Goal: Task Accomplishment & Management: Manage account settings

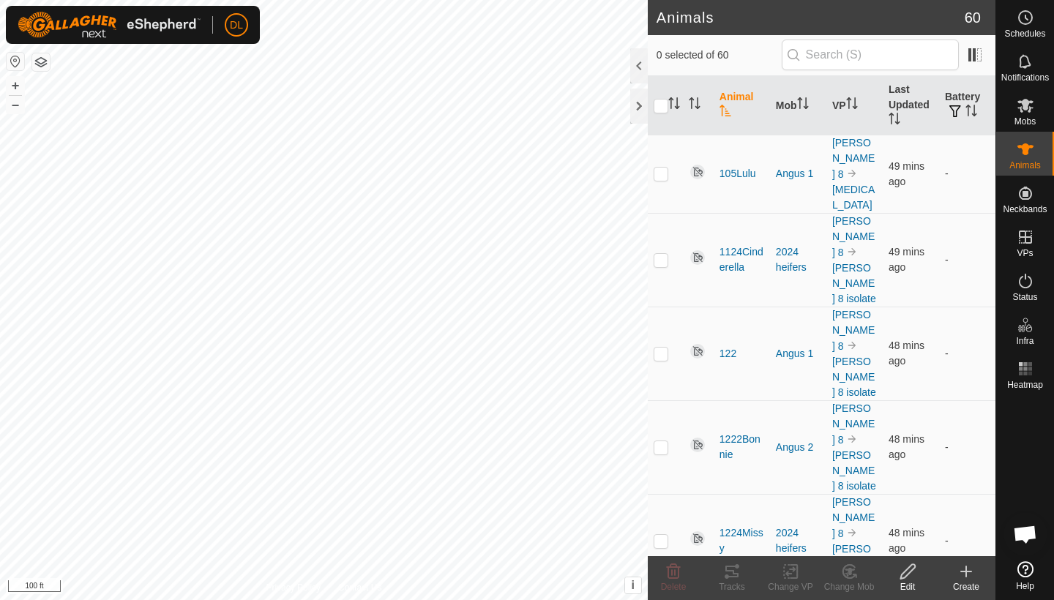
scroll to position [2875, 0]
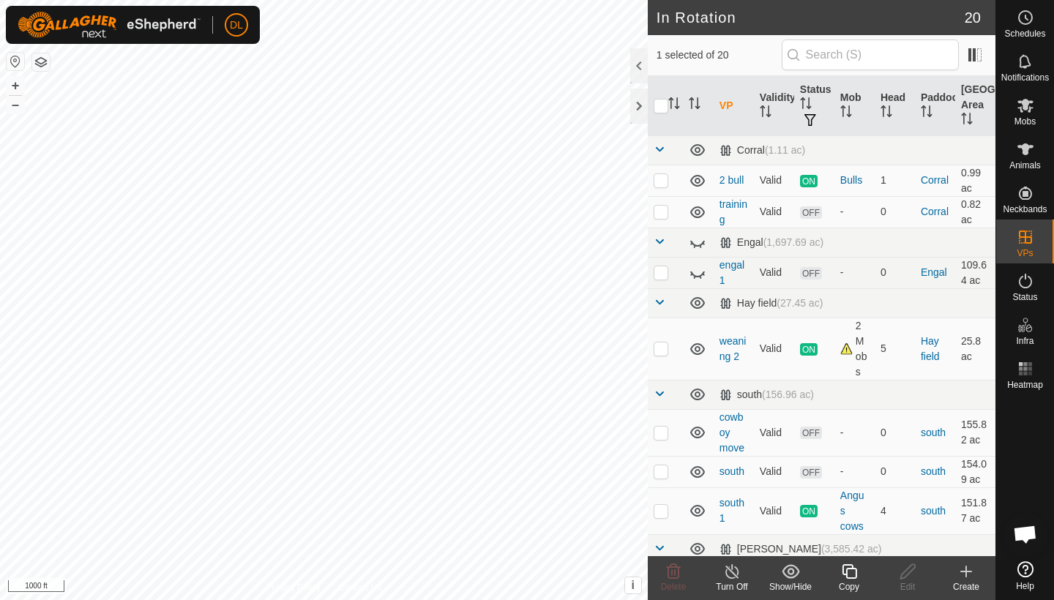
click at [846, 574] on icon at bounding box center [849, 571] width 15 height 15
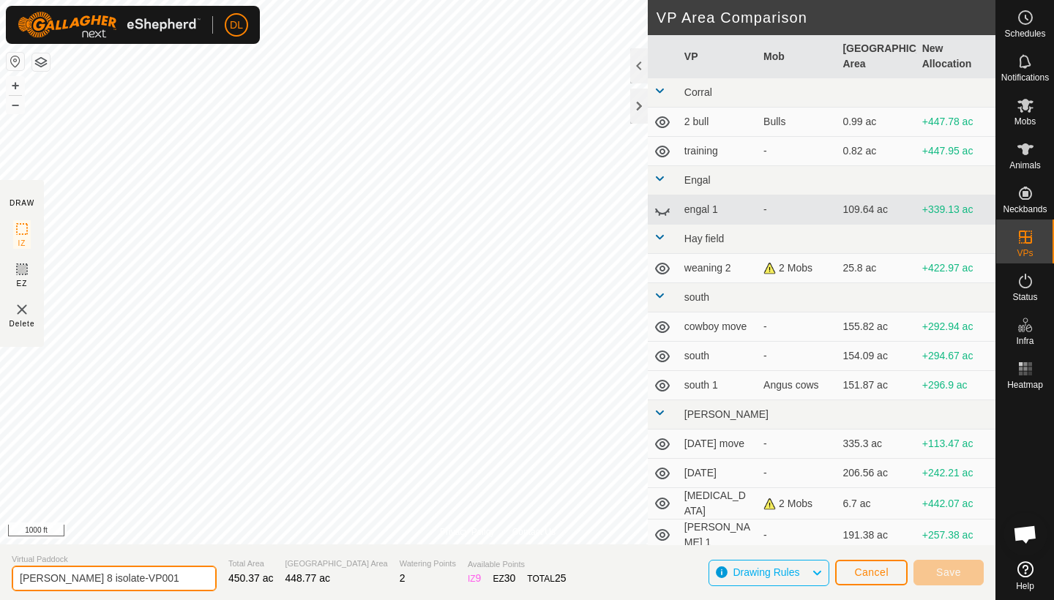
drag, startPoint x: 132, startPoint y: 577, endPoint x: 1, endPoint y: 567, distance: 131.3
click at [1, 567] on section "Virtual Paddock wilkins 8 isolate-VP001 Total Area 450.37 ac Grazing Area 448.7…" at bounding box center [497, 572] width 995 height 56
type input "calving"
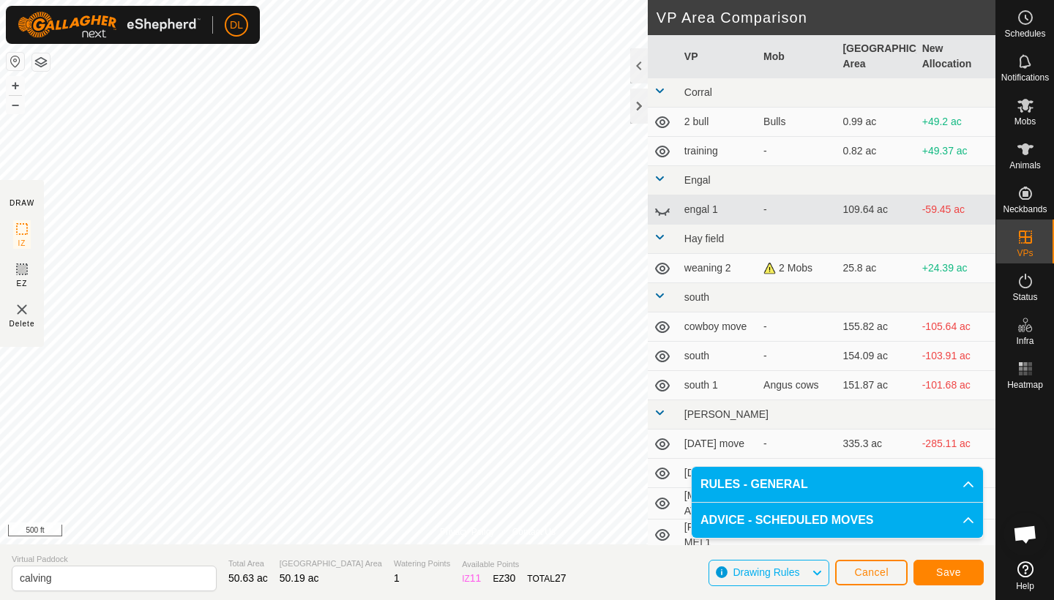
click at [872, 572] on span "Cancel" at bounding box center [871, 572] width 34 height 12
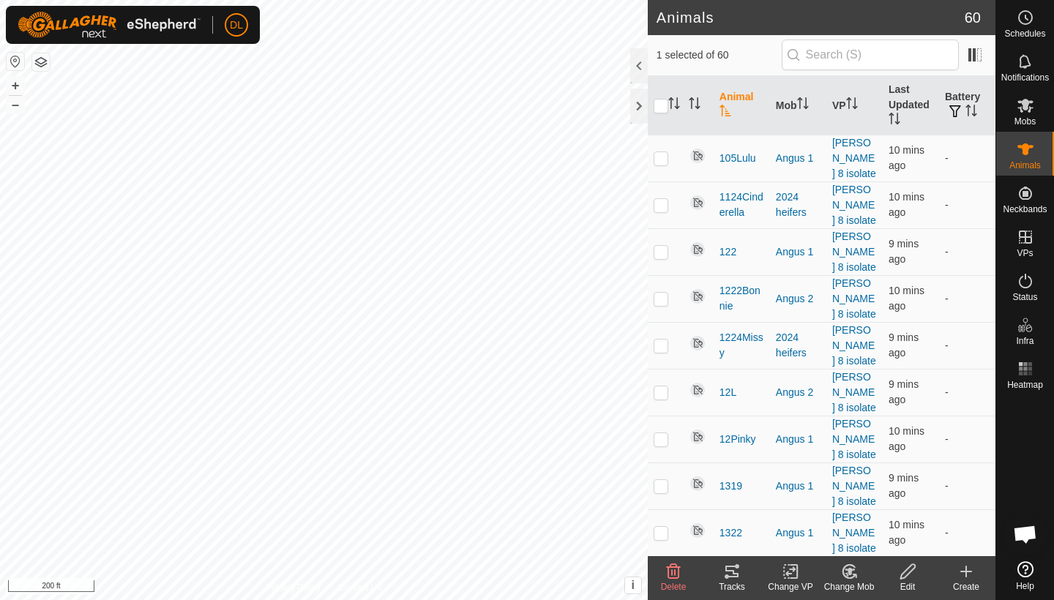
click at [735, 583] on div "Tracks" at bounding box center [732, 586] width 59 height 13
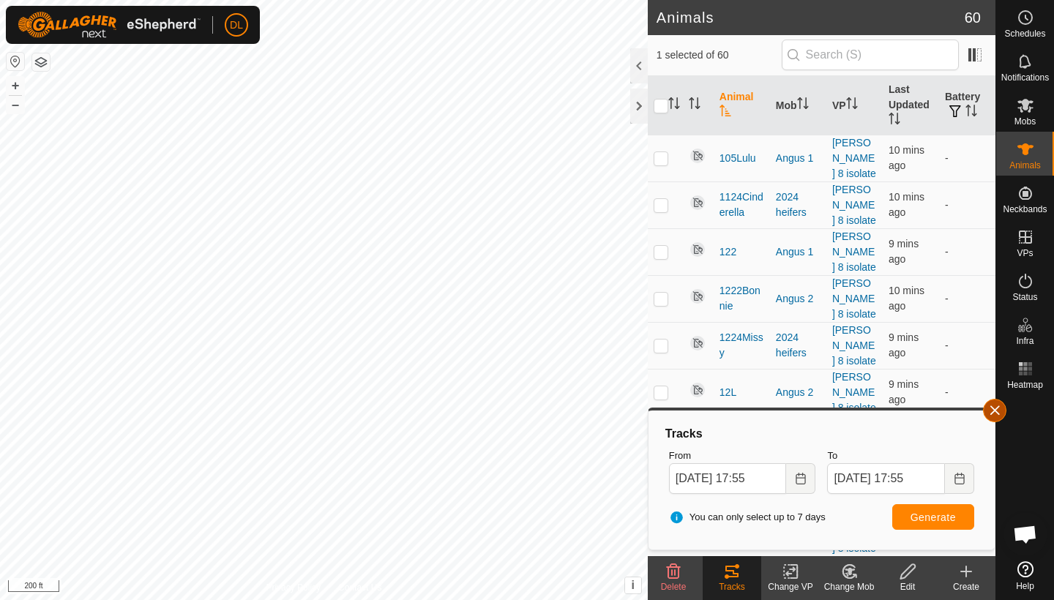
click at [997, 411] on button "button" at bounding box center [994, 410] width 23 height 23
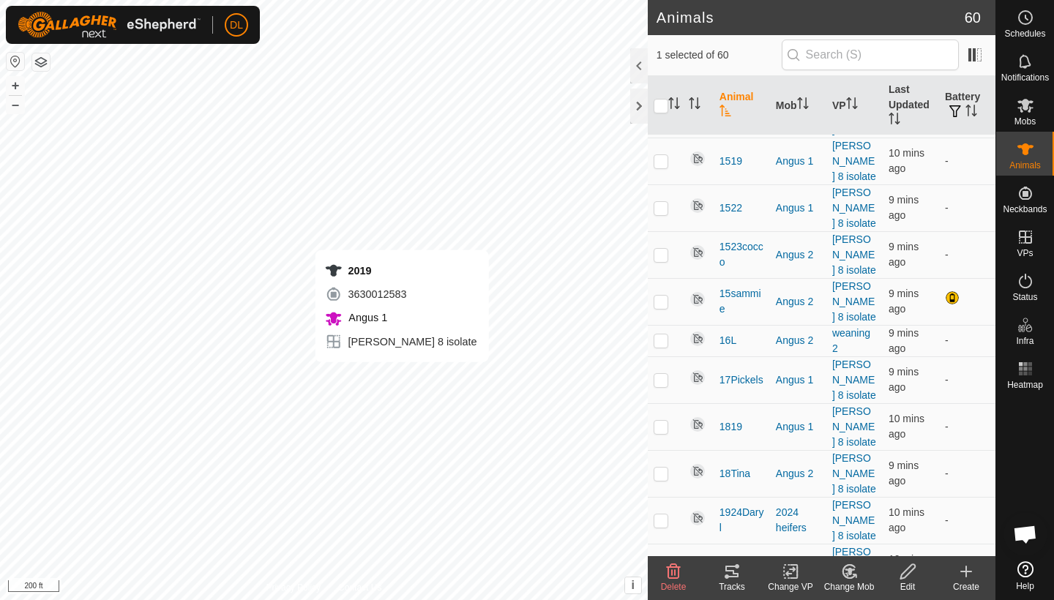
scroll to position [585, 0]
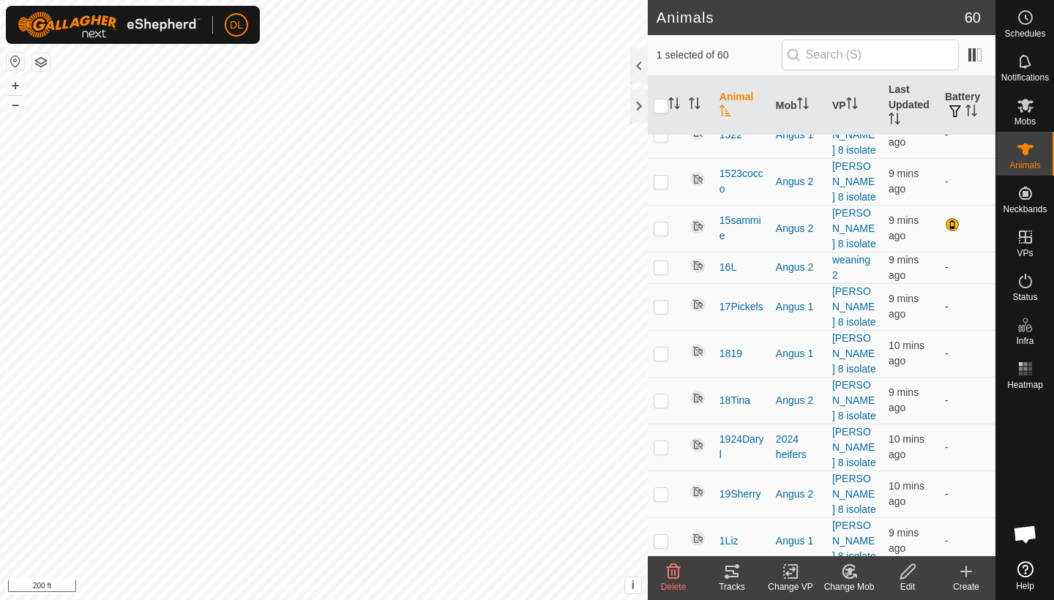
click at [665, 582] on p-checkbox at bounding box center [661, 588] width 15 height 12
checkbox input "false"
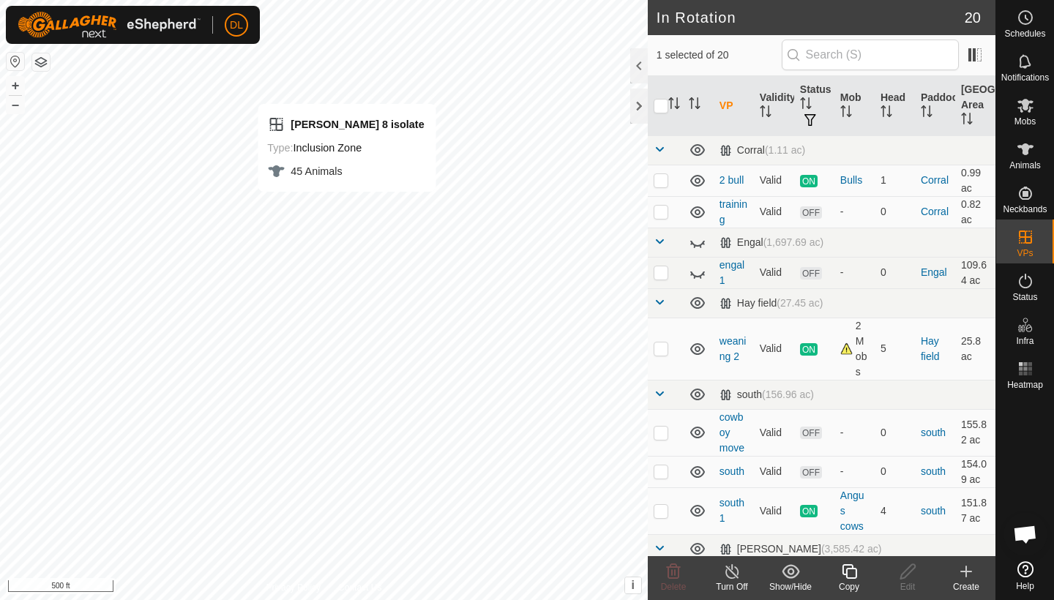
checkbox input "true"
checkbox input "false"
checkbox input "true"
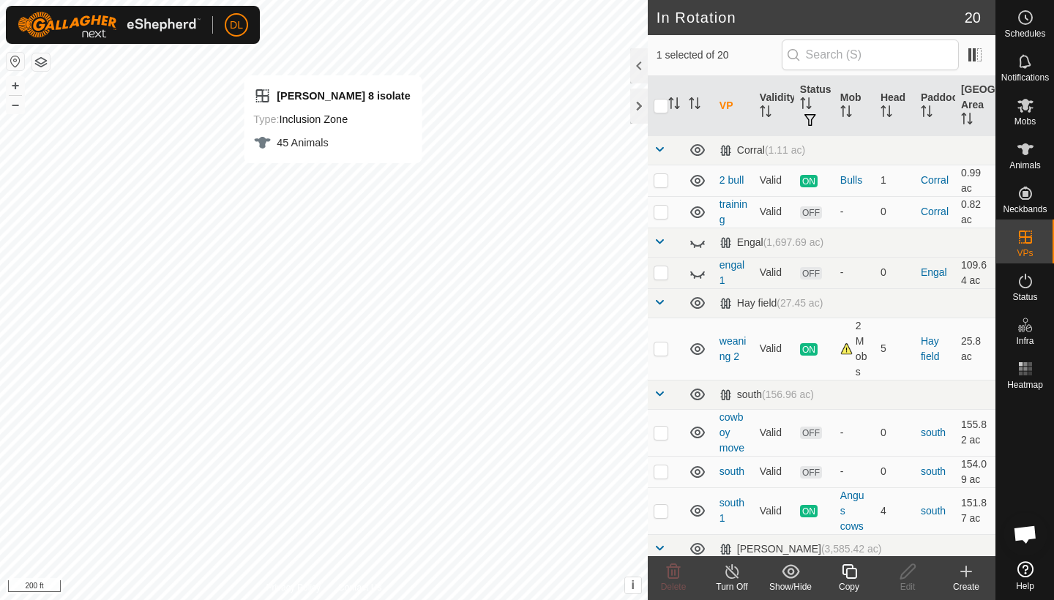
checkbox input "true"
checkbox input "false"
checkbox input "true"
checkbox input "false"
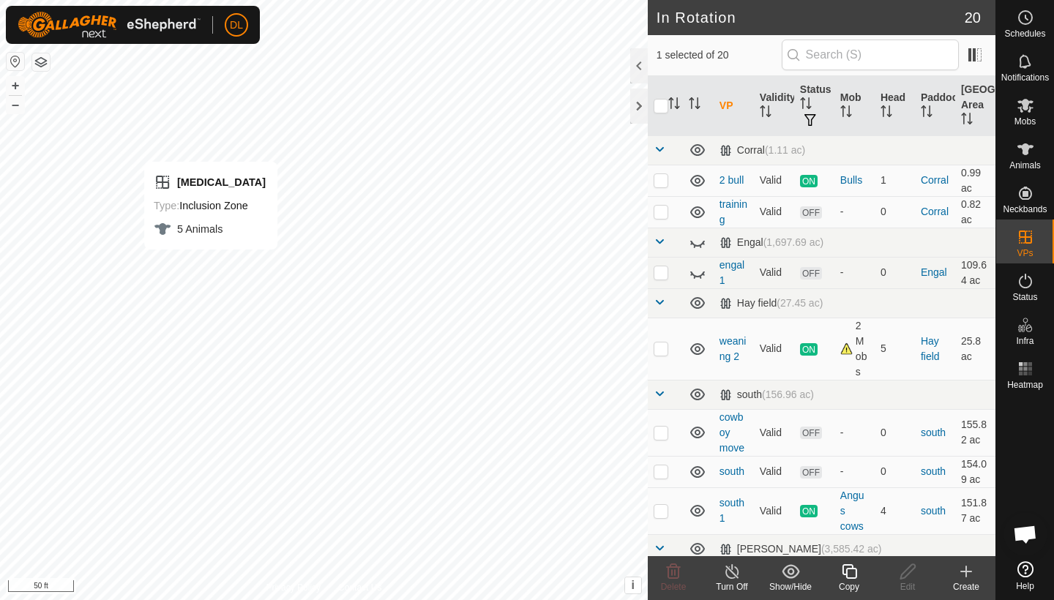
checkbox input "false"
checkbox input "true"
checkbox input "false"
click at [1022, 149] on icon at bounding box center [1025, 149] width 16 height 12
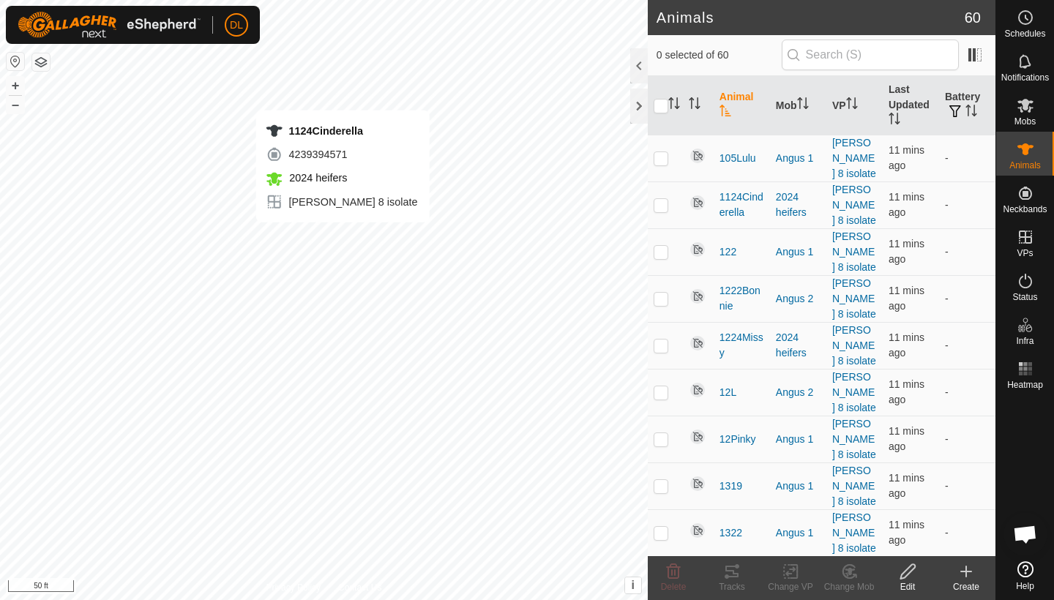
checkbox input "true"
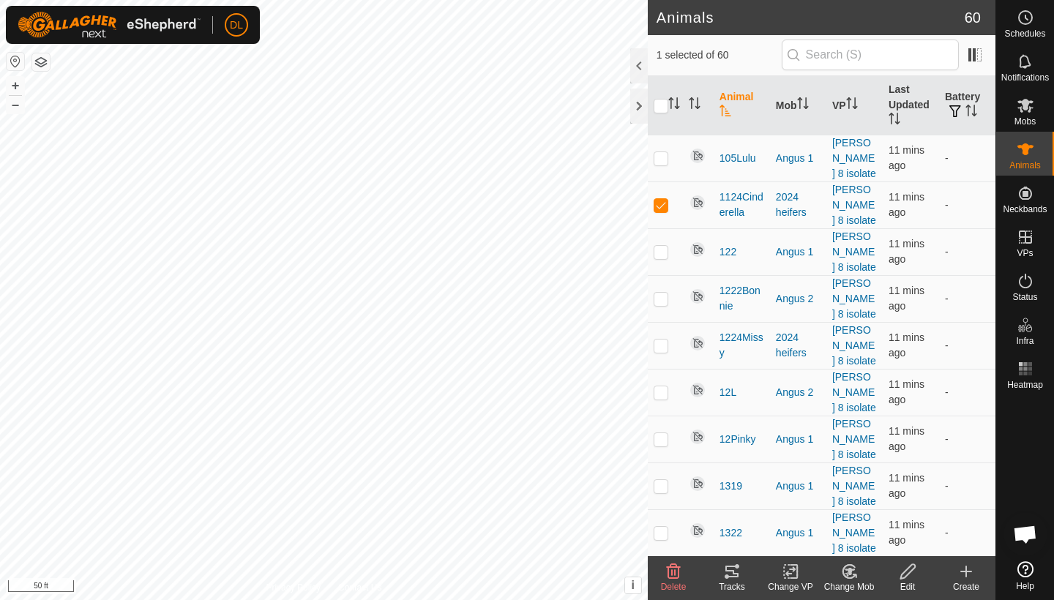
click at [785, 575] on rect at bounding box center [790, 571] width 13 height 13
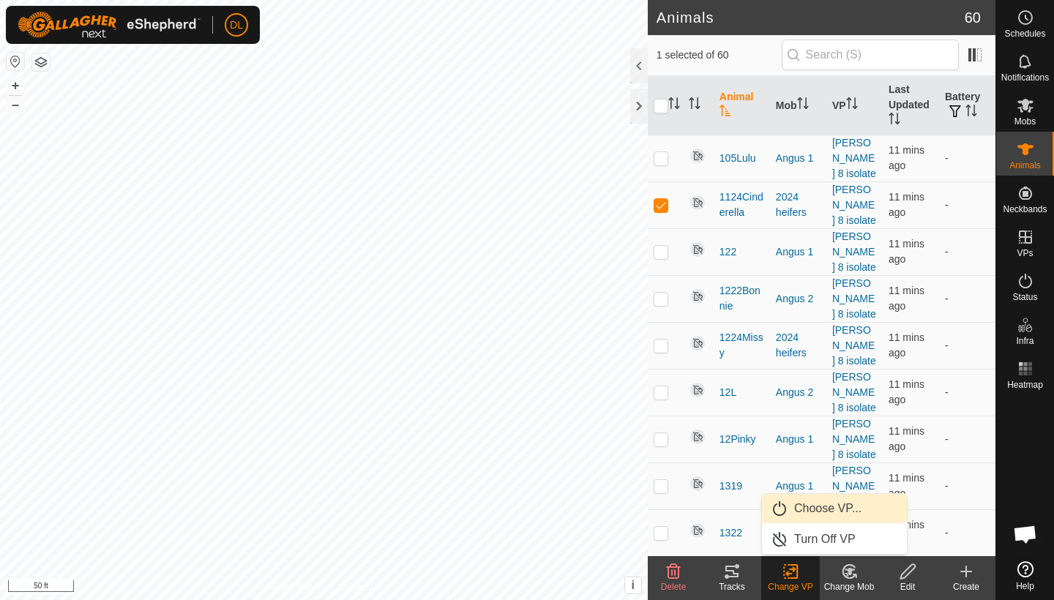
click at [812, 506] on link "Choose VP..." at bounding box center [834, 508] width 145 height 29
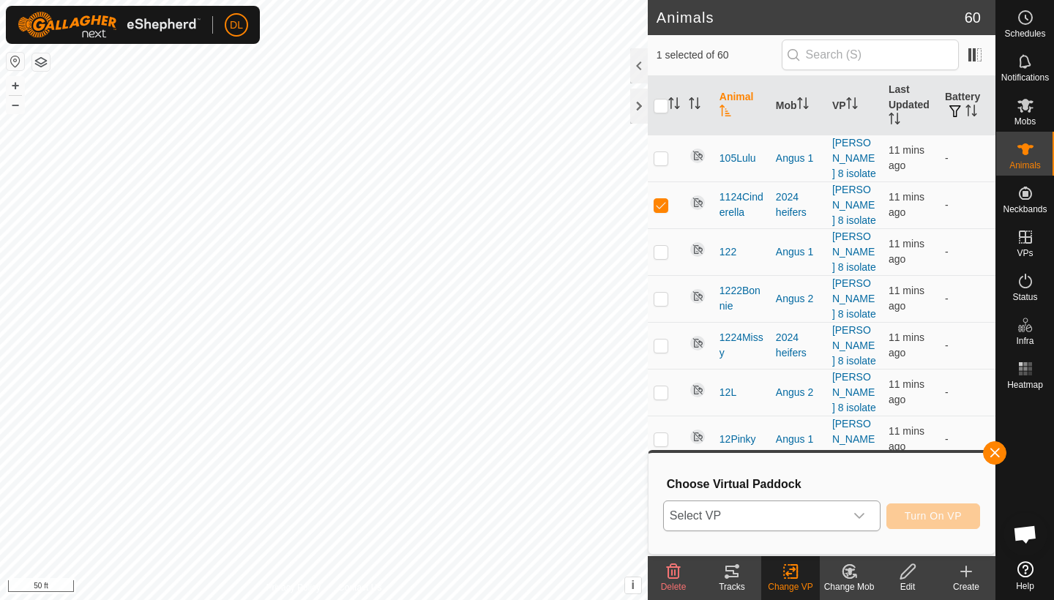
click at [808, 512] on span "Select VP" at bounding box center [754, 515] width 181 height 29
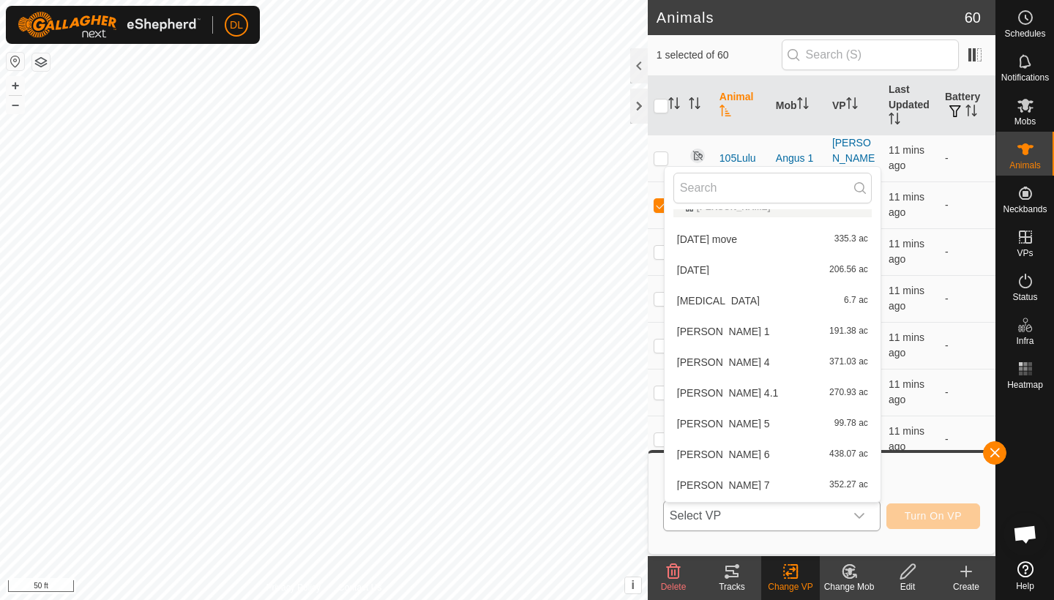
scroll to position [345, 0]
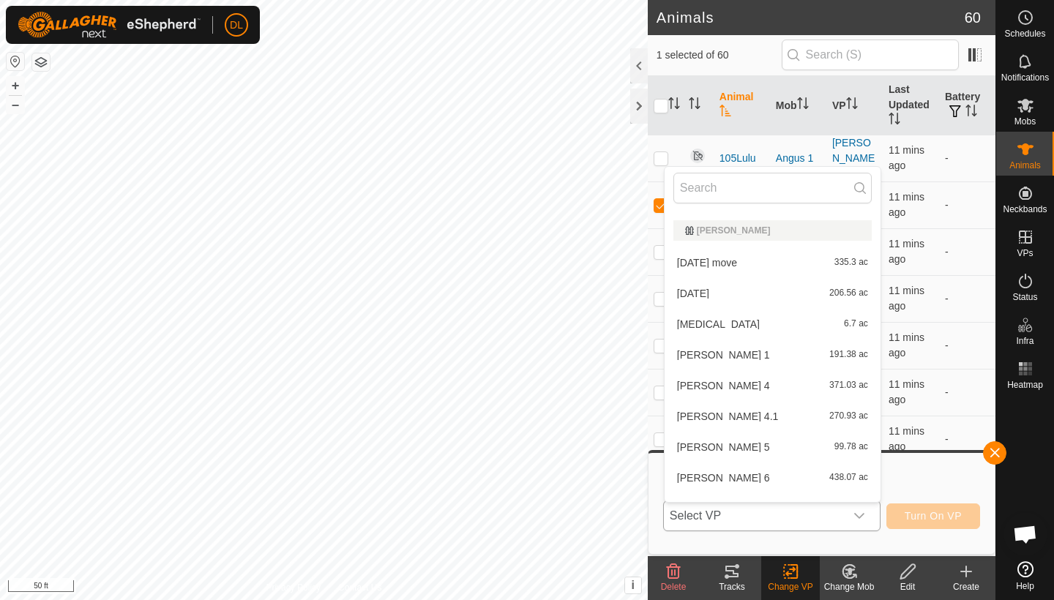
click at [698, 323] on li "pink eye 6.7 ac" at bounding box center [773, 324] width 216 height 29
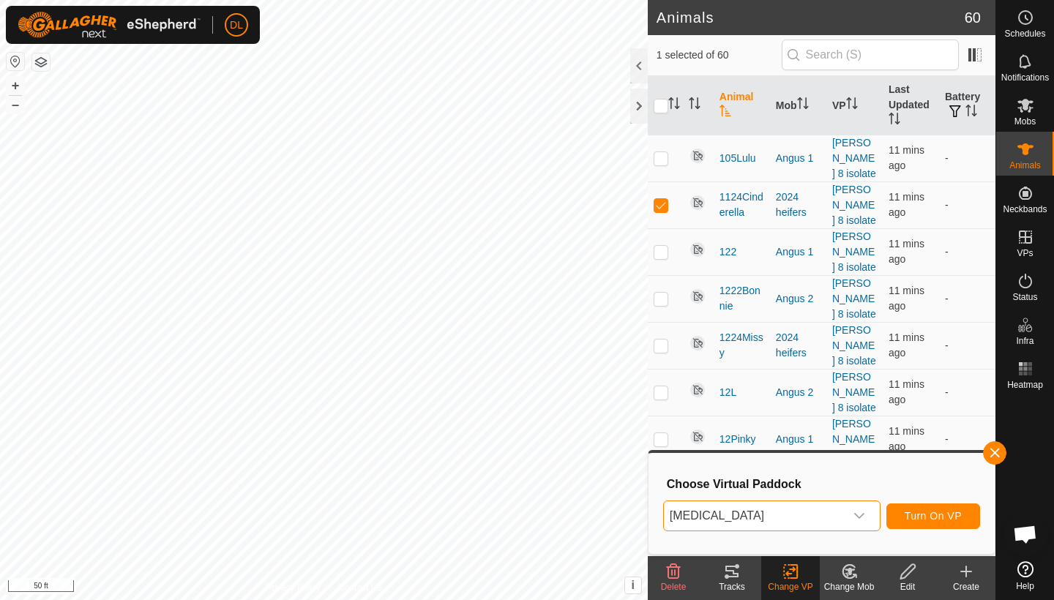
click at [932, 512] on span "Turn On VP" at bounding box center [933, 516] width 57 height 12
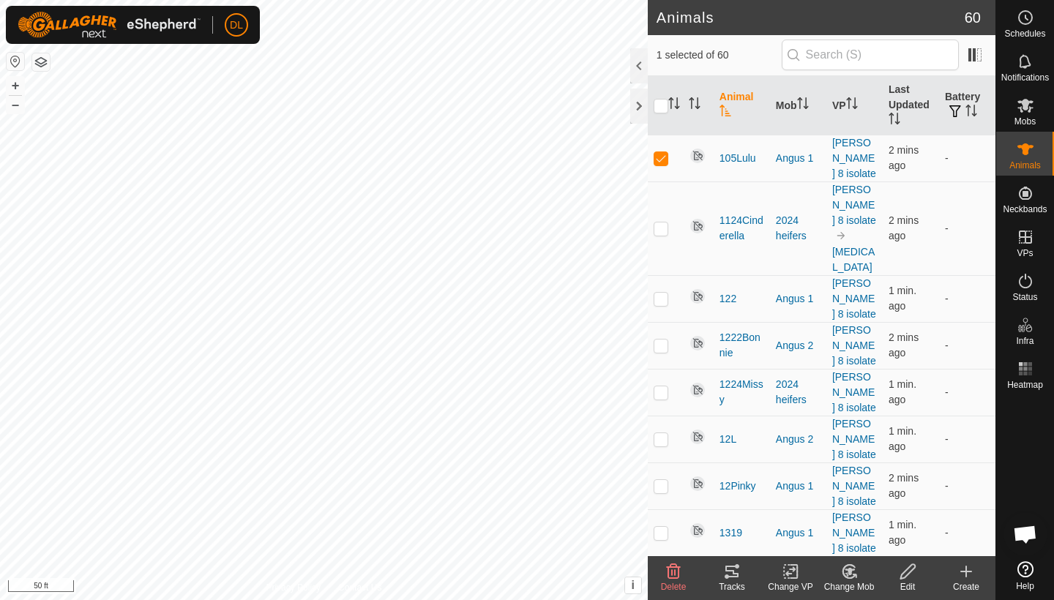
click at [794, 572] on icon at bounding box center [791, 572] width 18 height 18
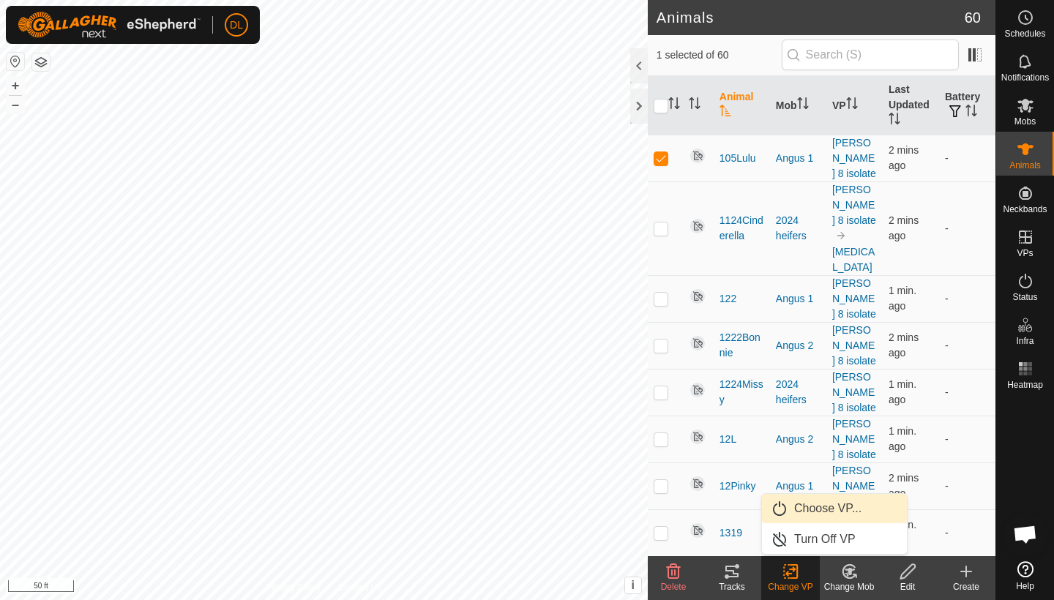
click at [809, 509] on link "Choose VP..." at bounding box center [834, 508] width 145 height 29
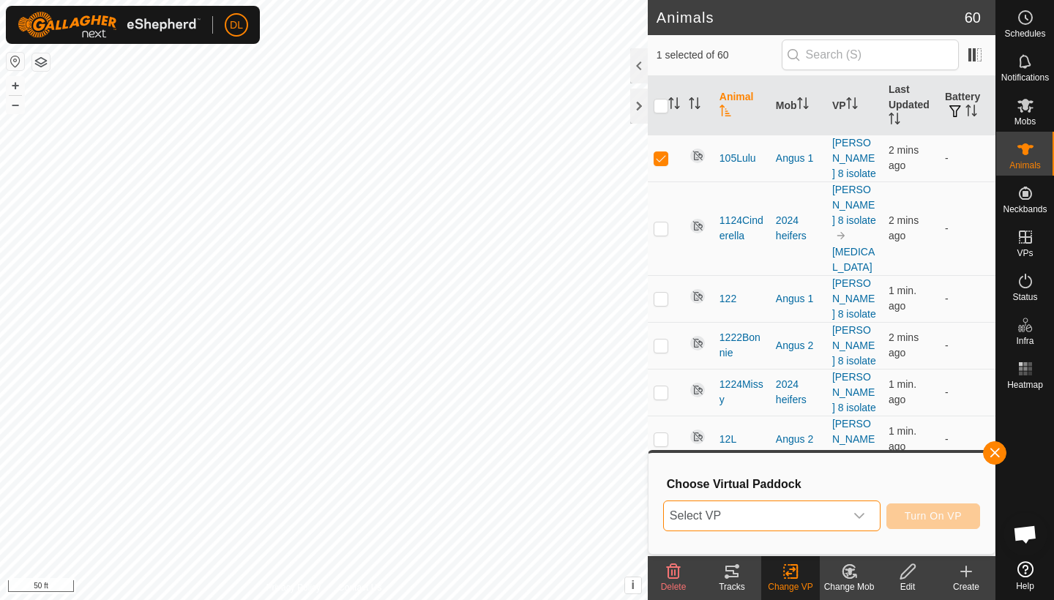
click at [792, 520] on span "Select VP" at bounding box center [754, 515] width 181 height 29
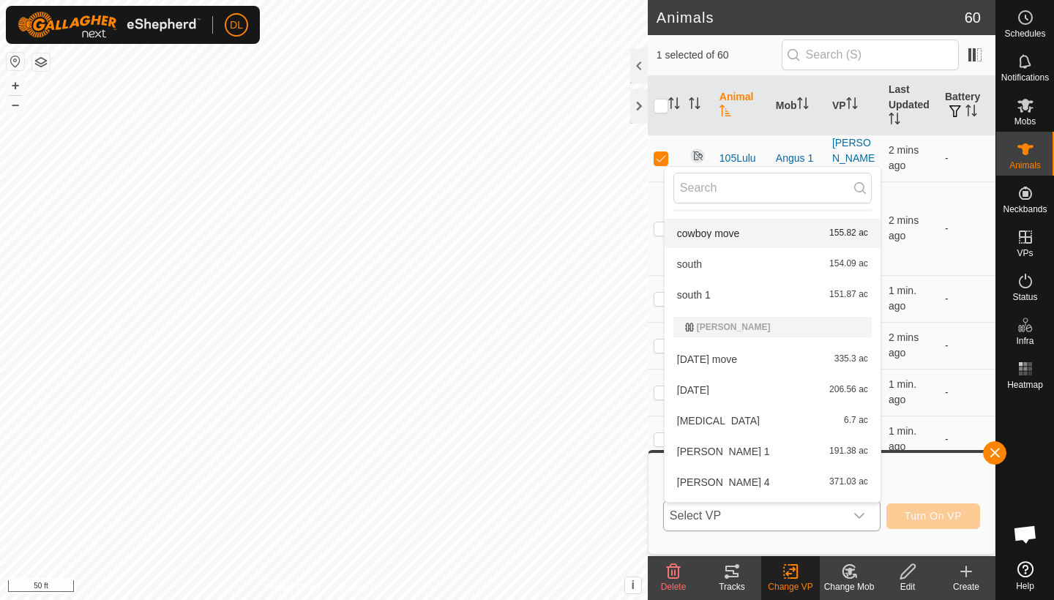
scroll to position [261, 0]
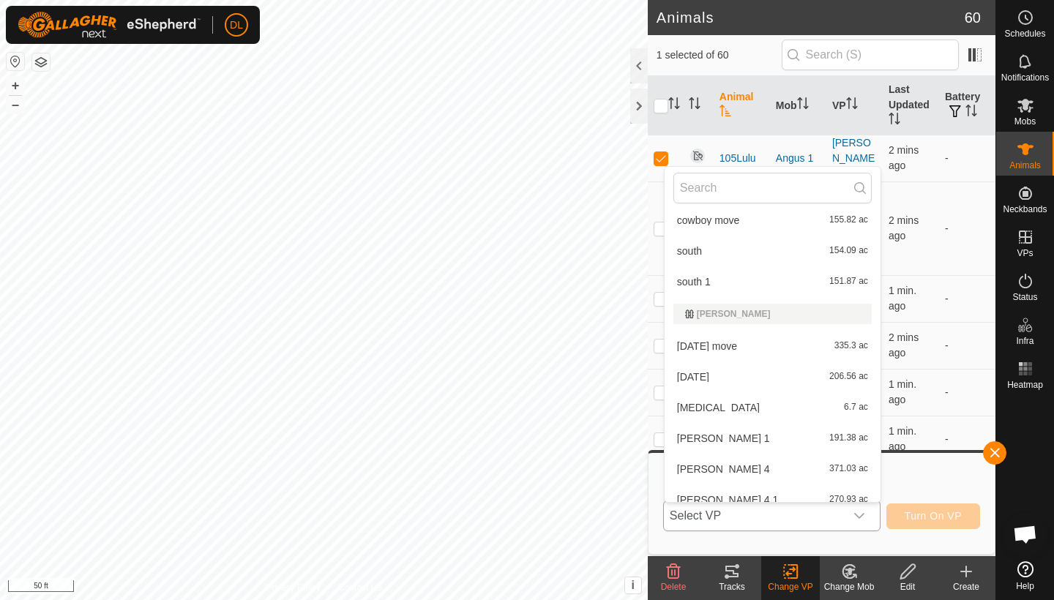
click at [718, 409] on li "pink eye 6.7 ac" at bounding box center [773, 407] width 216 height 29
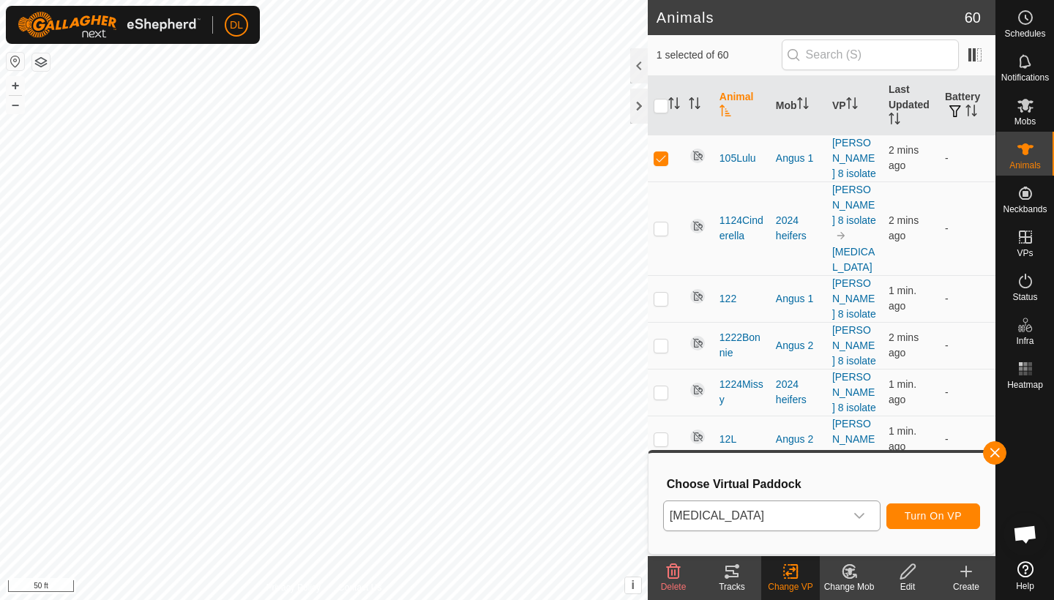
click at [932, 517] on span "Turn On VP" at bounding box center [933, 516] width 57 height 12
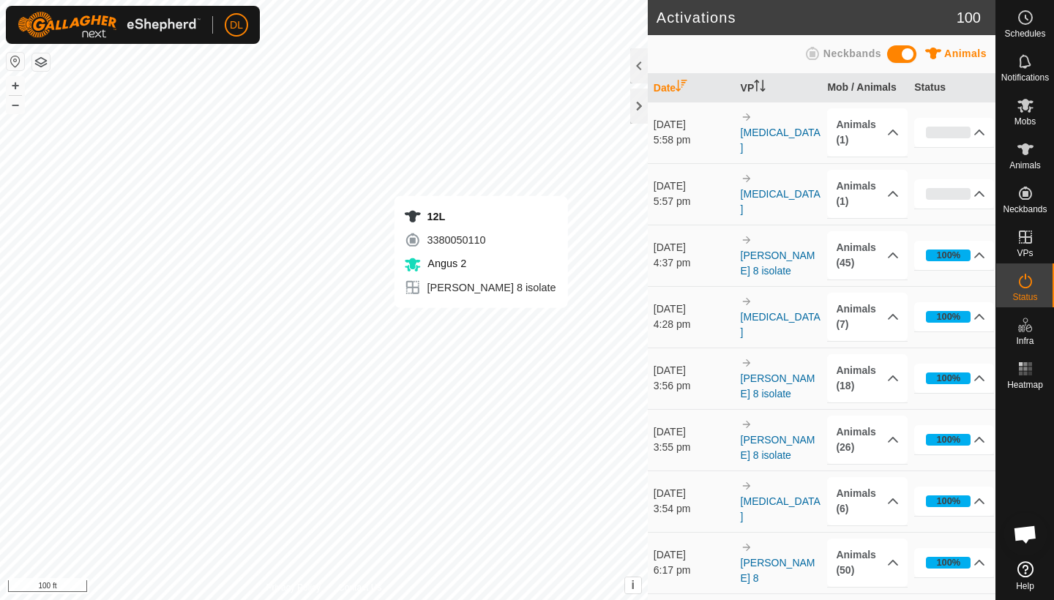
click at [481, 323] on div "12L 3380050110 Angus 2 wilkins 8 isolate + – ⇧ i This application includes HERE…" at bounding box center [324, 300] width 648 height 600
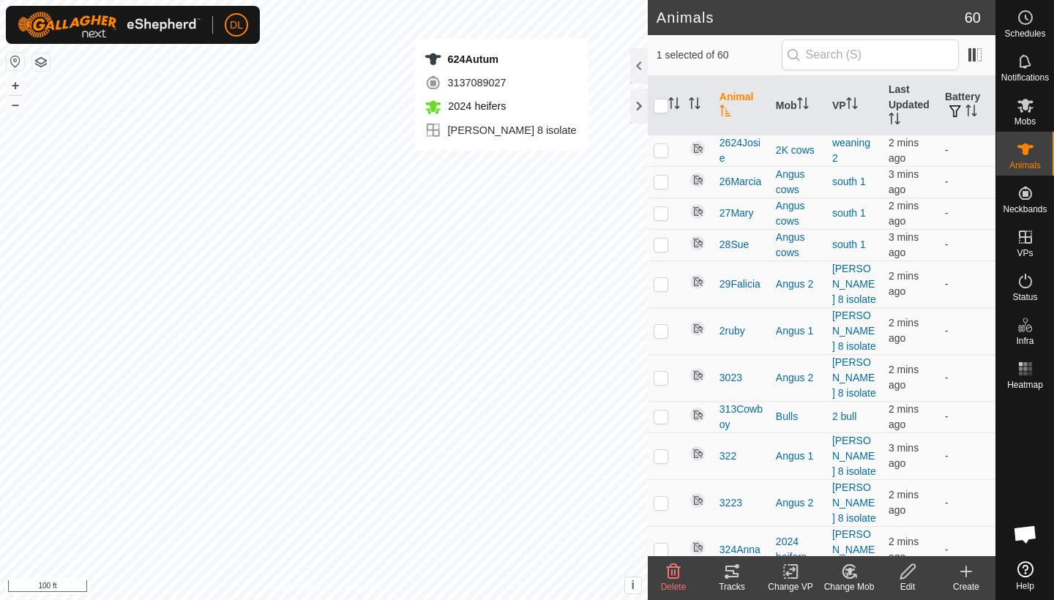
scroll to position [1530, 0]
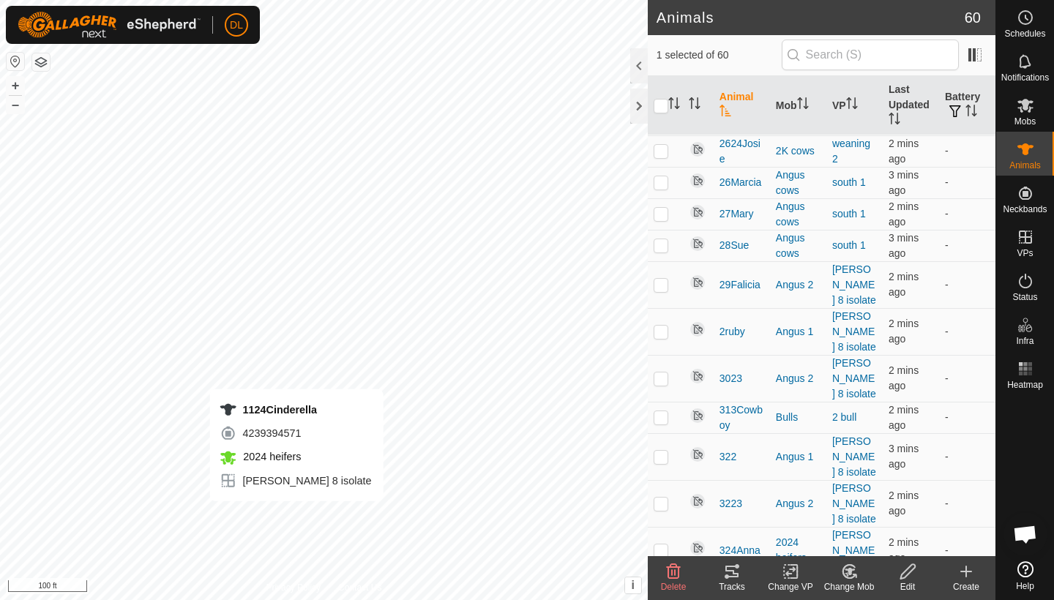
checkbox input "true"
checkbox input "false"
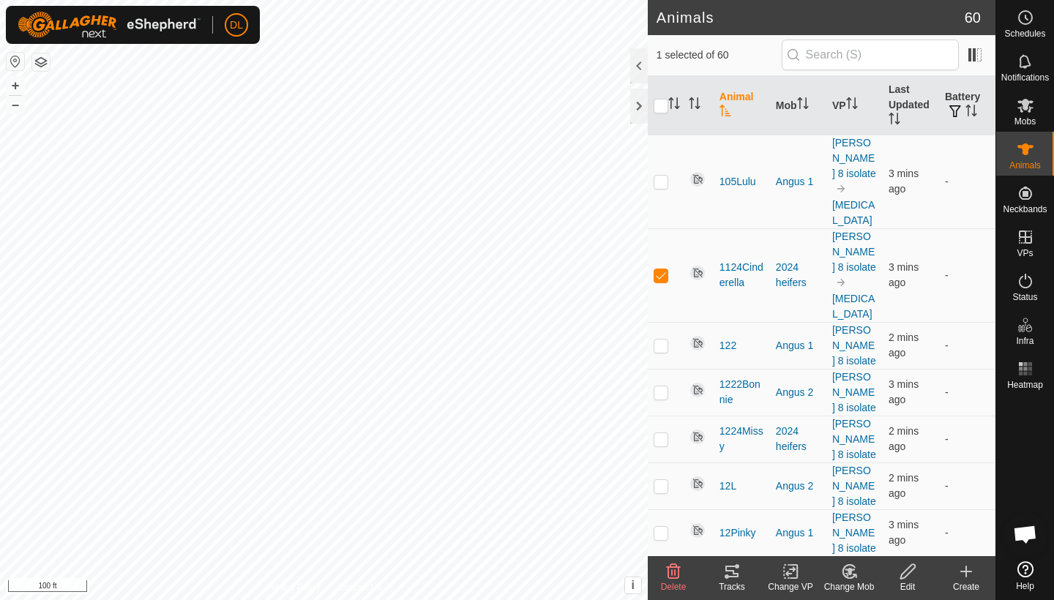
scroll to position [0, 0]
checkbox input "false"
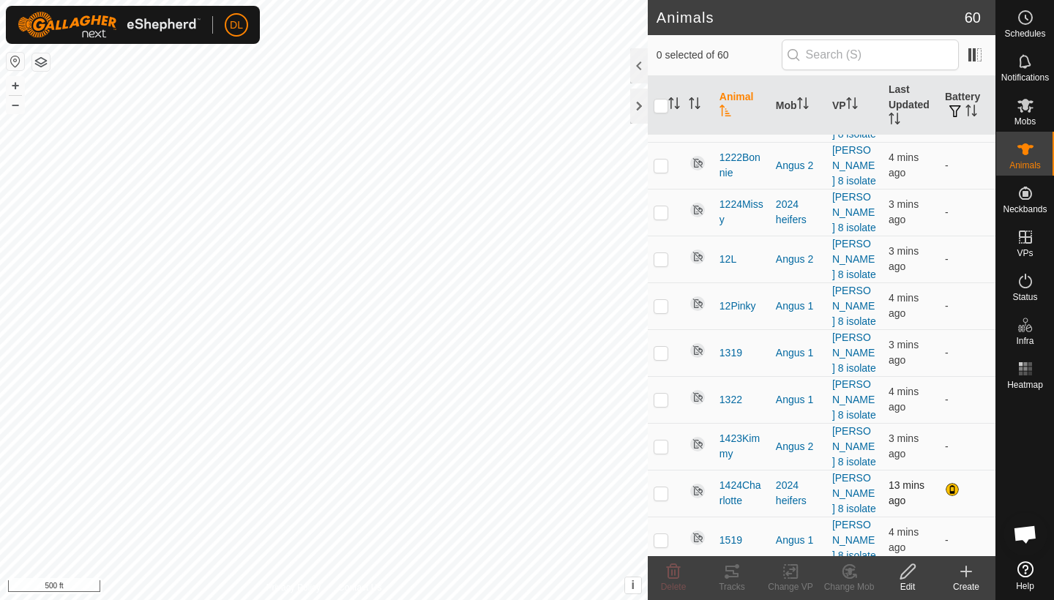
scroll to position [231, 0]
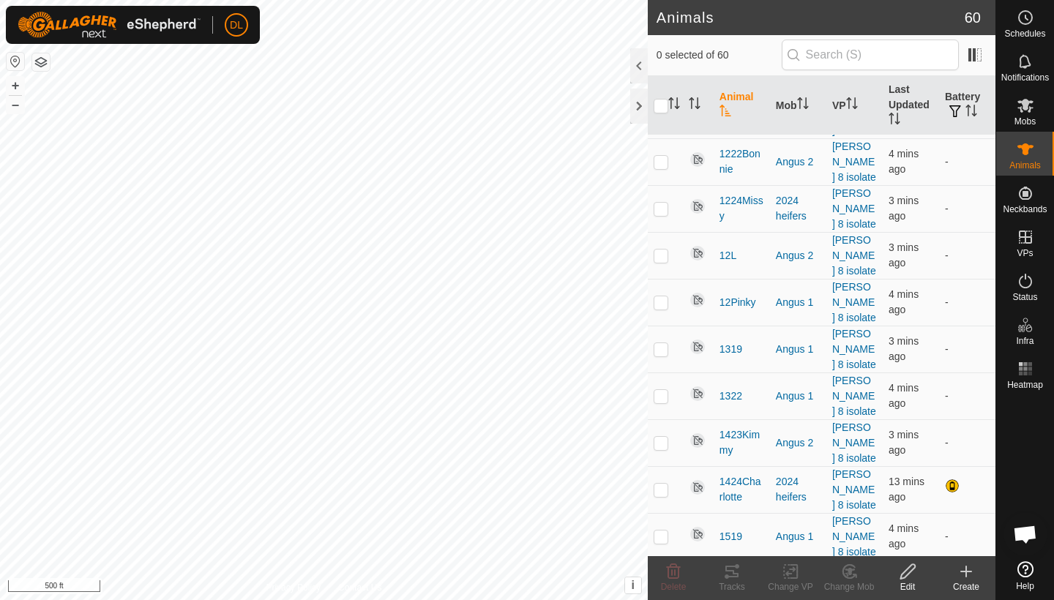
checkbox input "true"
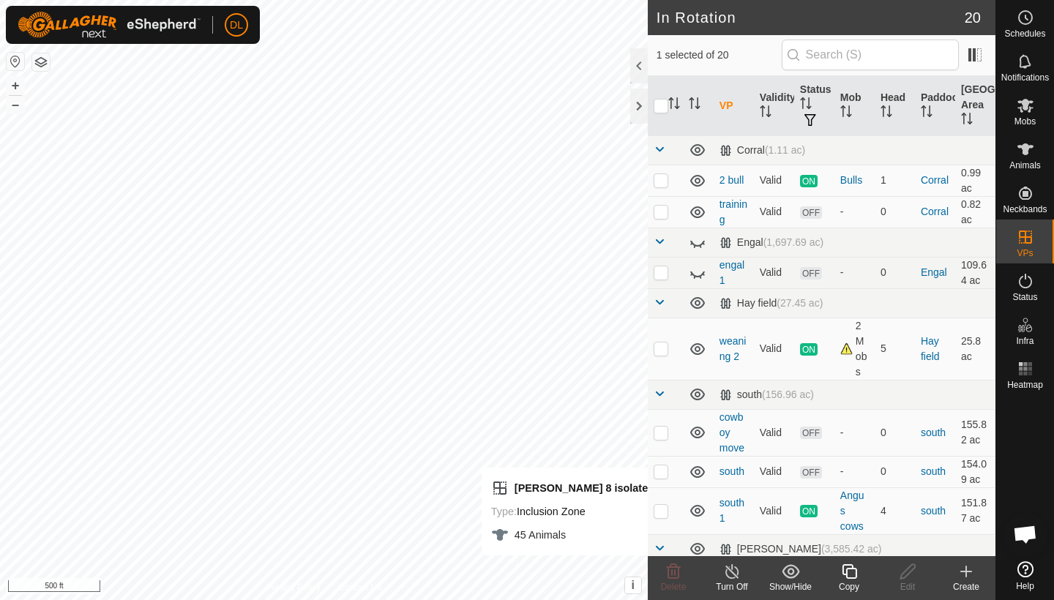
click at [850, 575] on icon at bounding box center [849, 572] width 18 height 18
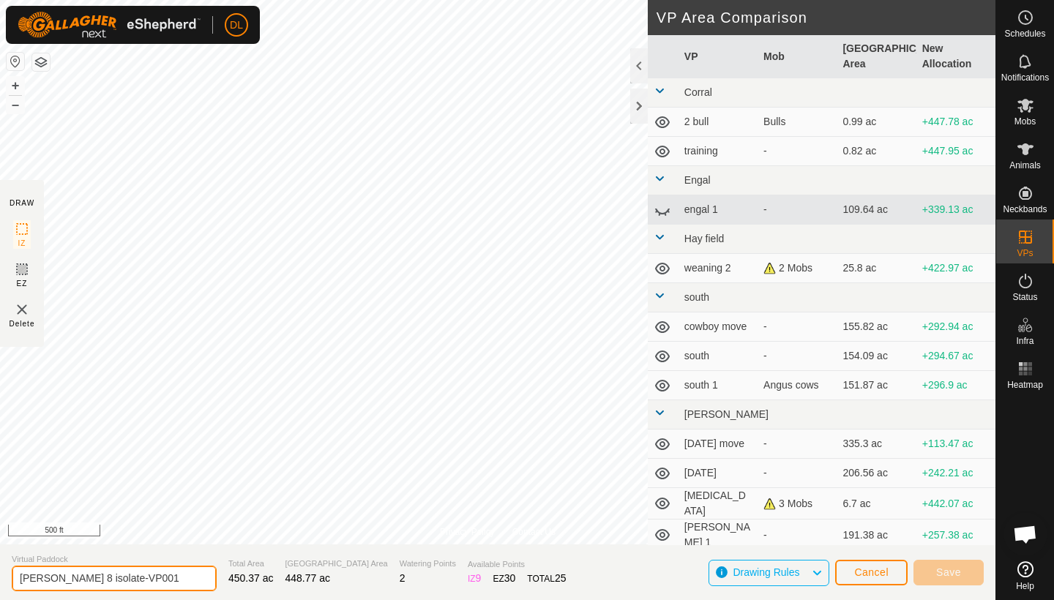
drag, startPoint x: 138, startPoint y: 581, endPoint x: 9, endPoint y: 574, distance: 129.7
click at [9, 574] on section "Virtual Paddock wilkins 8 isolate-VP001 Total Area 450.37 ac Grazing Area 448.7…" at bounding box center [497, 572] width 995 height 56
type input "calving"
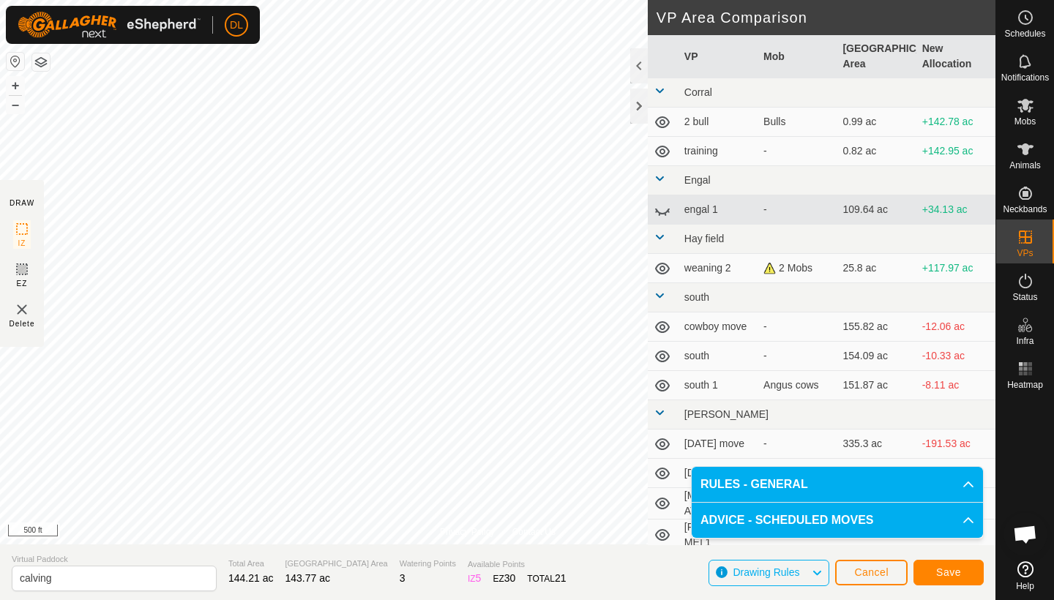
click at [936, 568] on span "Save" at bounding box center [948, 572] width 25 height 12
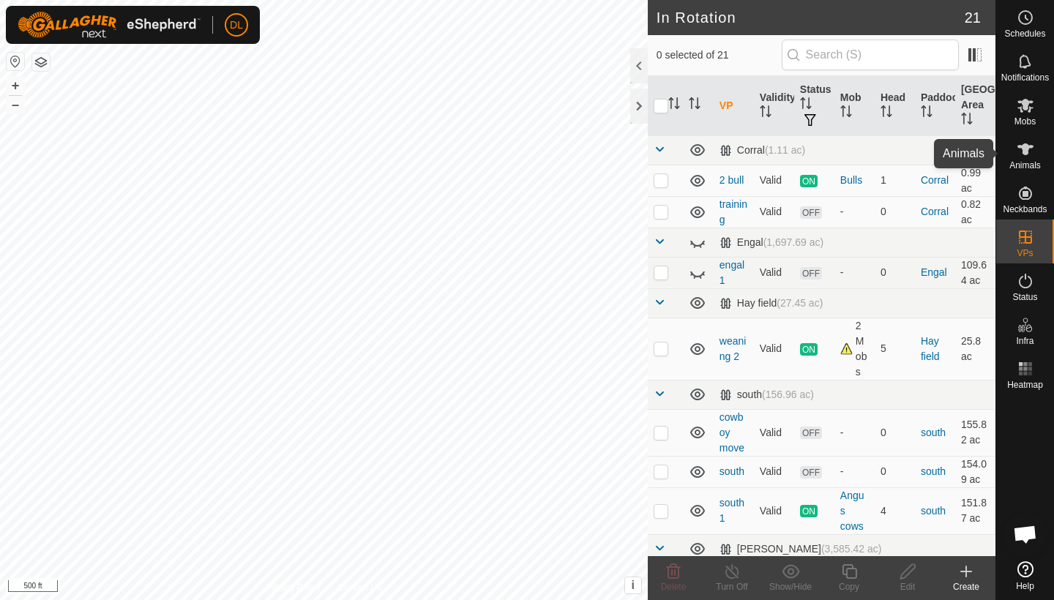
click at [1030, 158] on es-animals-svg-icon at bounding box center [1025, 149] width 26 height 23
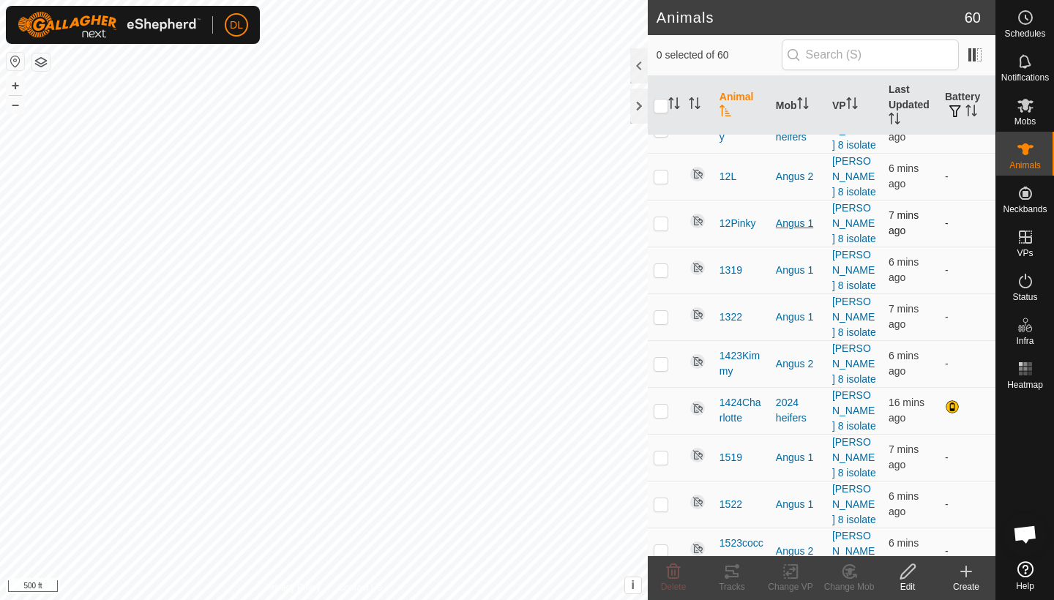
scroll to position [312, 0]
checkbox input "true"
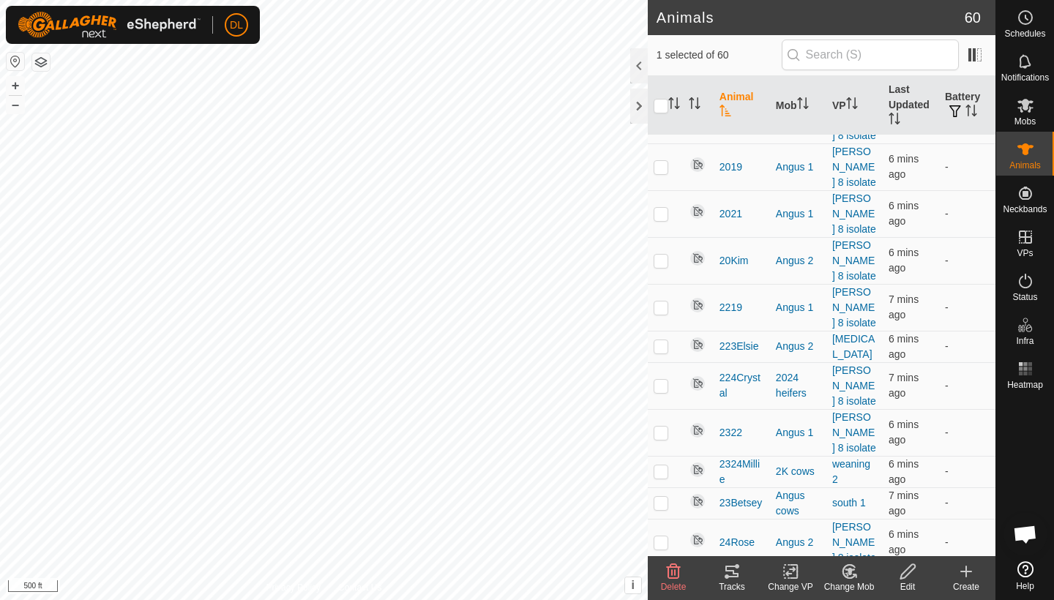
scroll to position [1101, 0]
checkbox input "true"
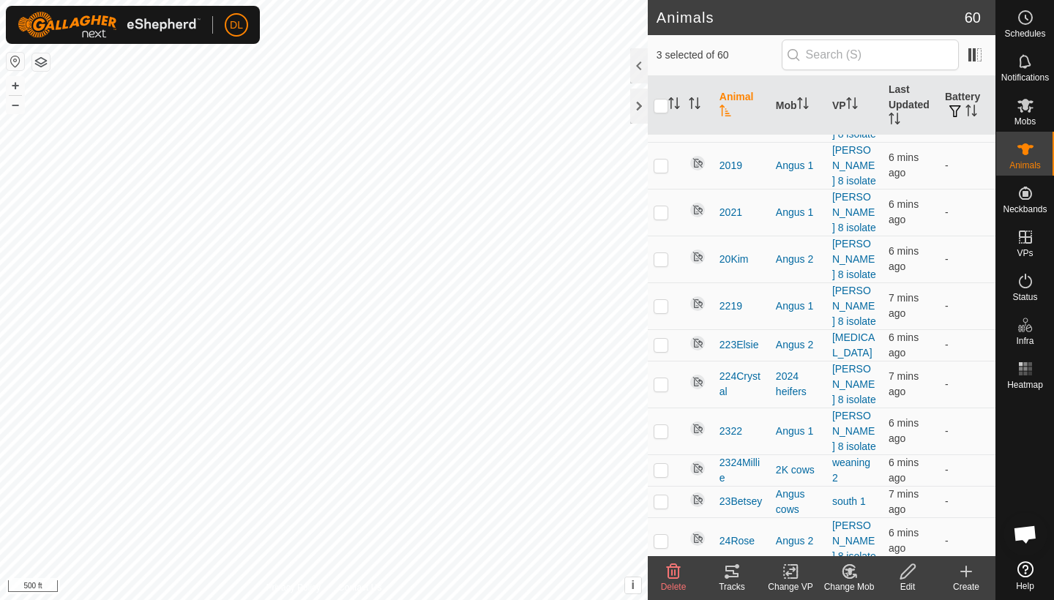
checkbox input "true"
click at [788, 576] on icon at bounding box center [790, 572] width 10 height 10
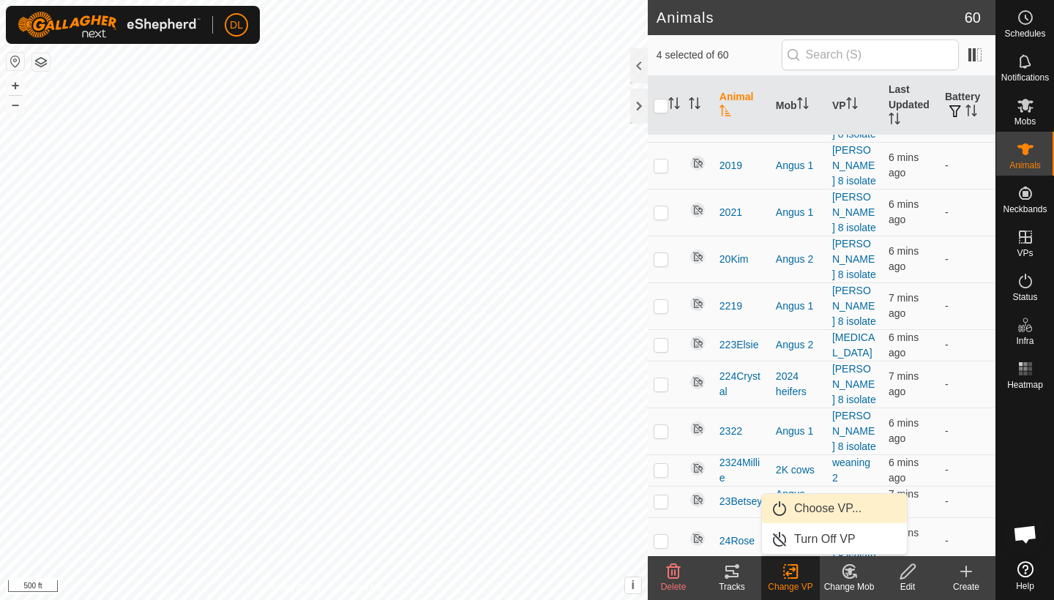
click at [815, 506] on link "Choose VP..." at bounding box center [834, 508] width 145 height 29
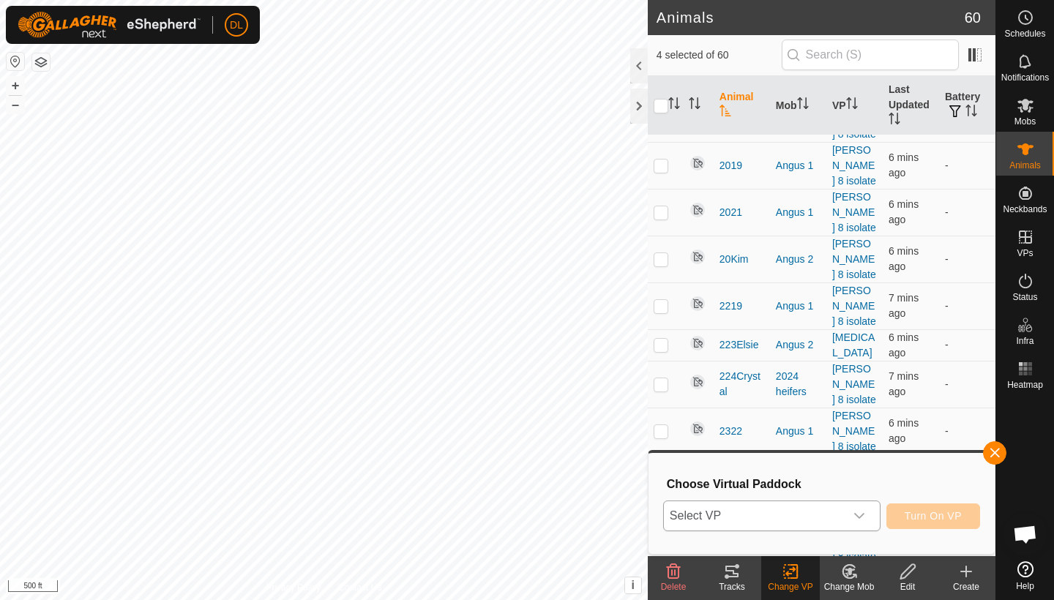
click at [713, 514] on span "Select VP" at bounding box center [754, 515] width 181 height 29
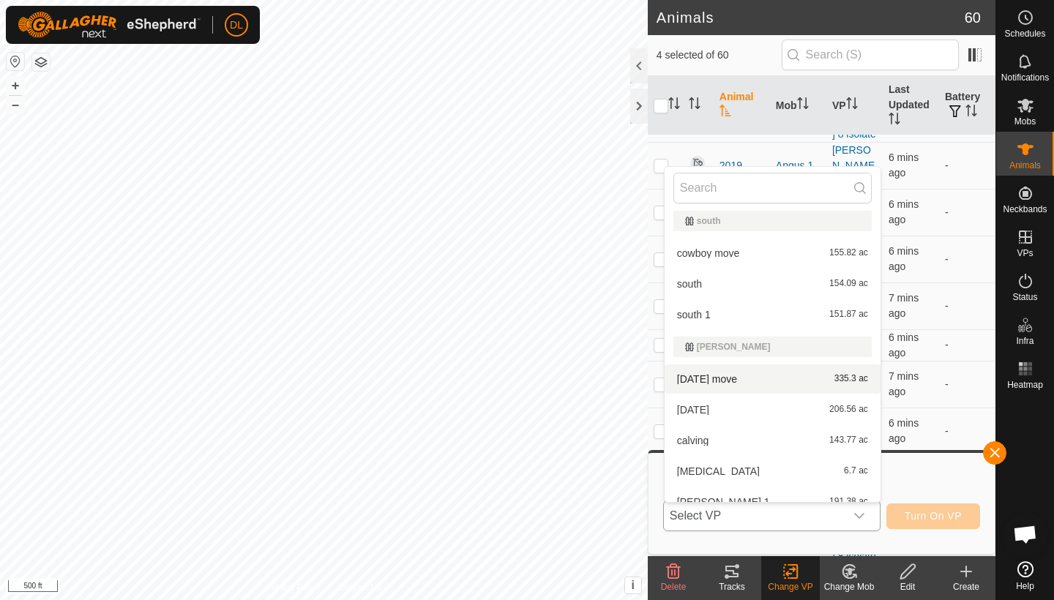
scroll to position [237, 0]
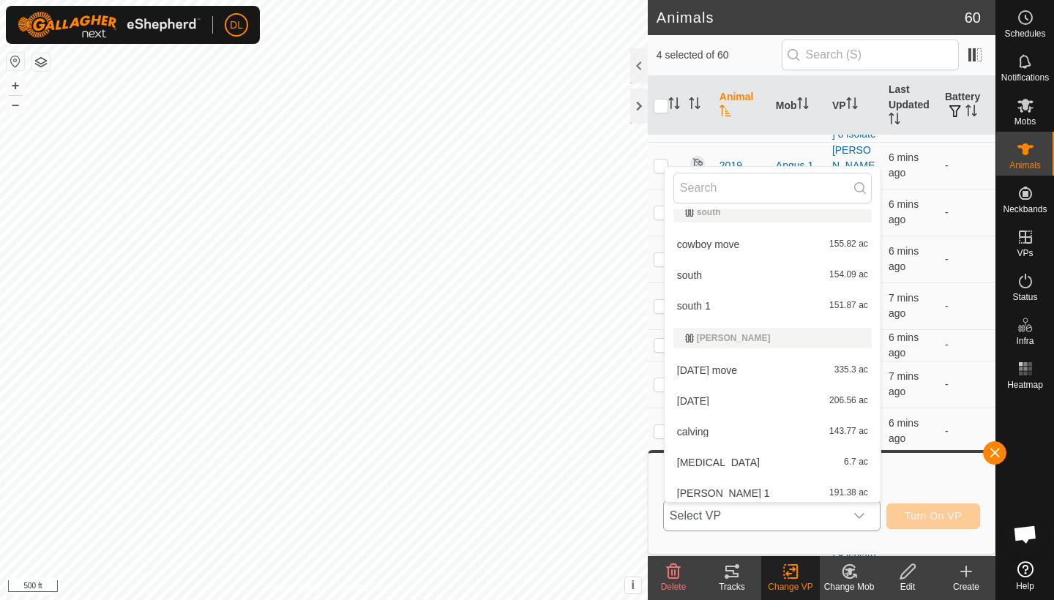
click at [694, 433] on li "calving 143.77 ac" at bounding box center [773, 431] width 216 height 29
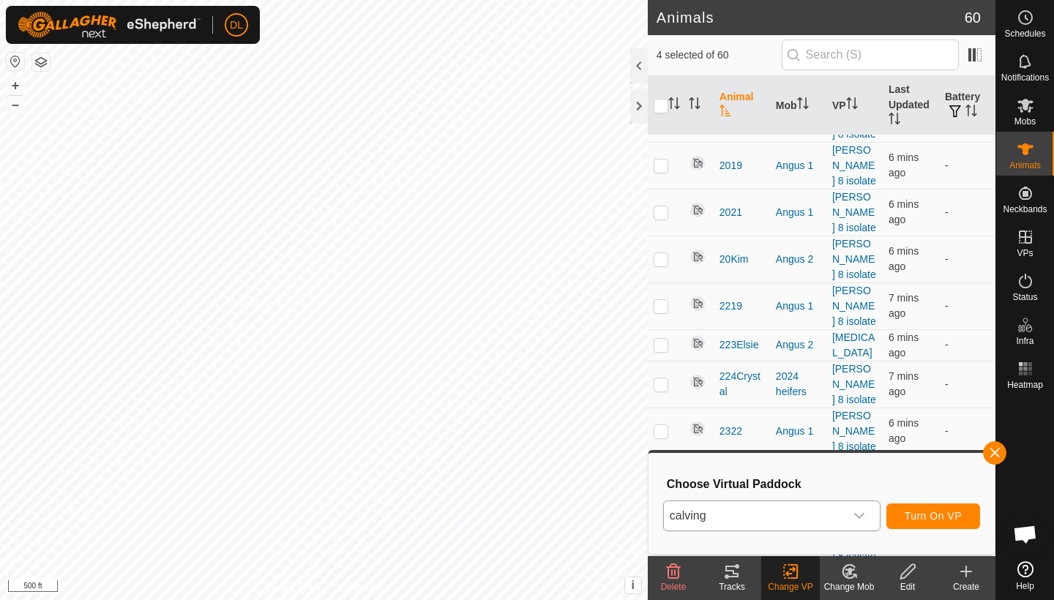
click at [932, 511] on span "Turn On VP" at bounding box center [933, 516] width 57 height 12
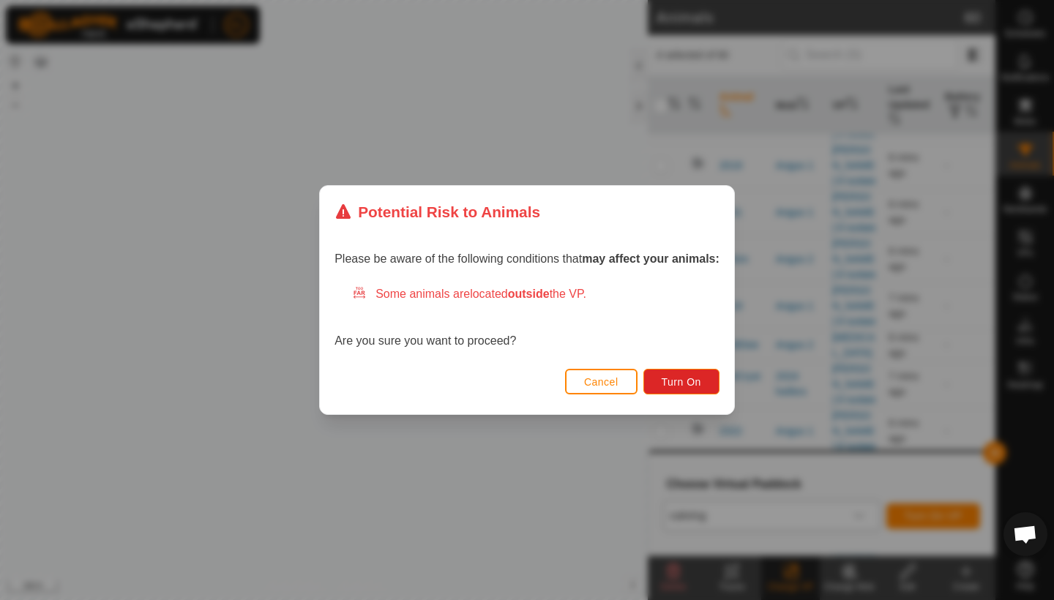
click at [607, 384] on span "Cancel" at bounding box center [601, 382] width 34 height 12
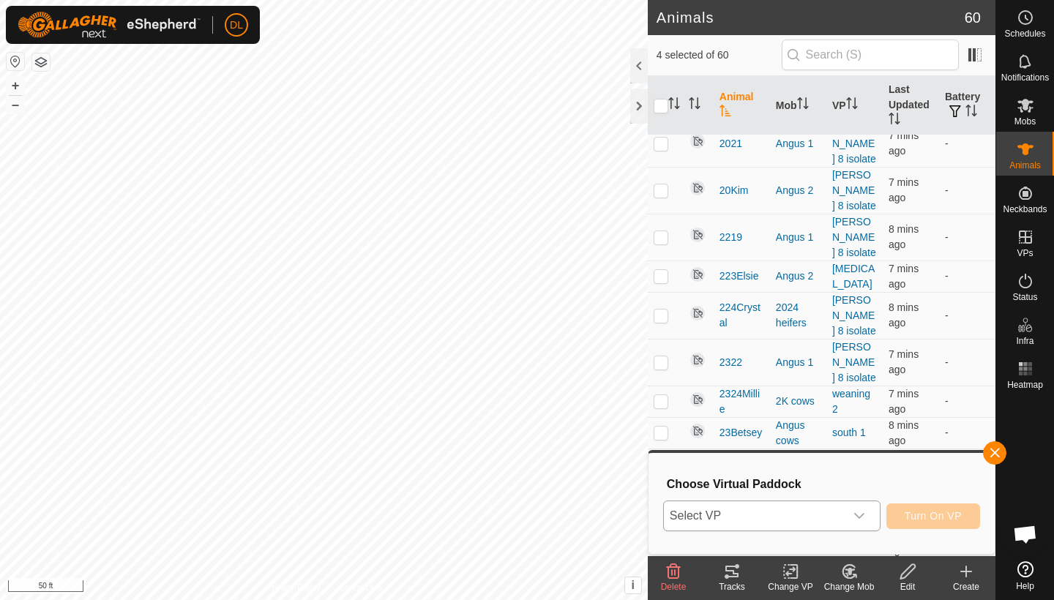
scroll to position [1202, 0]
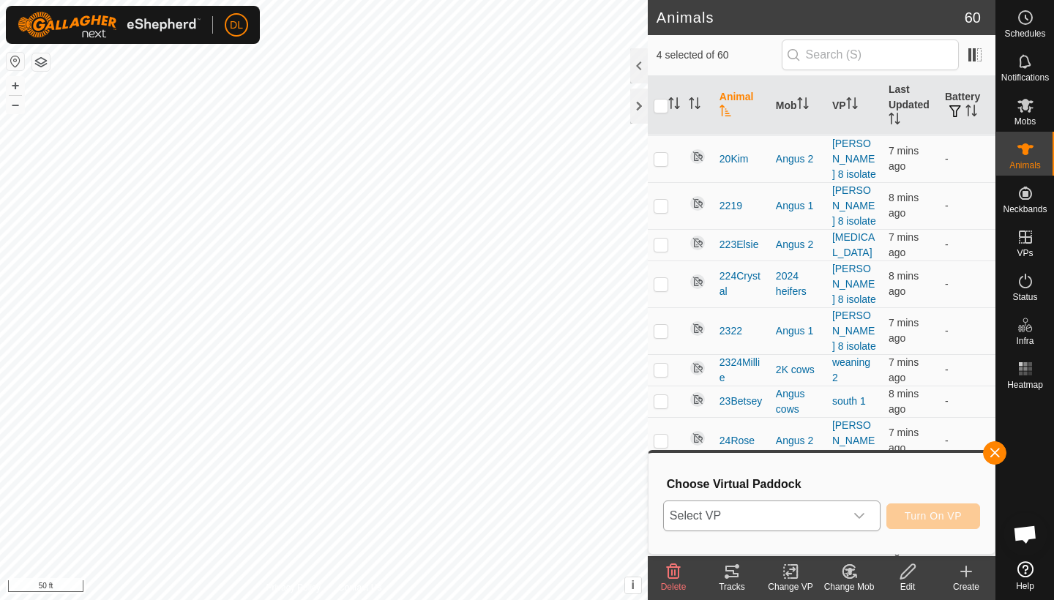
checkbox input "false"
click at [793, 516] on span "Select VP" at bounding box center [754, 515] width 181 height 29
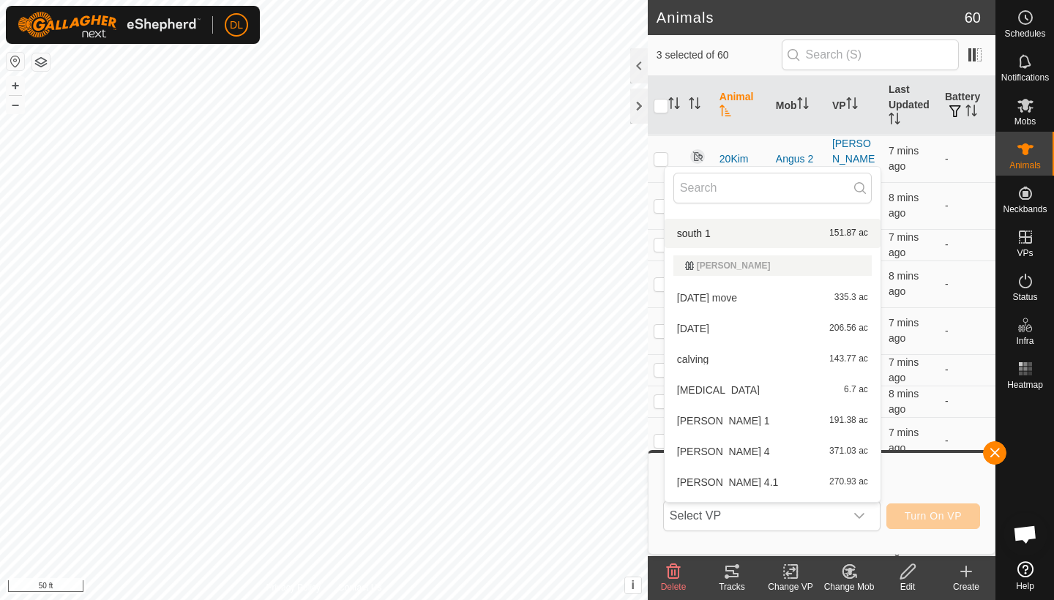
scroll to position [312, 0]
click at [704, 358] on li "calving 143.77 ac" at bounding box center [773, 357] width 216 height 29
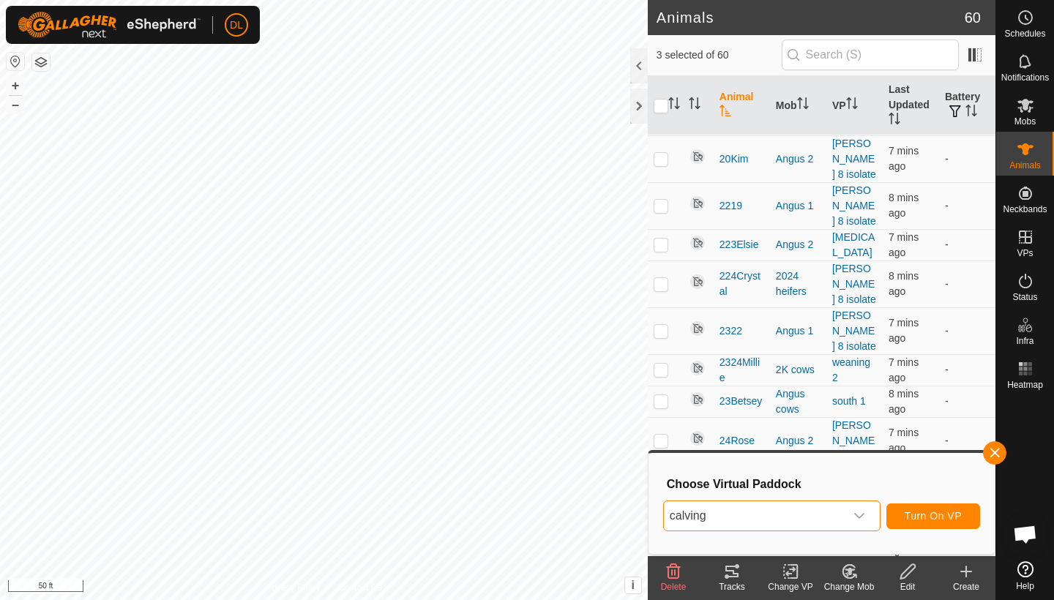
click at [924, 516] on span "Turn On VP" at bounding box center [933, 516] width 57 height 12
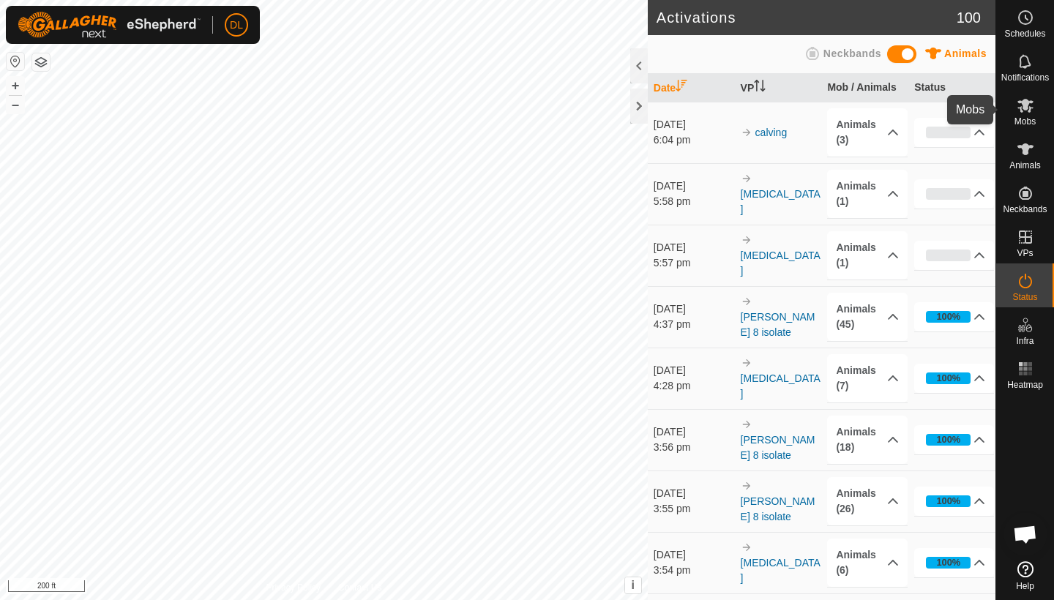
click at [1031, 115] on es-mob-svg-icon at bounding box center [1025, 105] width 26 height 23
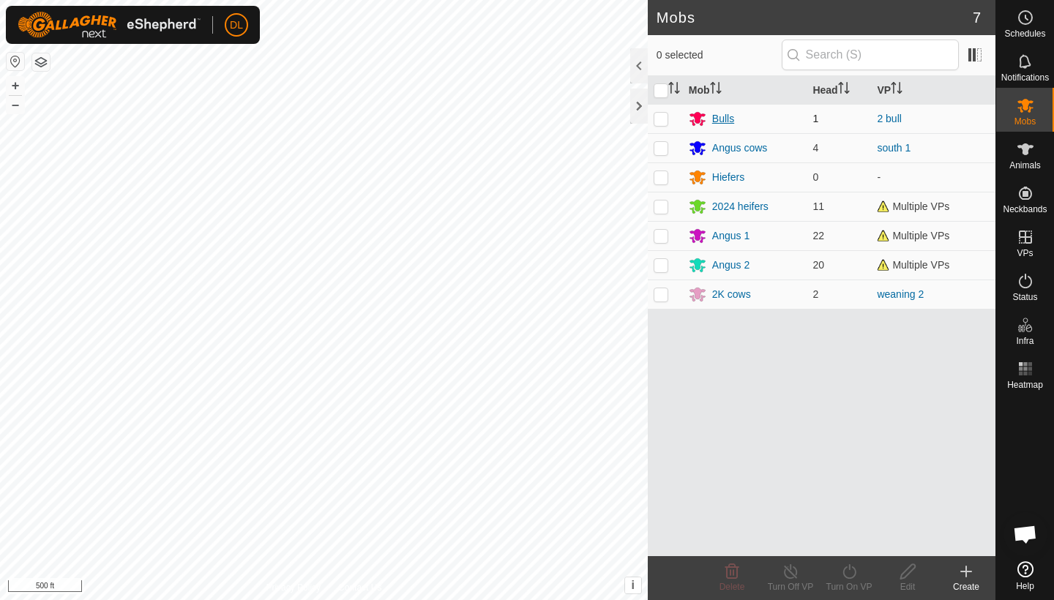
click at [733, 114] on div "Mobs 7 0 selected Mob Head VP Bulls 1 2 bull Angus cows 4 south 1 Hiefers 0 - 2…" at bounding box center [497, 300] width 995 height 600
click at [1025, 157] on icon at bounding box center [1026, 150] width 18 height 18
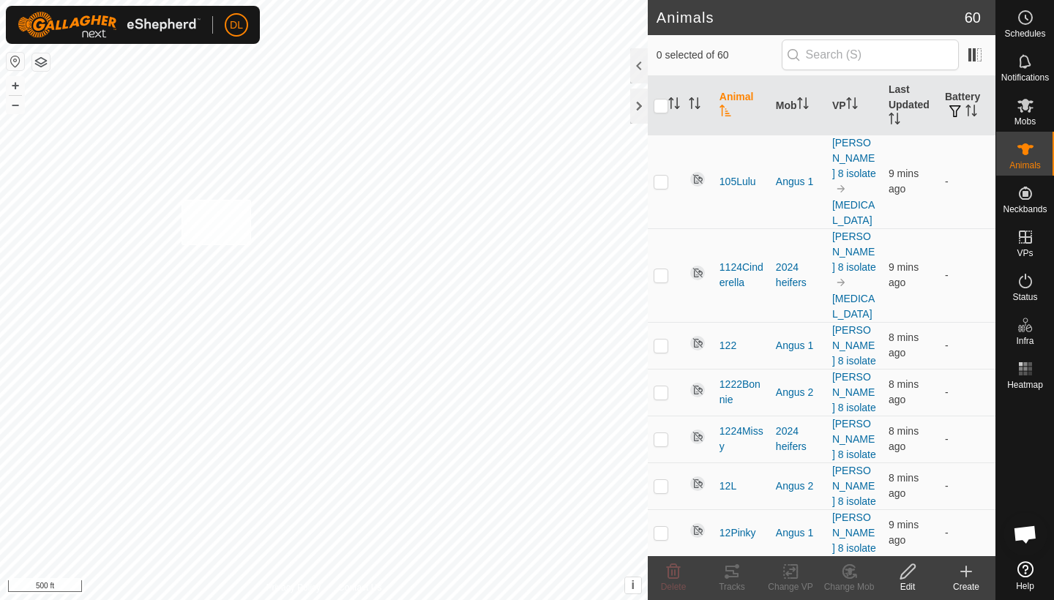
checkbox input "true"
click at [847, 571] on icon at bounding box center [849, 572] width 18 height 18
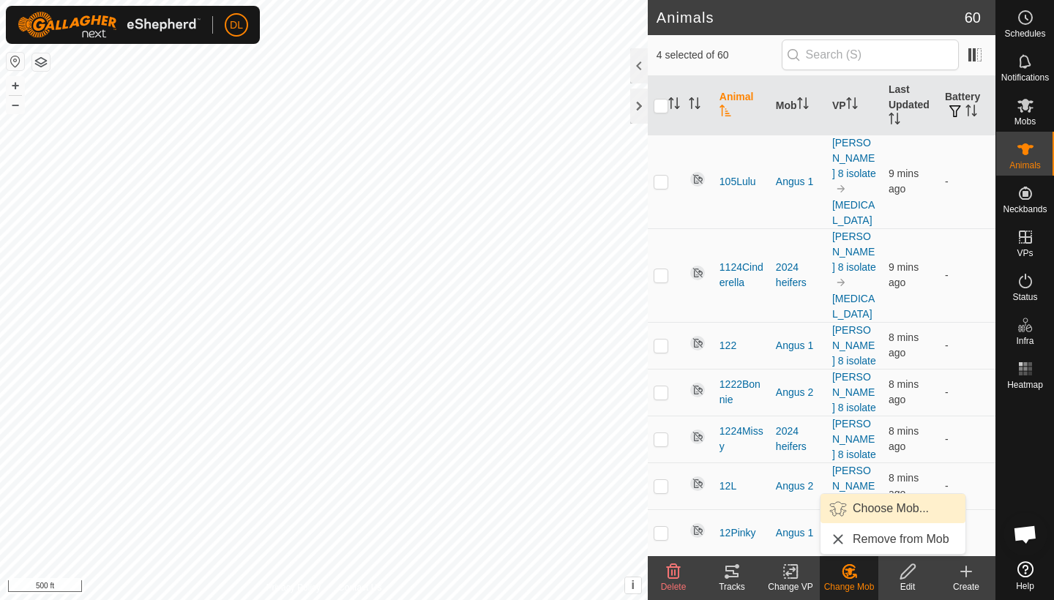
click at [868, 512] on link "Choose Mob..." at bounding box center [892, 508] width 145 height 29
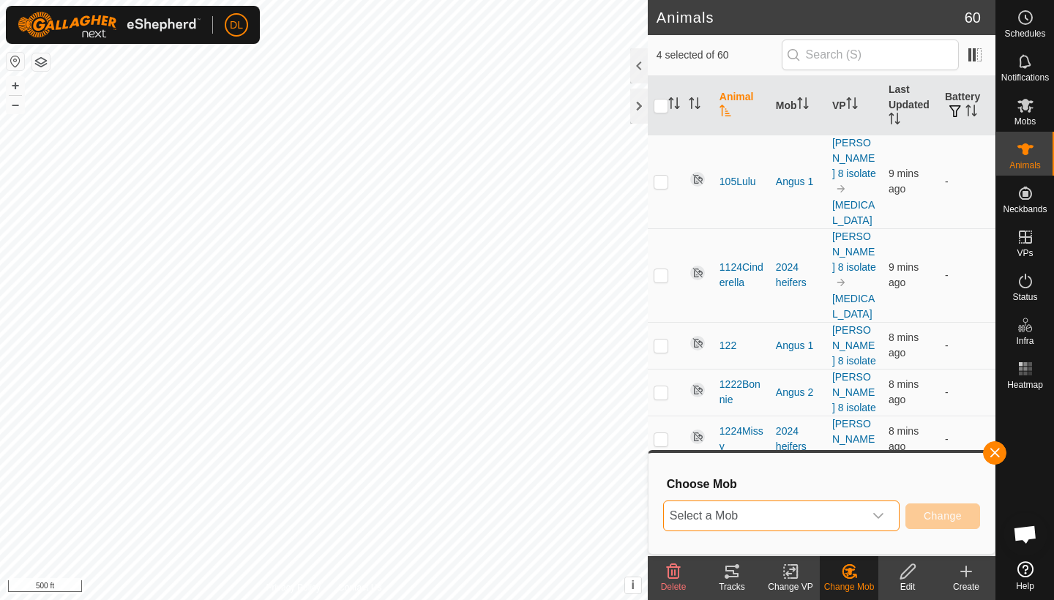
click at [836, 517] on span "Select a Mob" at bounding box center [764, 515] width 200 height 29
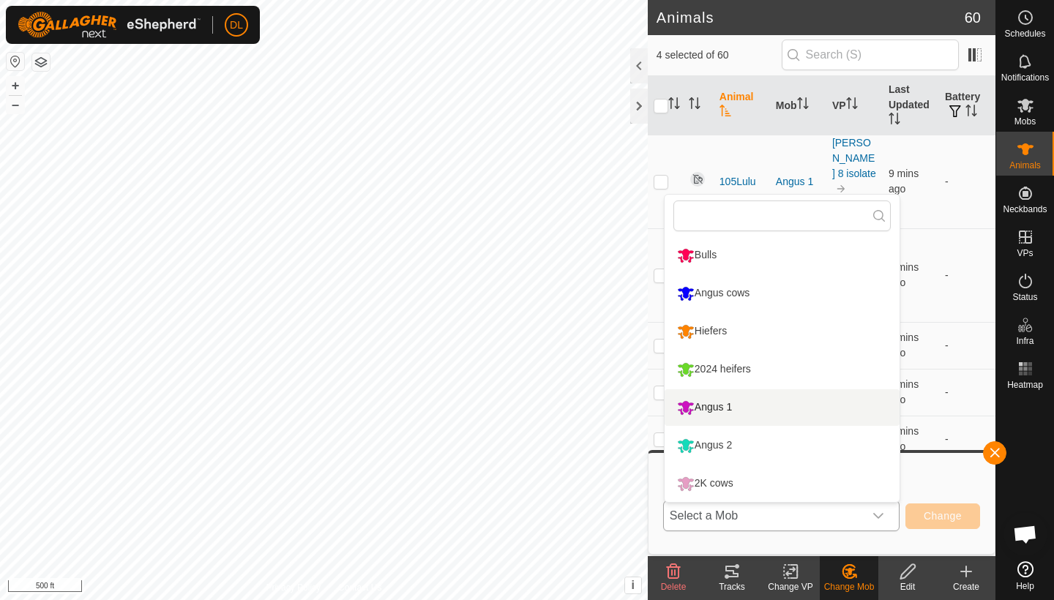
click at [710, 410] on li "Angus 1" at bounding box center [782, 407] width 235 height 37
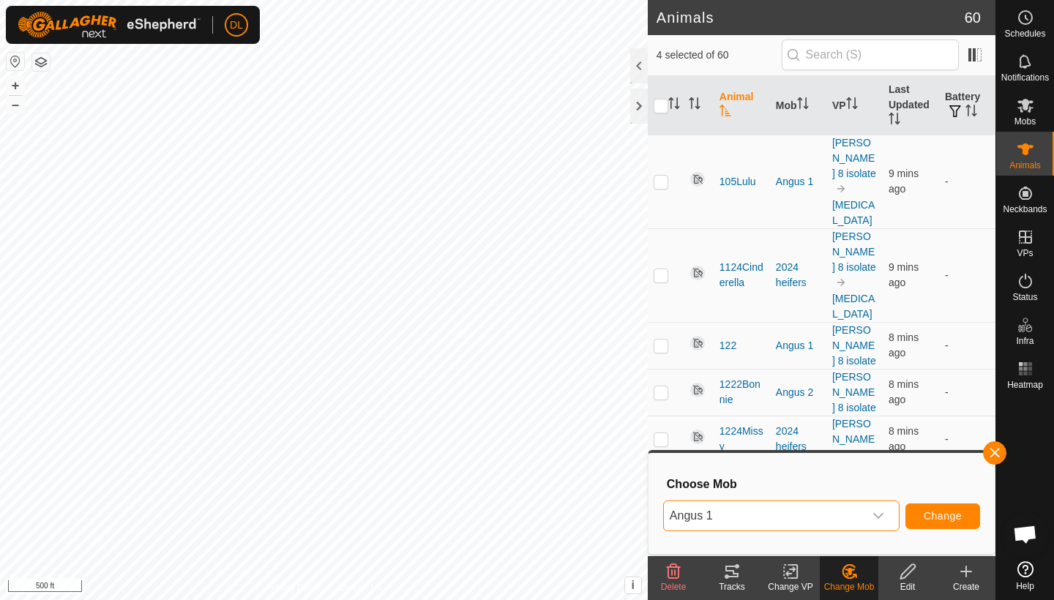
click at [935, 512] on span "Change" at bounding box center [943, 516] width 38 height 12
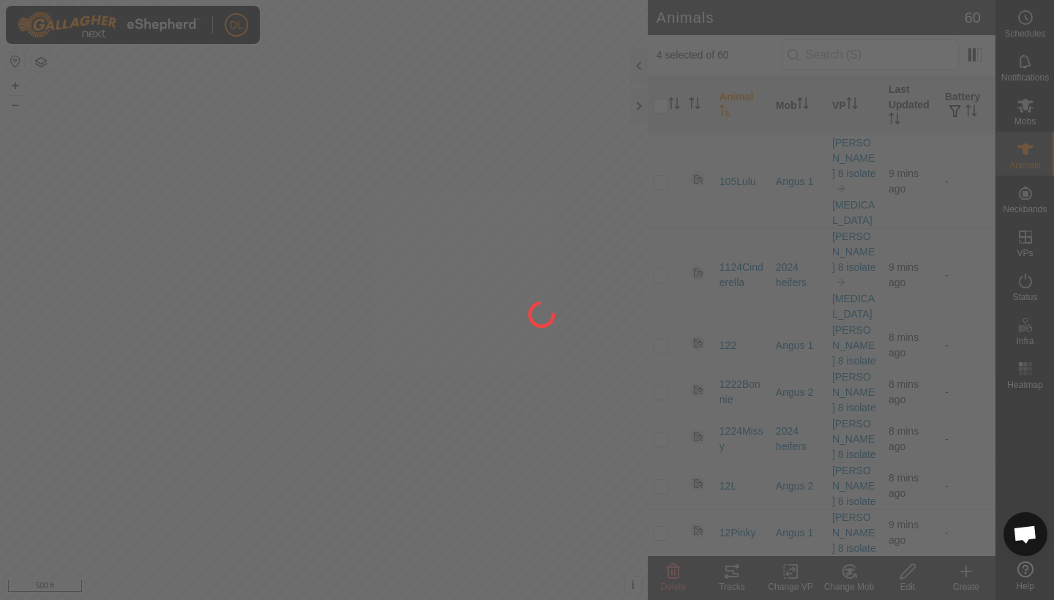
checkbox input "false"
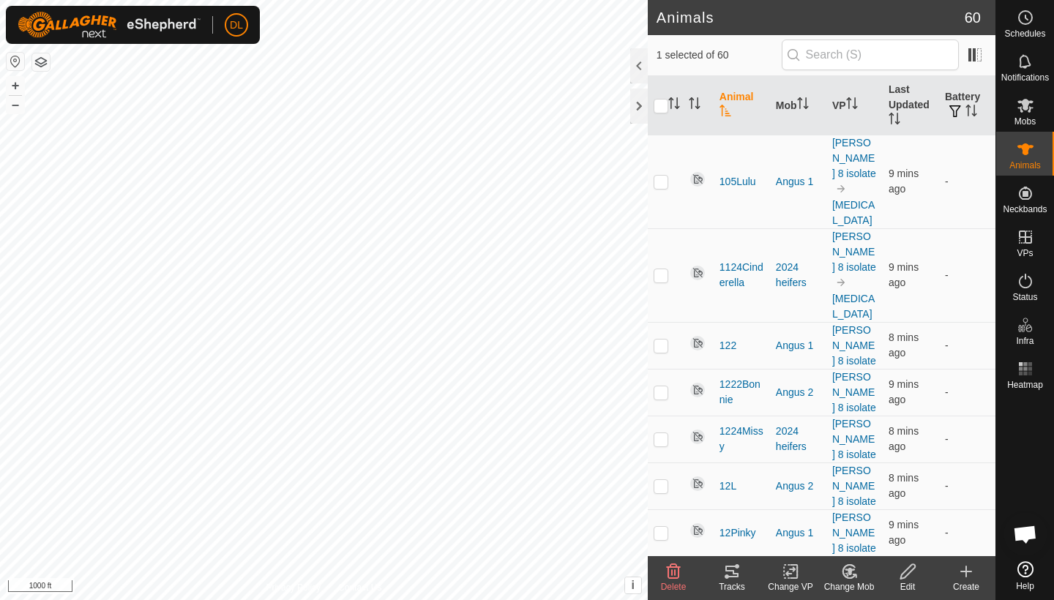
click at [851, 571] on icon at bounding box center [850, 571] width 10 height 7
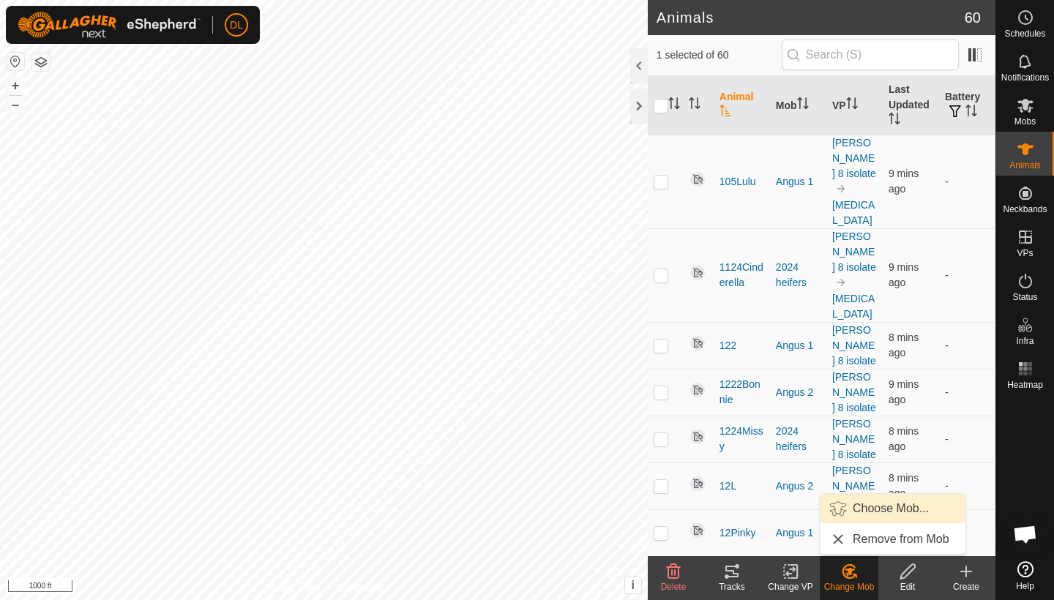
click at [859, 506] on link "Choose Mob..." at bounding box center [892, 508] width 145 height 29
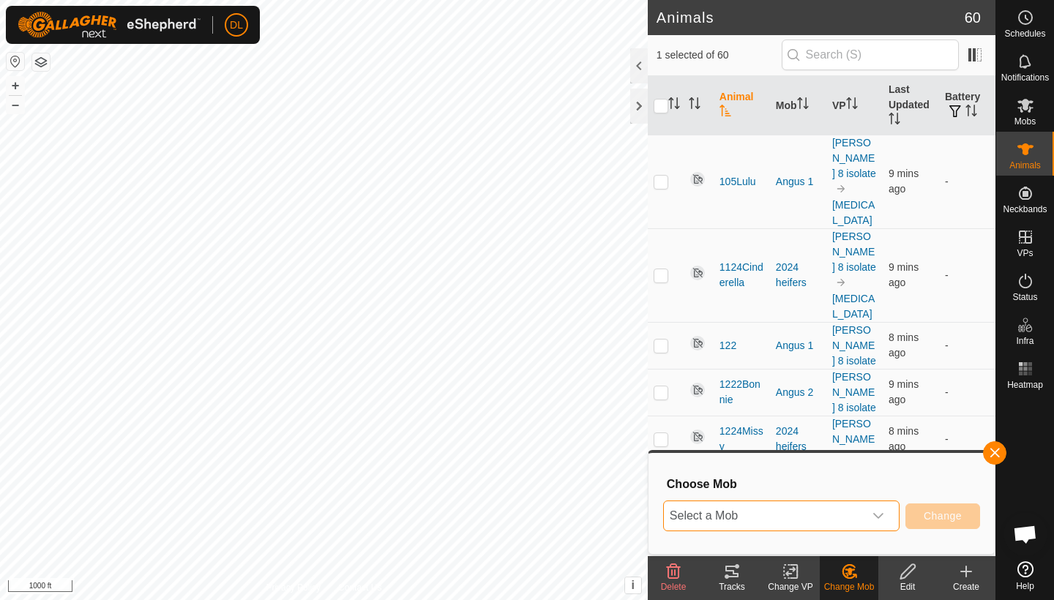
click at [801, 522] on span "Select a Mob" at bounding box center [764, 515] width 200 height 29
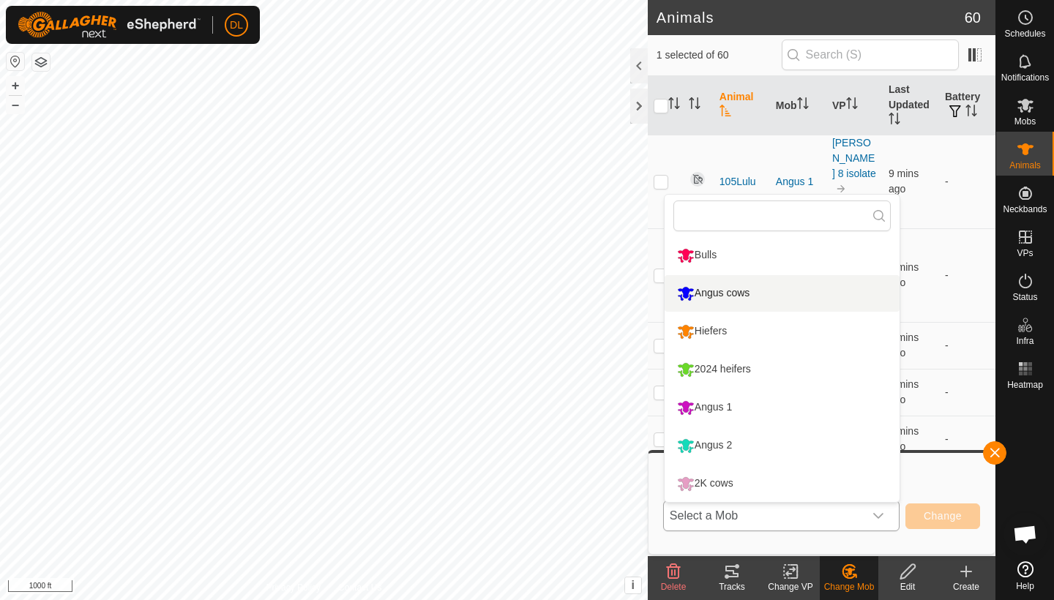
click at [735, 293] on li "Angus cows" at bounding box center [782, 293] width 235 height 37
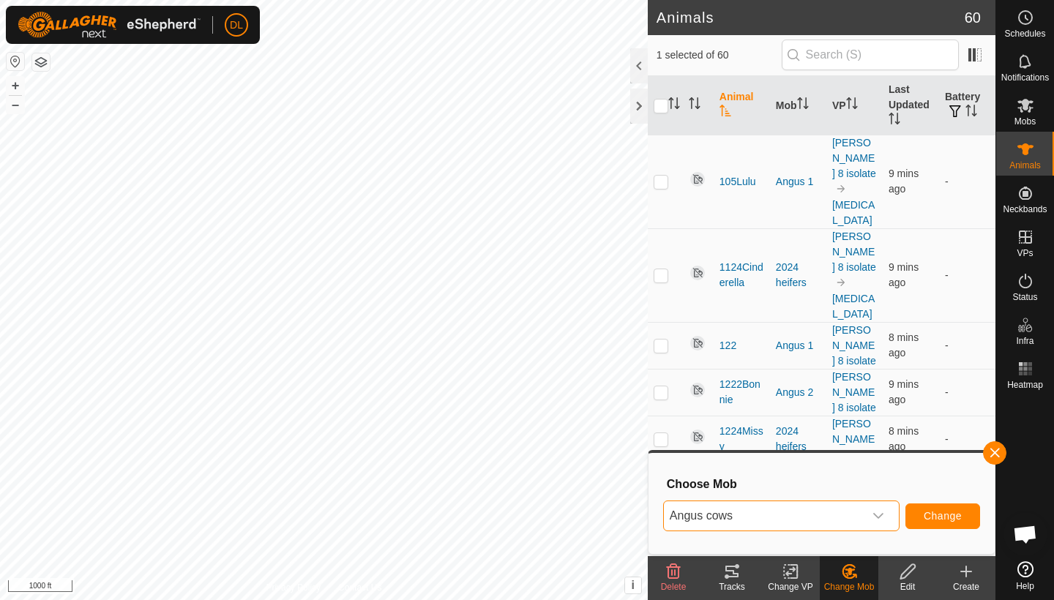
click at [935, 514] on span "Change" at bounding box center [943, 516] width 38 height 12
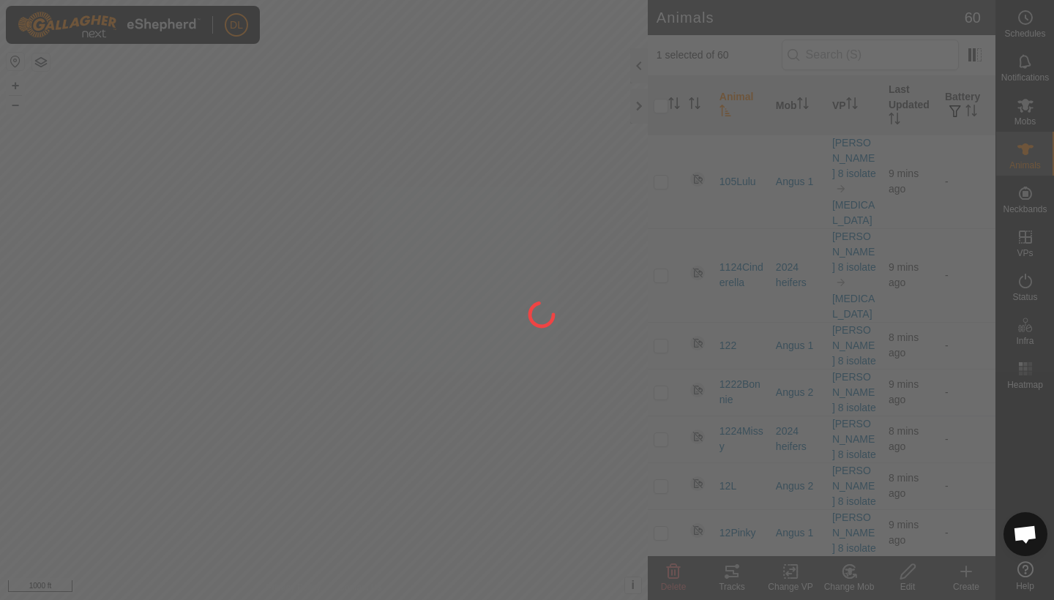
checkbox input "false"
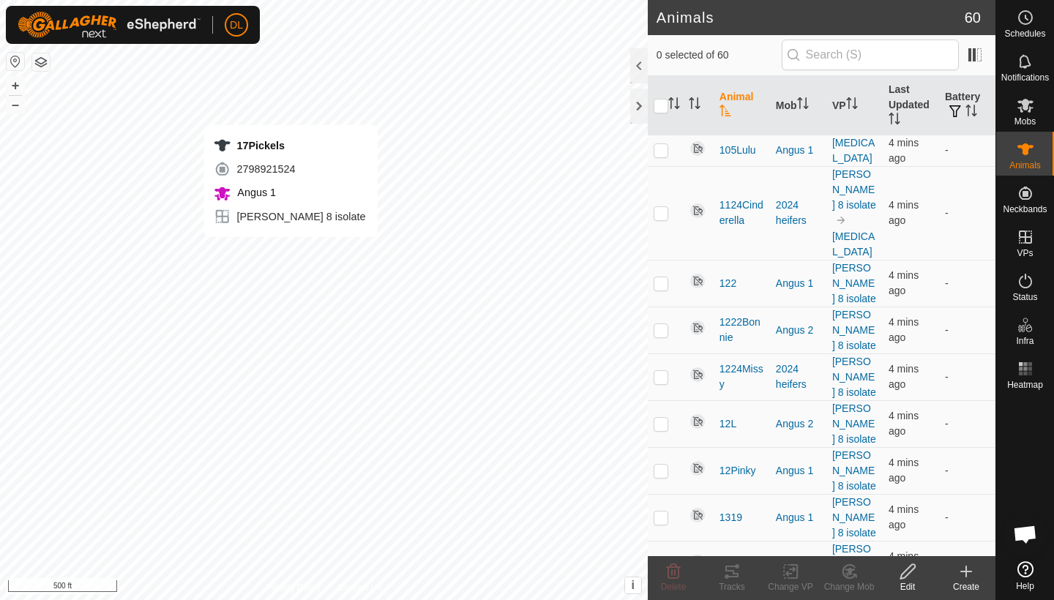
checkbox input "true"
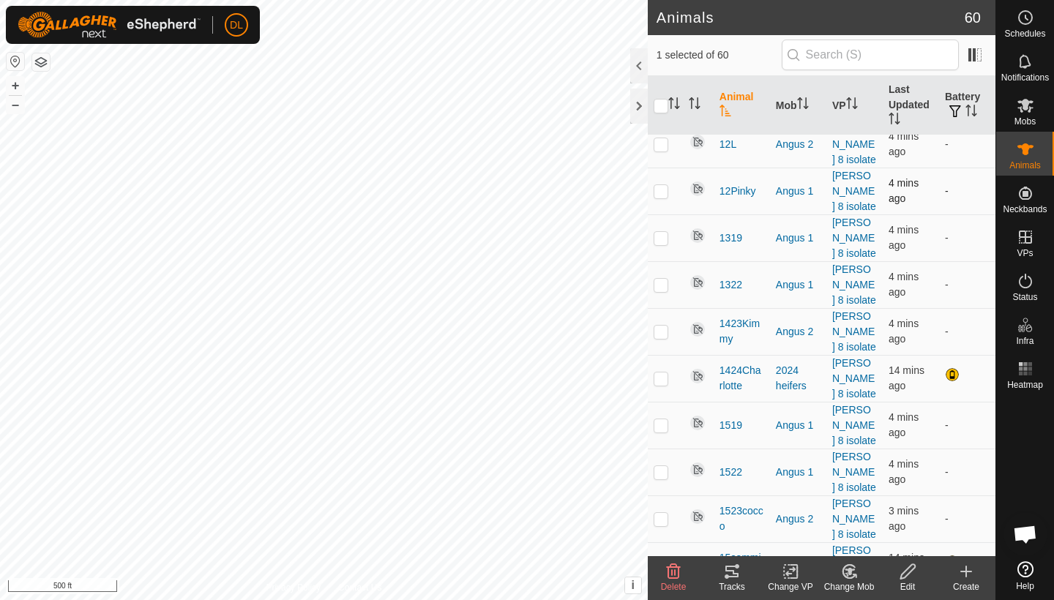
scroll to position [286, 0]
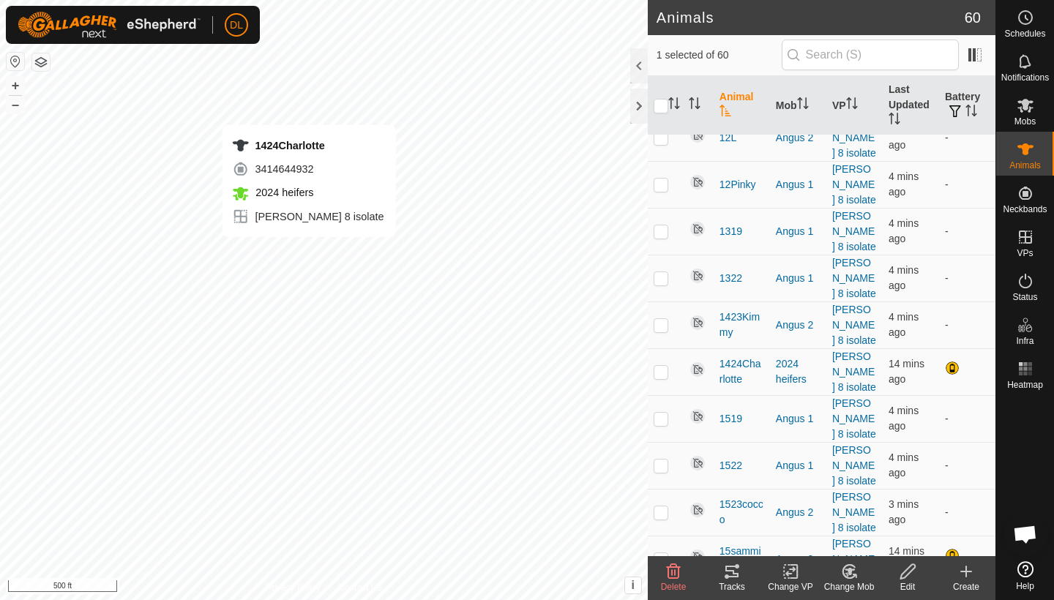
checkbox input "true"
checkbox input "false"
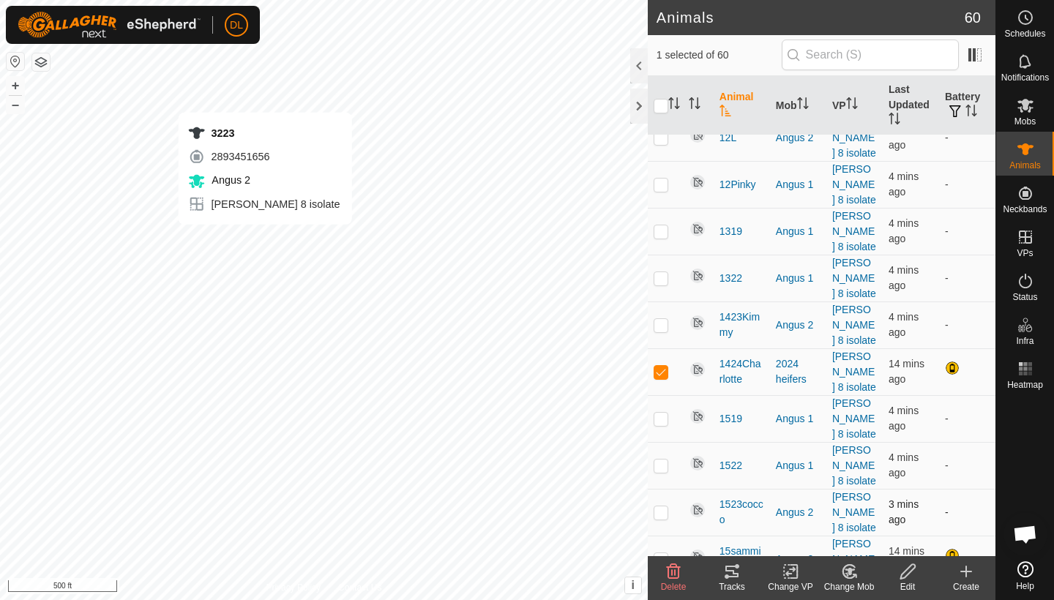
checkbox input "false"
checkbox input "true"
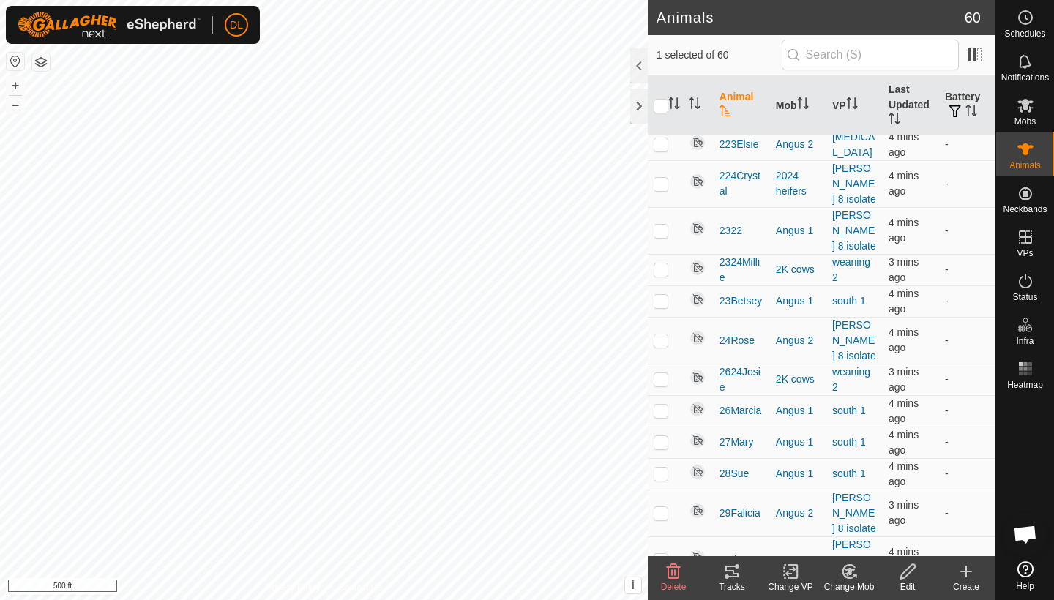
scroll to position [1306, 0]
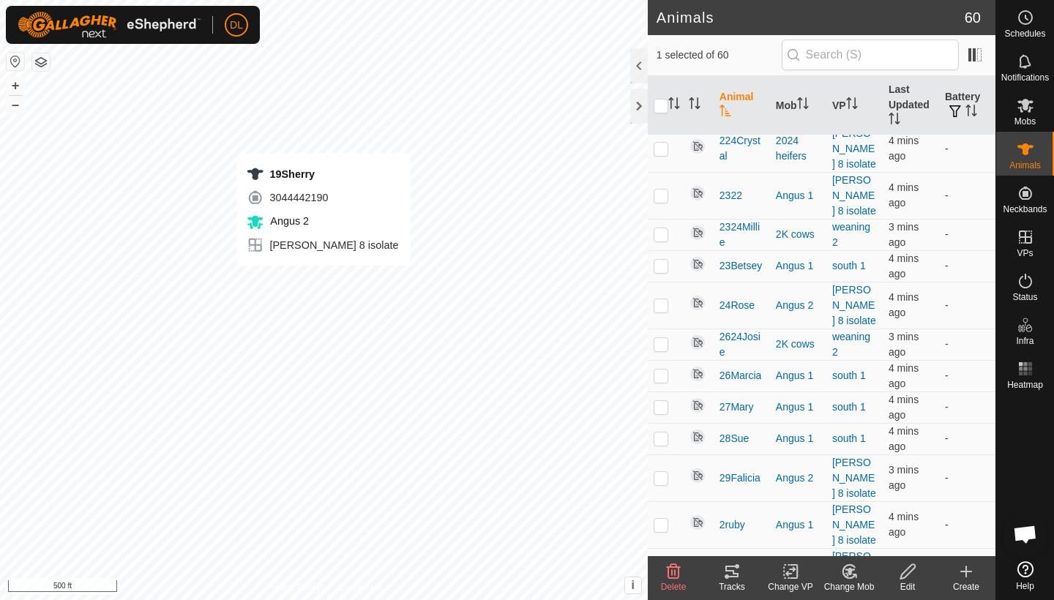
checkbox input "true"
checkbox input "false"
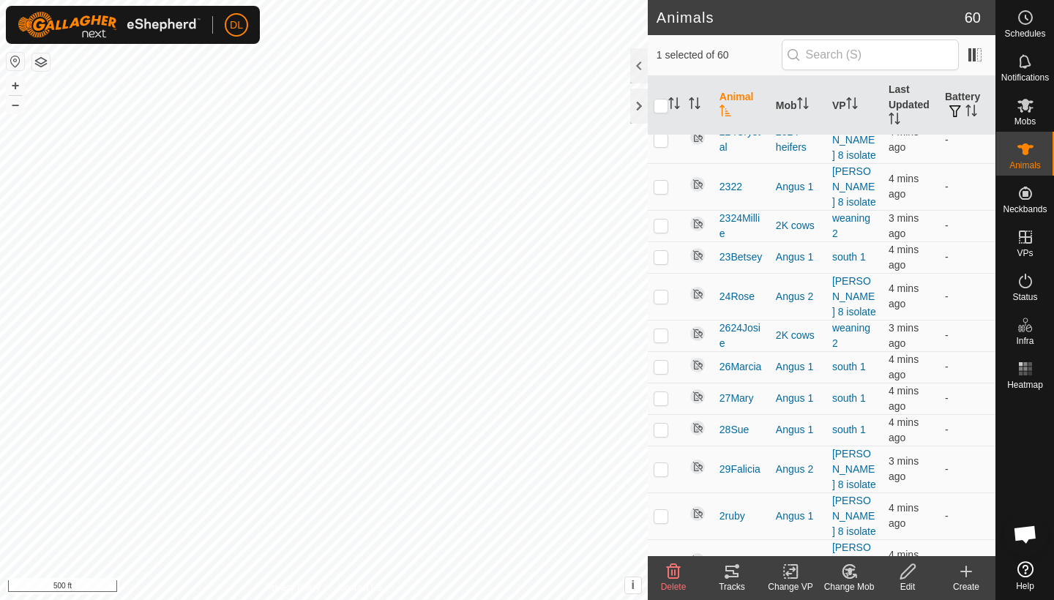
scroll to position [1318, 0]
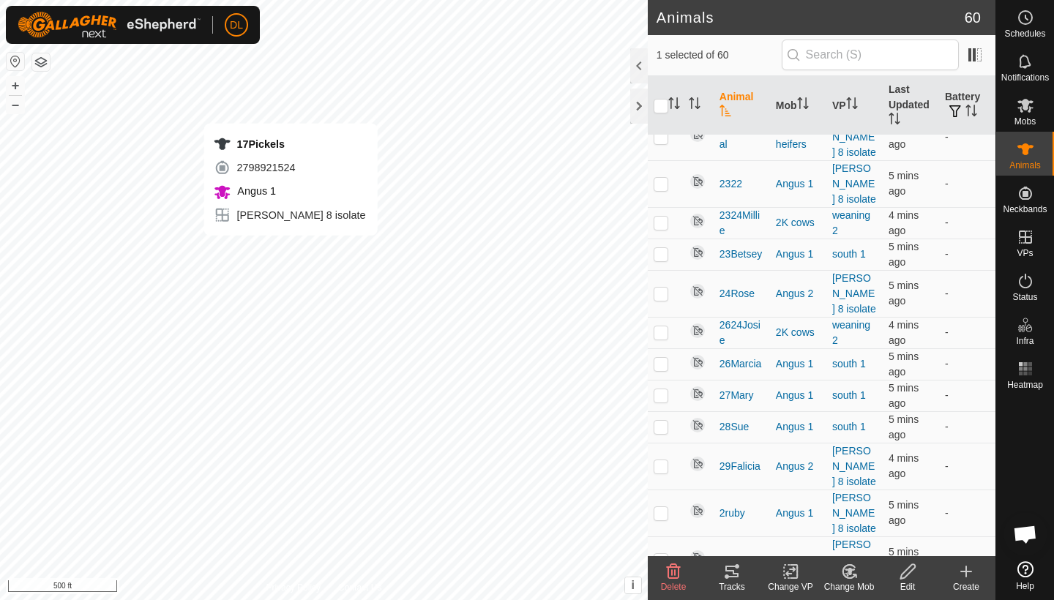
checkbox input "true"
checkbox input "false"
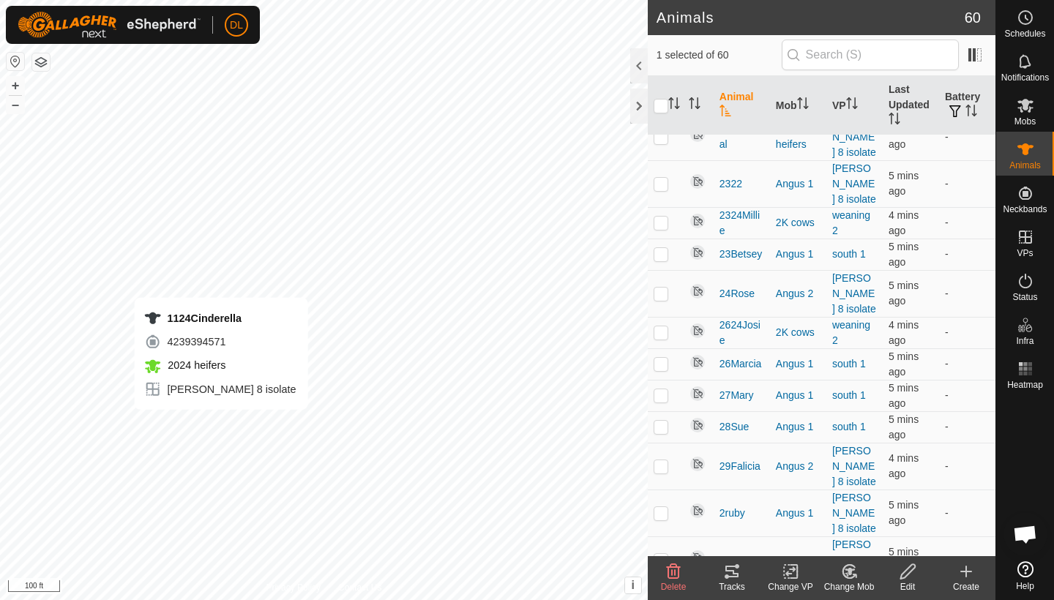
checkbox input "true"
checkbox input "false"
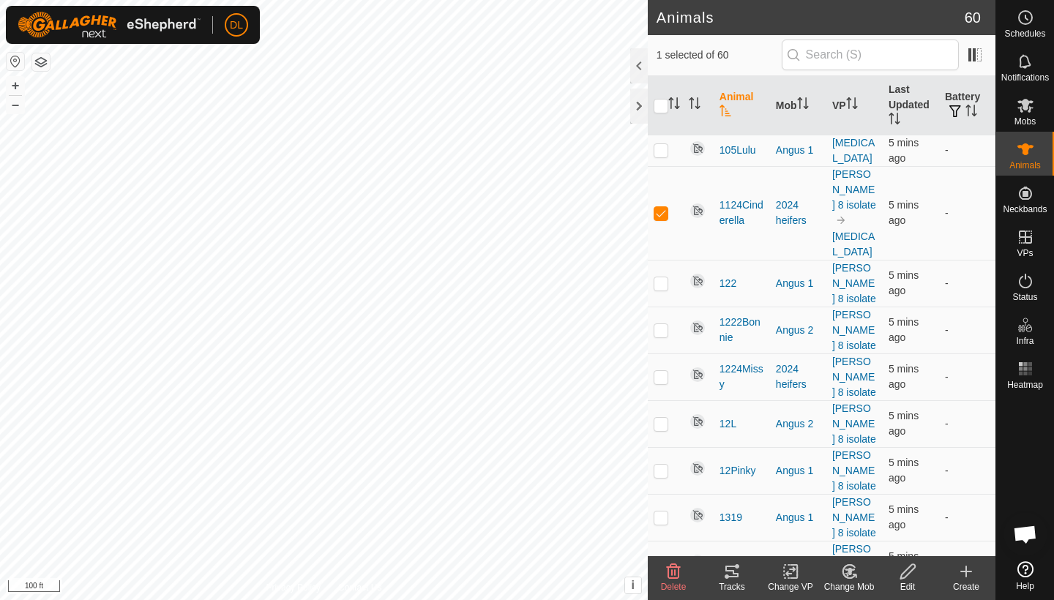
scroll to position [0, 0]
checkbox input "false"
checkbox input "true"
checkbox input "false"
click at [727, 577] on icon at bounding box center [732, 572] width 18 height 18
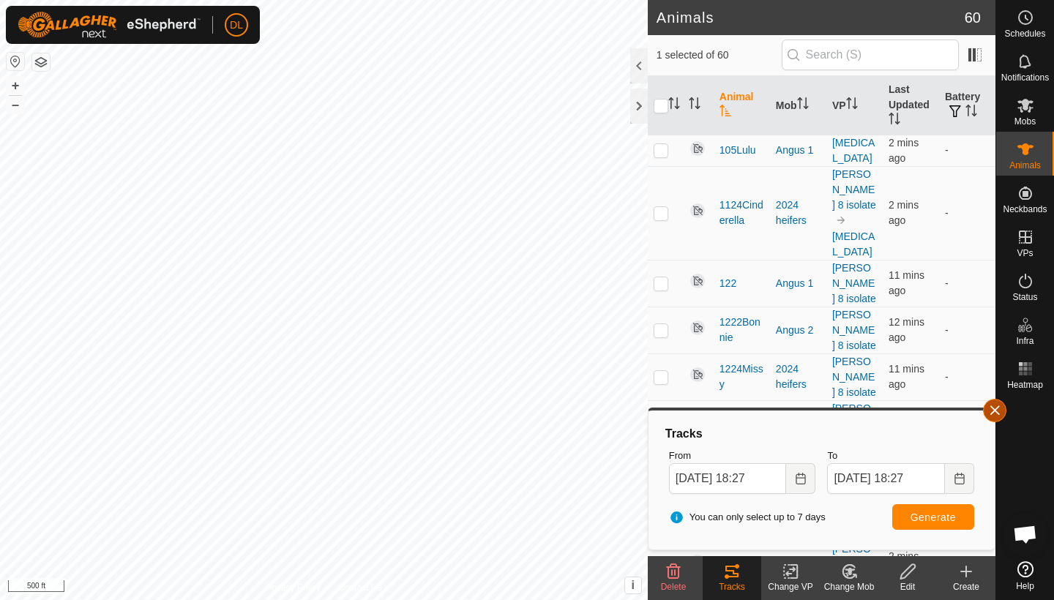
click at [997, 413] on button "button" at bounding box center [994, 410] width 23 height 23
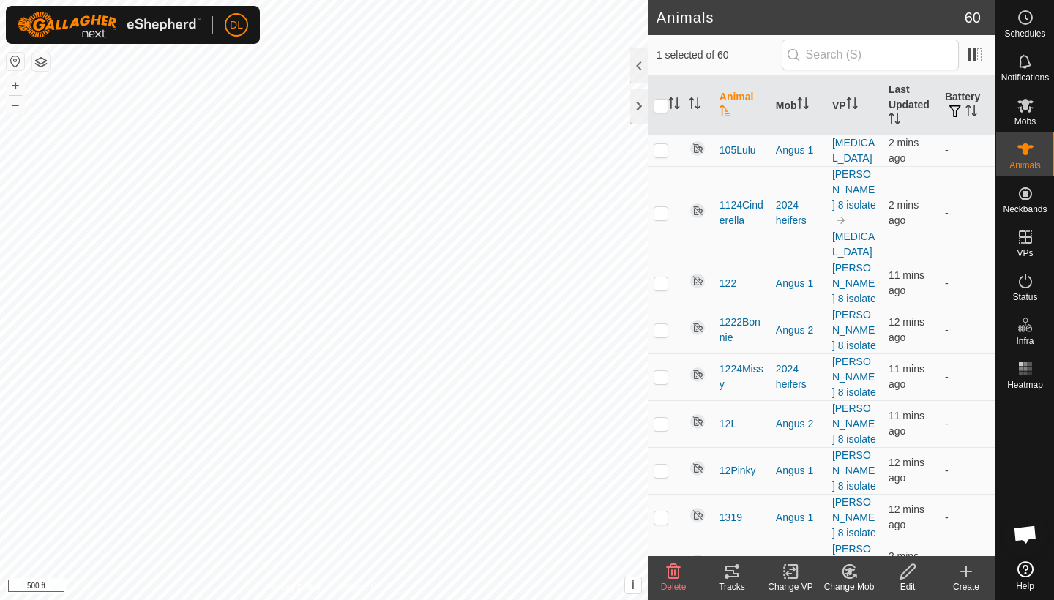
checkbox input "false"
click at [725, 577] on icon at bounding box center [727, 577] width 4 height 4
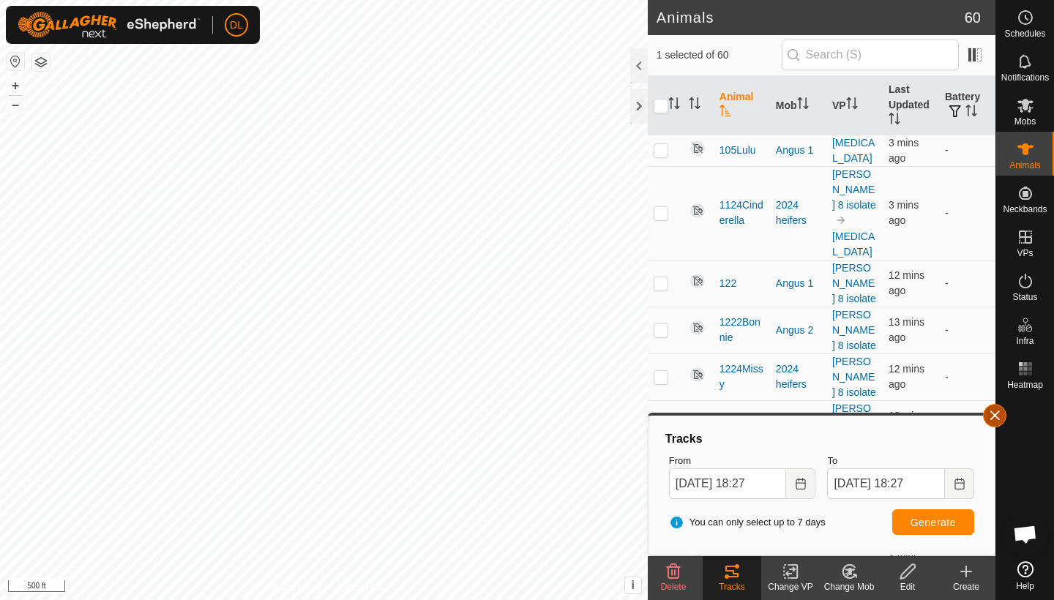
click at [987, 411] on button "button" at bounding box center [994, 415] width 23 height 23
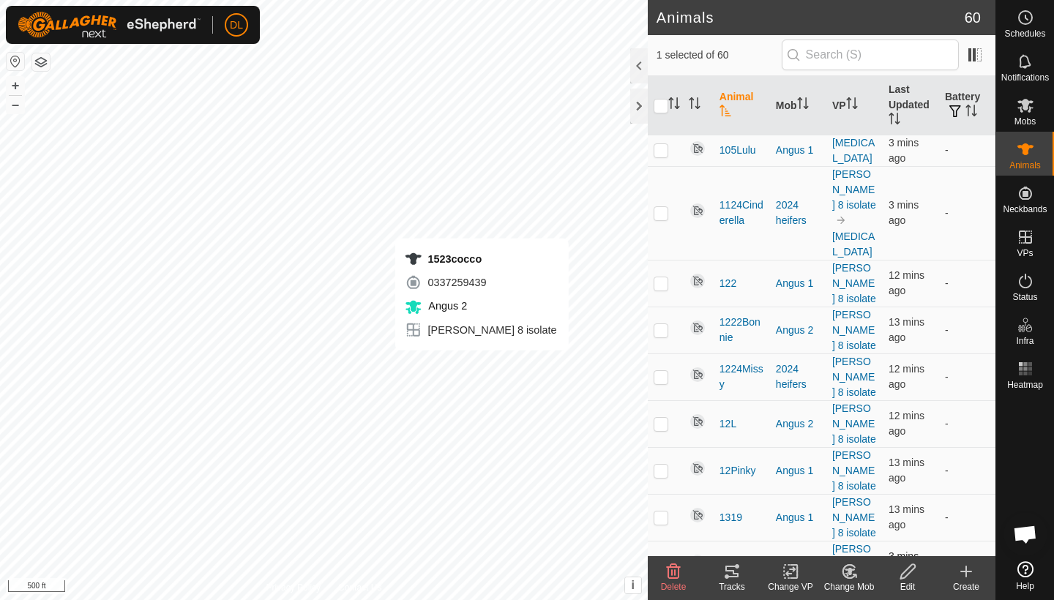
checkbox input "false"
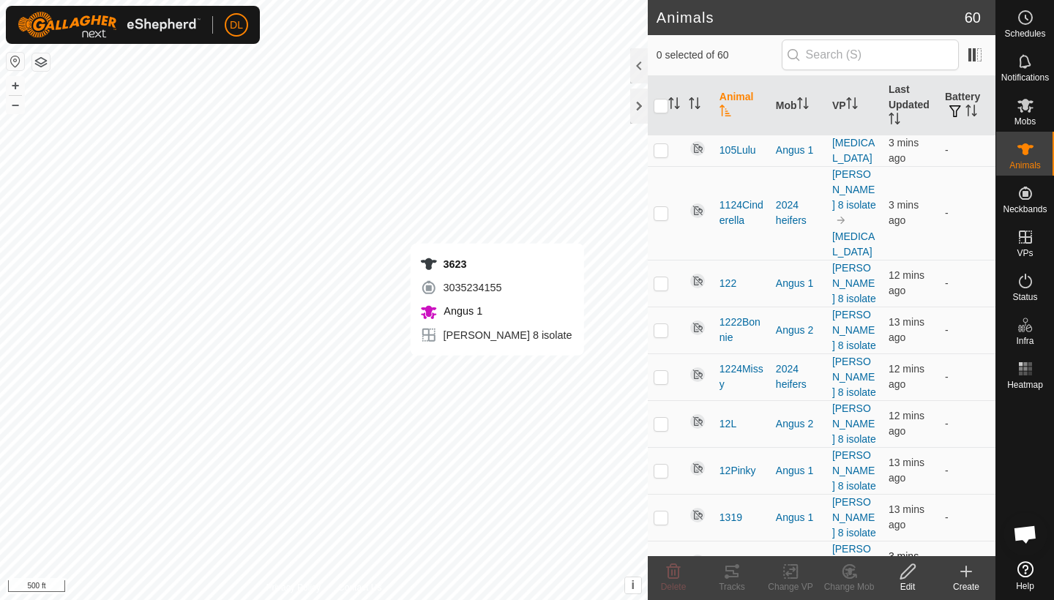
checkbox input "true"
click at [737, 577] on icon at bounding box center [731, 572] width 13 height 12
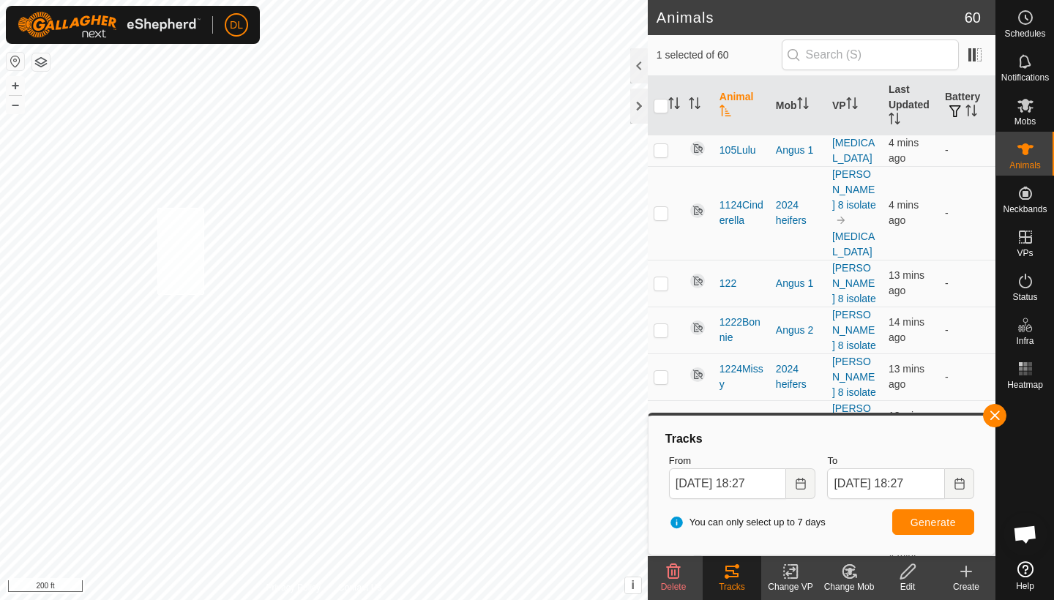
checkbox input "true"
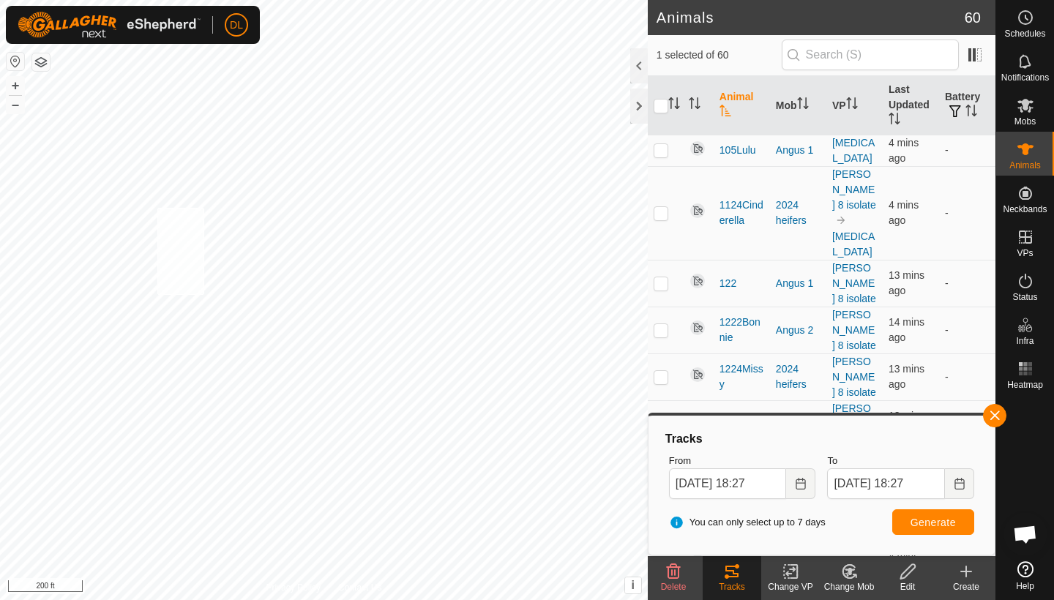
checkbox input "true"
click at [928, 517] on span "Generate" at bounding box center [932, 523] width 45 height 12
click at [995, 416] on button "button" at bounding box center [994, 415] width 23 height 23
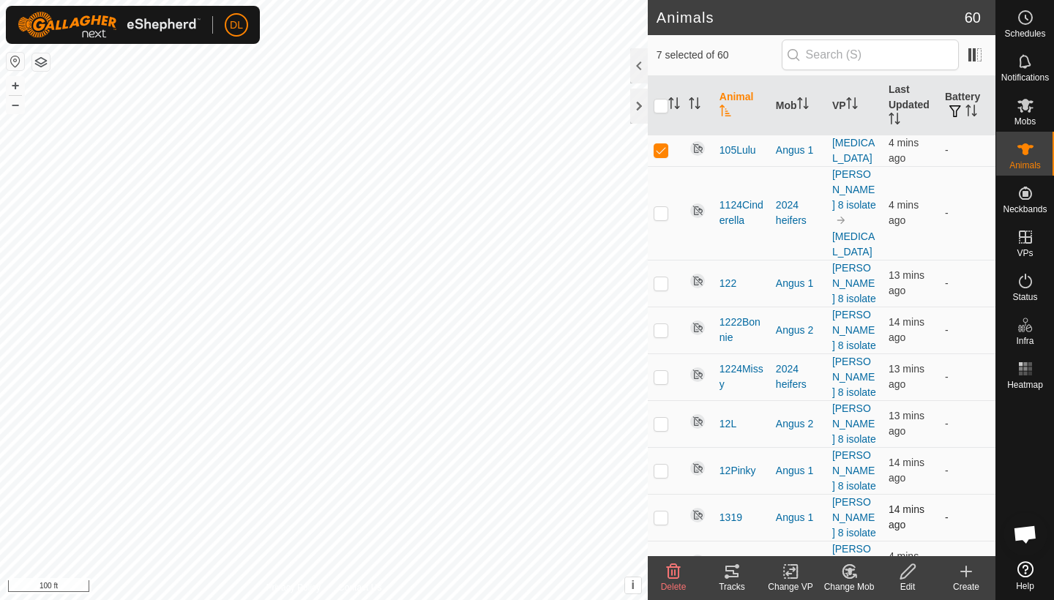
checkbox input "false"
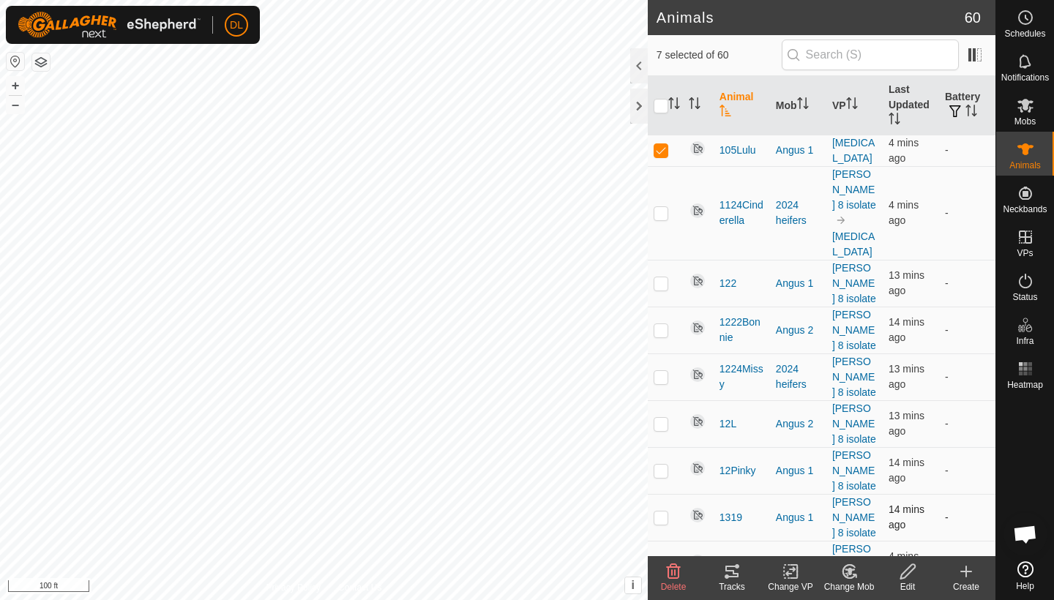
checkbox input "false"
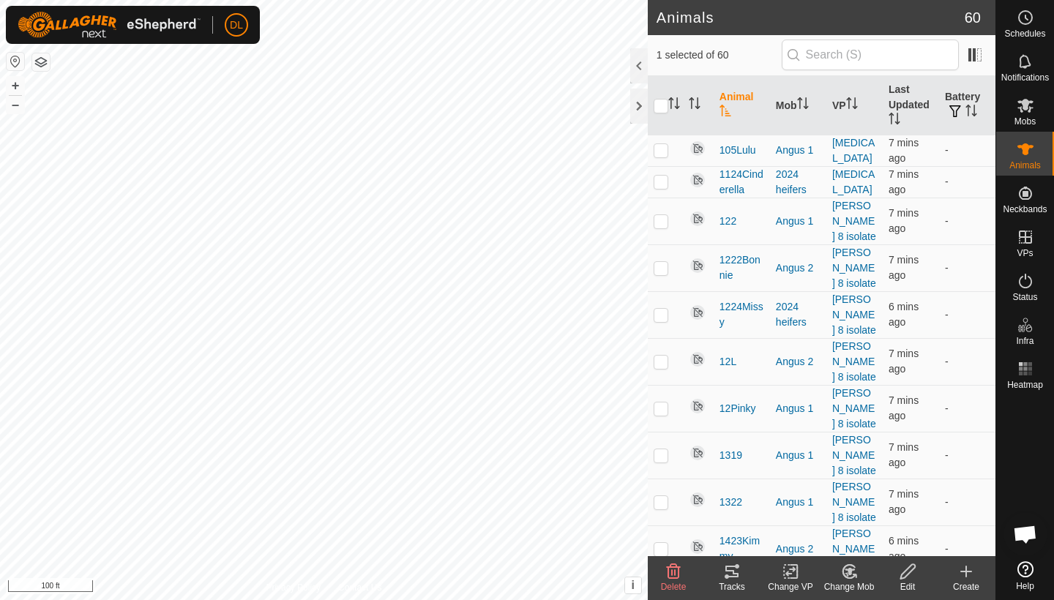
click at [738, 575] on icon at bounding box center [731, 572] width 13 height 12
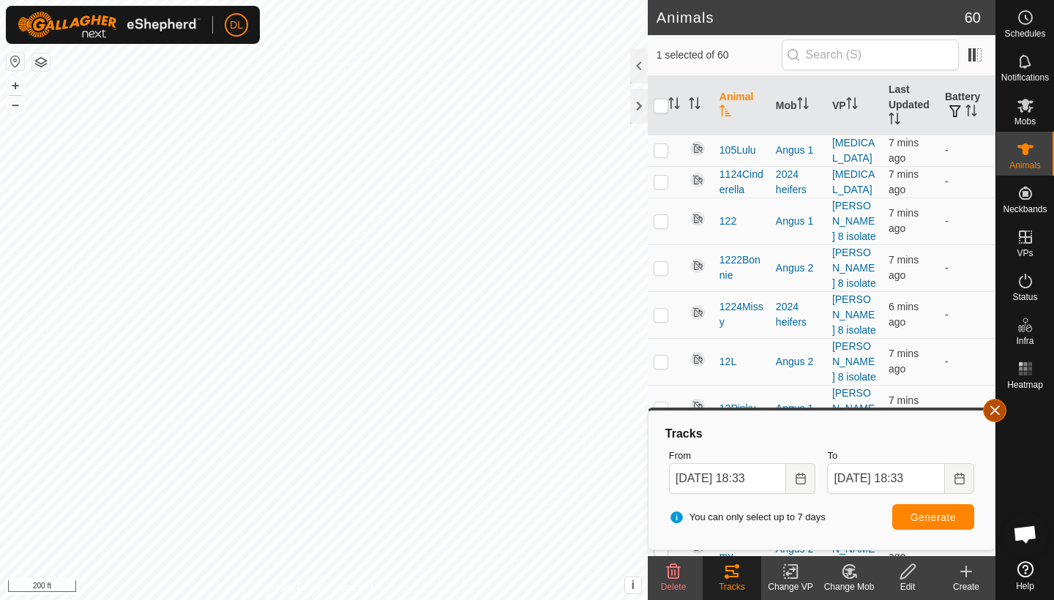
click at [992, 411] on button "button" at bounding box center [994, 410] width 23 height 23
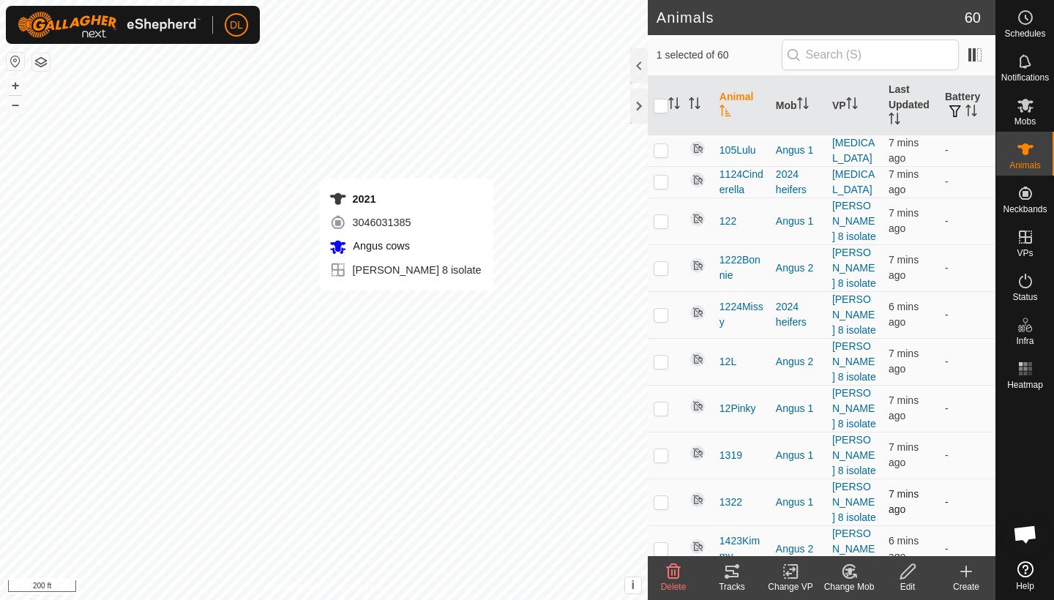
checkbox input "false"
click at [727, 581] on div "Tracks" at bounding box center [732, 586] width 59 height 13
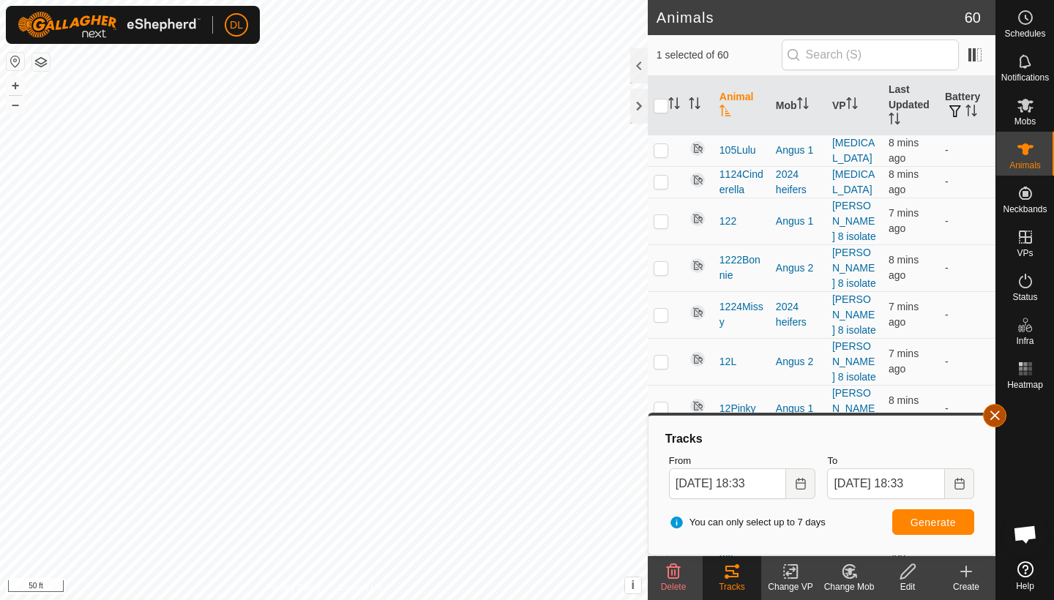
click at [996, 416] on button "button" at bounding box center [994, 415] width 23 height 23
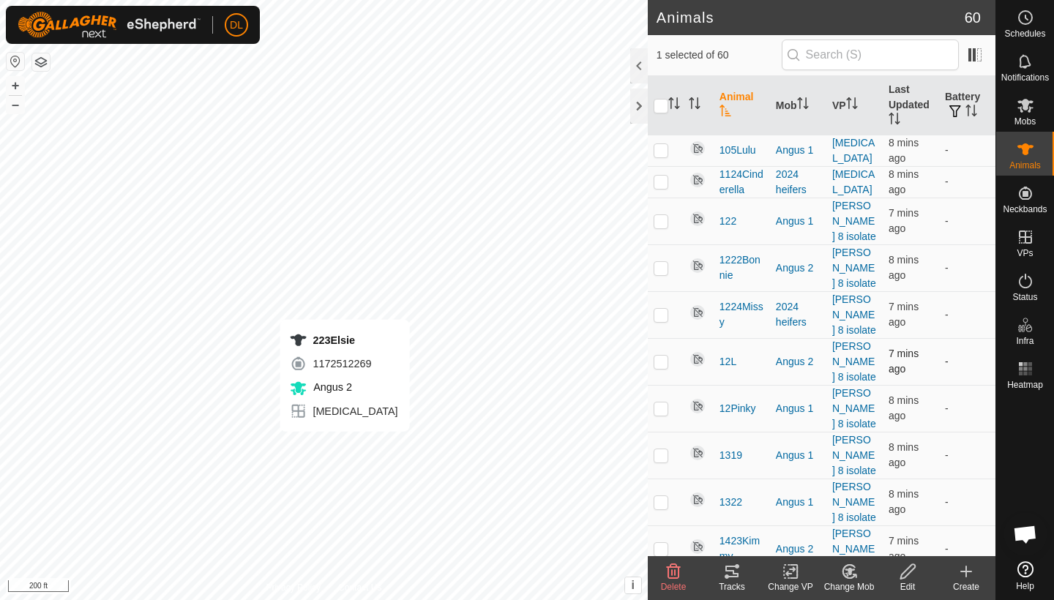
checkbox input "false"
click at [727, 575] on icon at bounding box center [727, 577] width 4 height 4
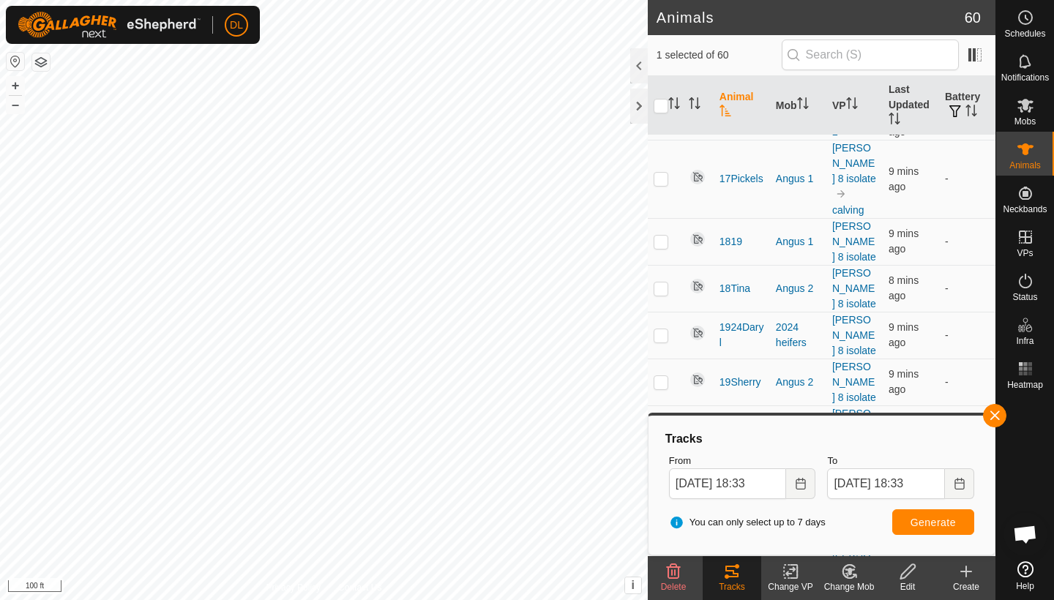
scroll to position [701, 0]
click at [1000, 412] on button "button" at bounding box center [994, 415] width 23 height 23
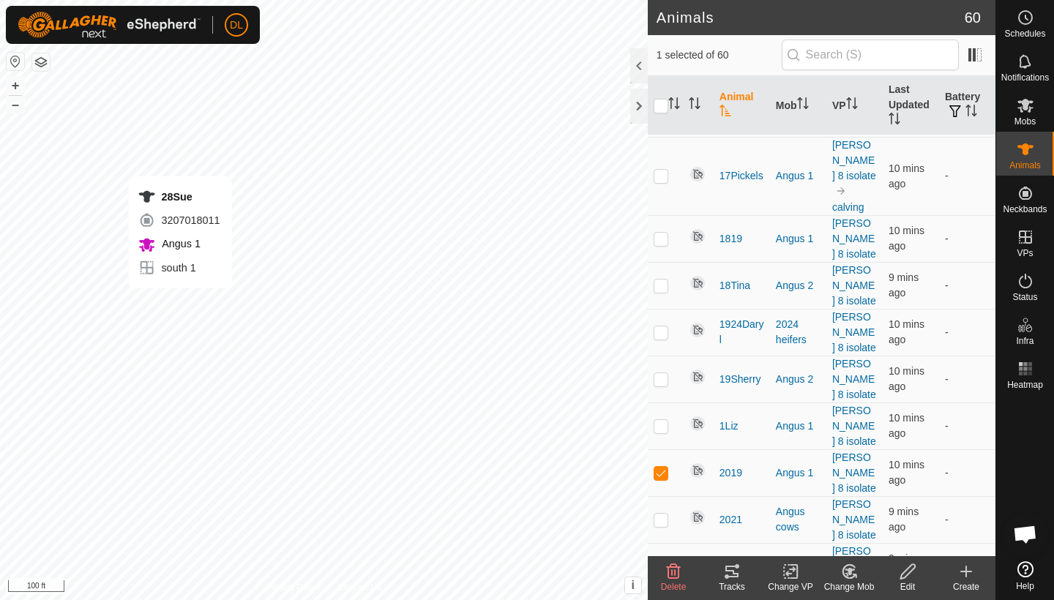
checkbox input "false"
checkbox input "true"
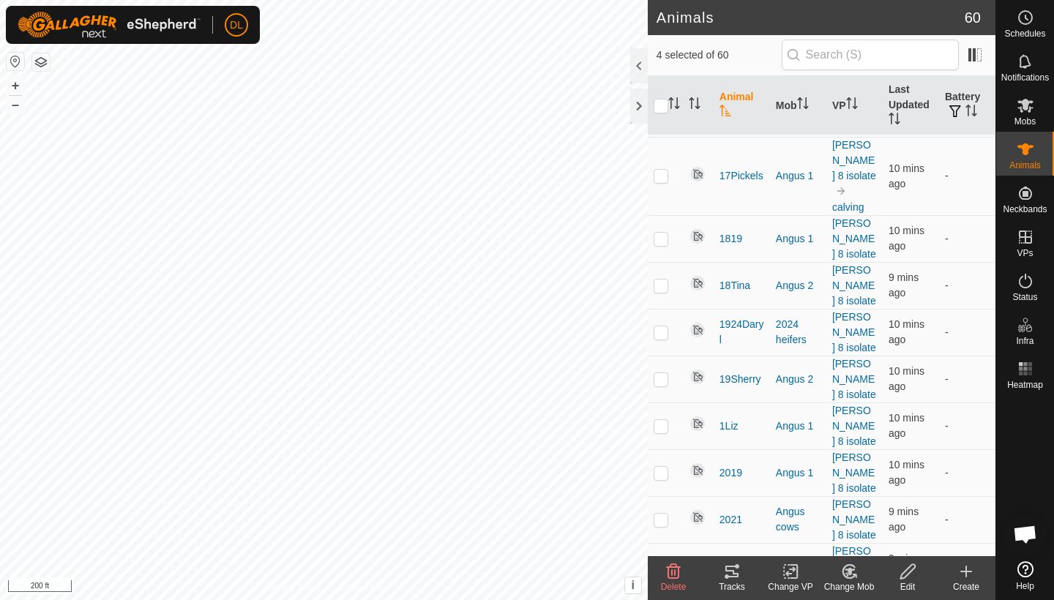
click at [732, 571] on icon at bounding box center [731, 572] width 13 height 12
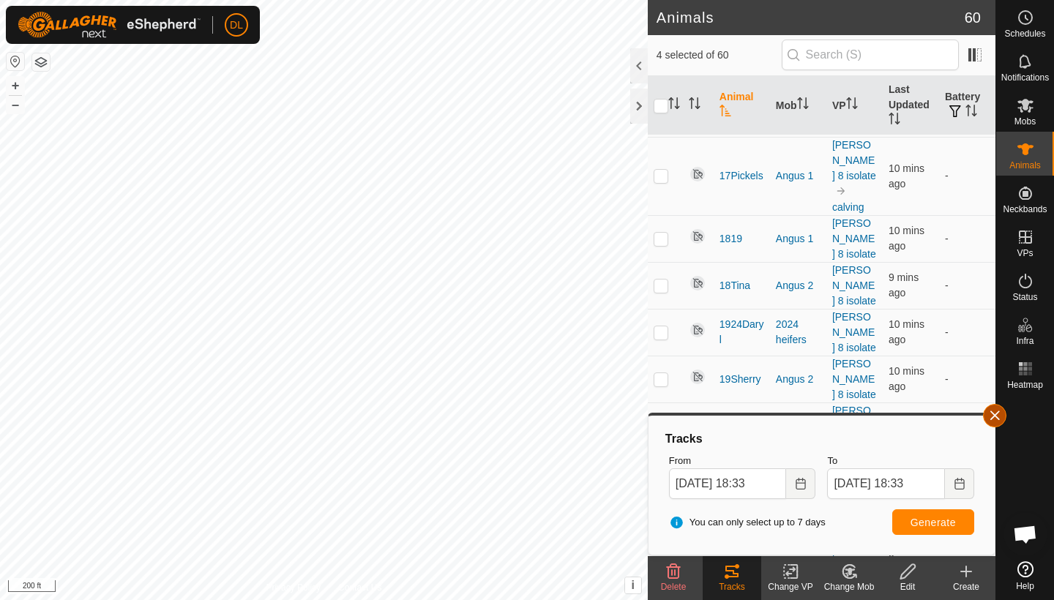
click at [1003, 413] on button "button" at bounding box center [994, 415] width 23 height 23
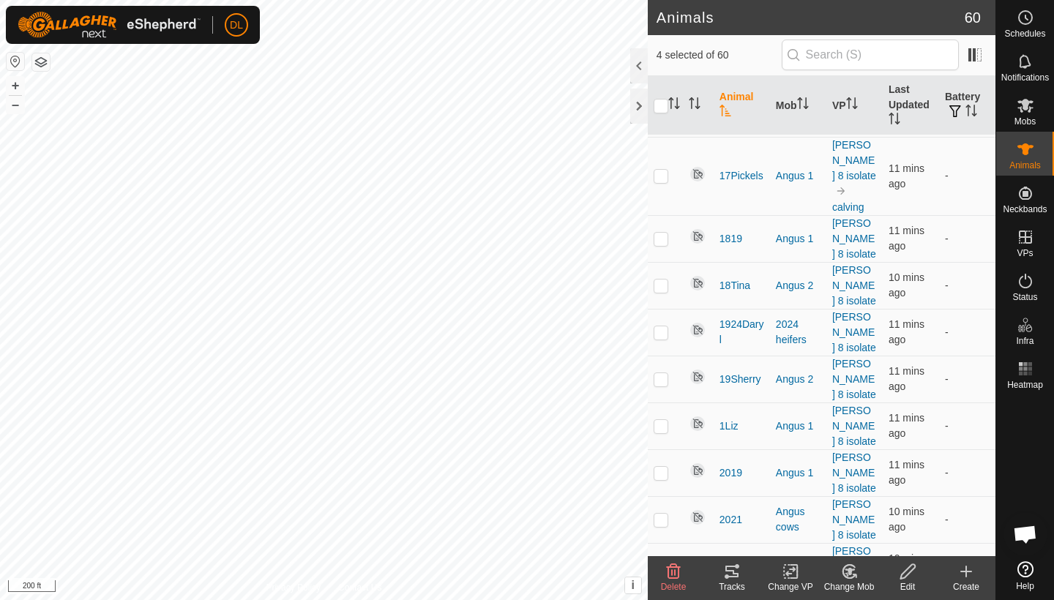
checkbox input "false"
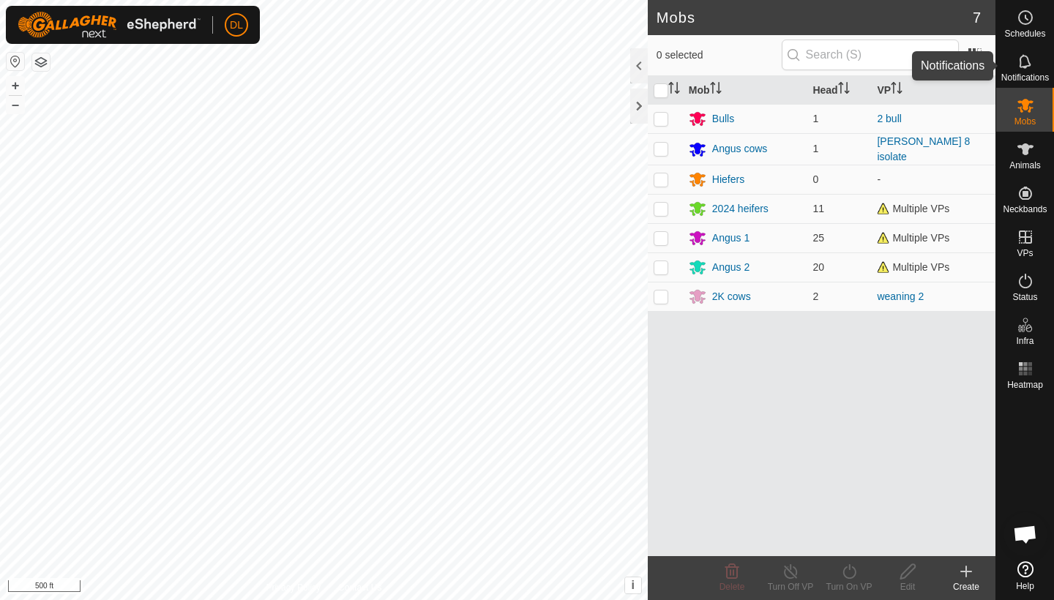
click at [1022, 68] on icon at bounding box center [1026, 62] width 18 height 18
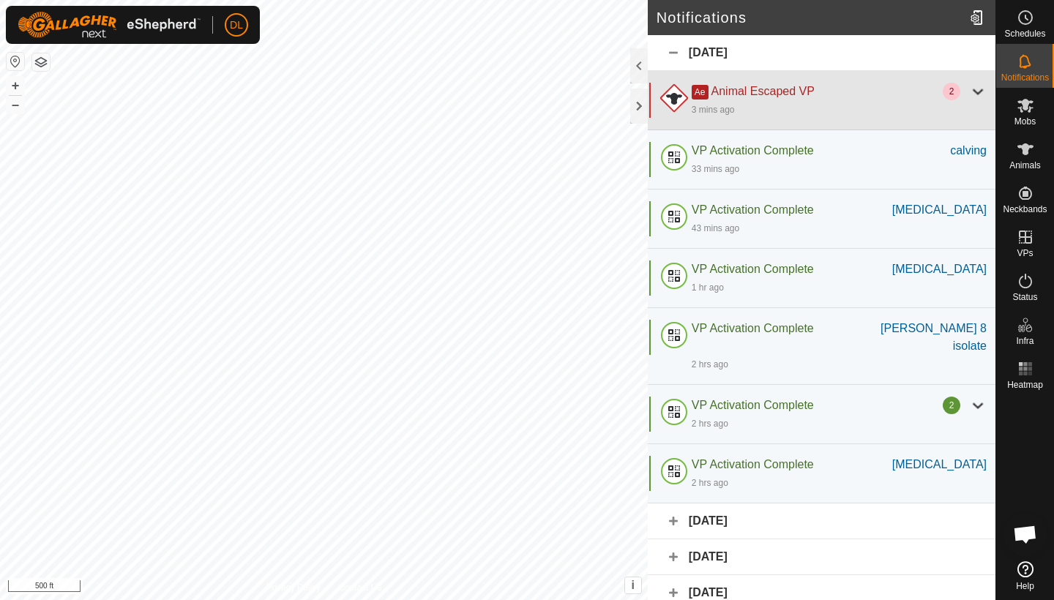
click at [976, 94] on div at bounding box center [978, 92] width 18 height 18
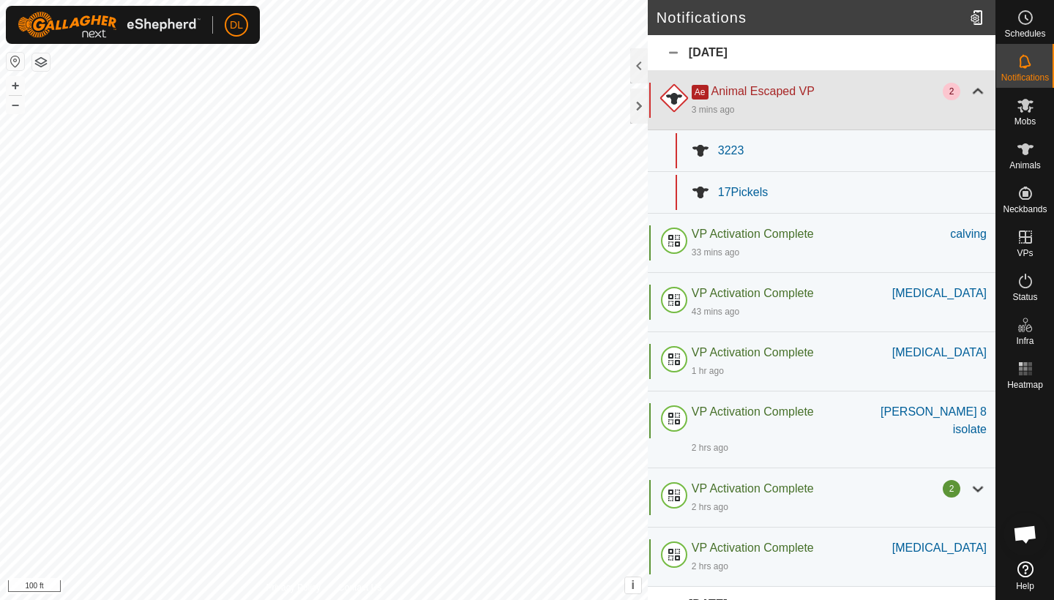
click at [784, 98] on div "Ae Animal Escaped VP" at bounding box center [817, 92] width 251 height 18
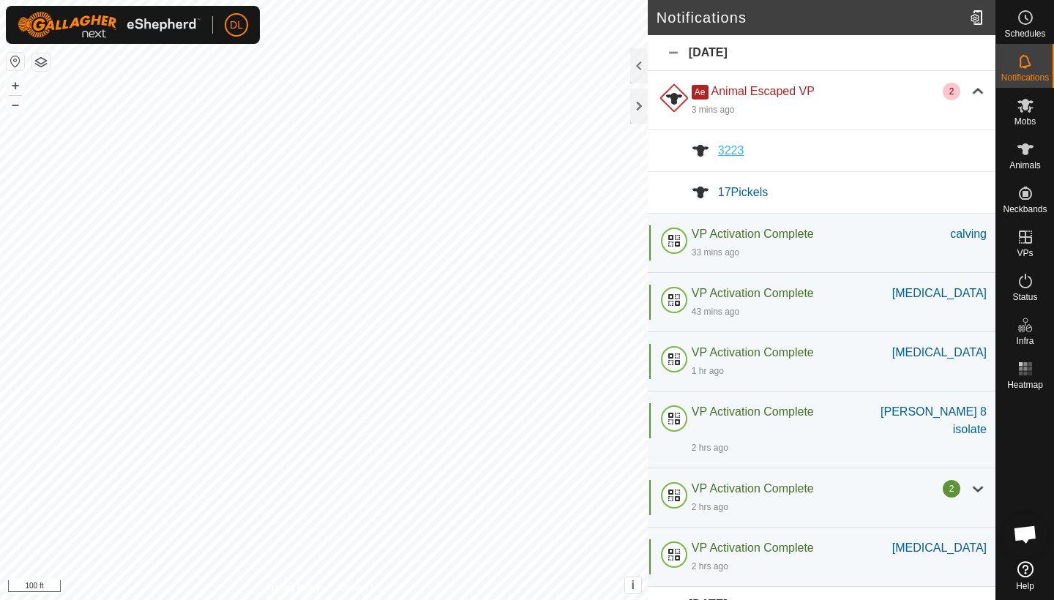
click at [733, 151] on span "3223" at bounding box center [731, 150] width 26 height 12
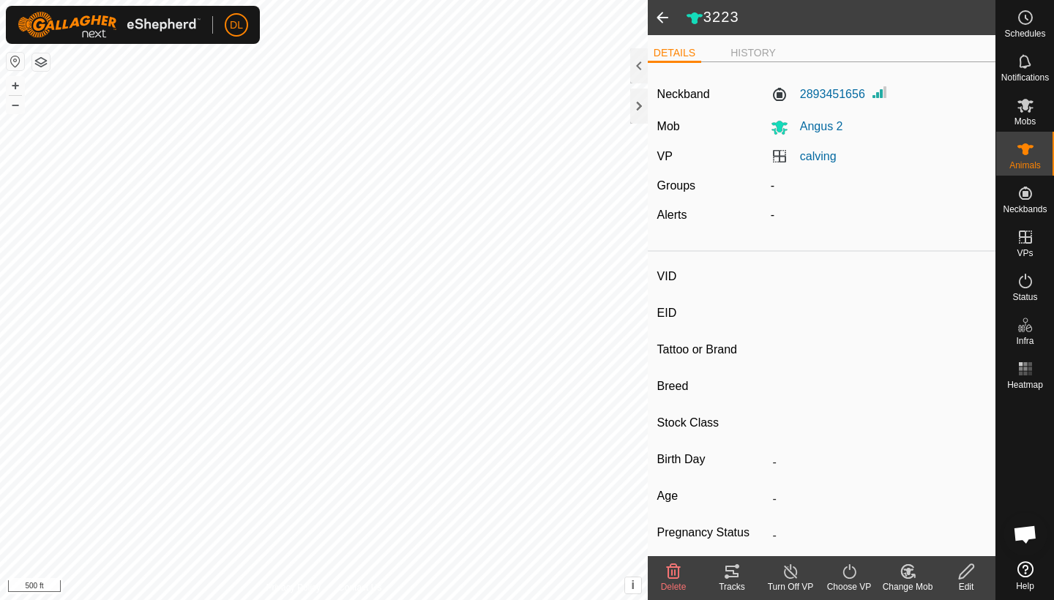
type input "3923"
type input "-"
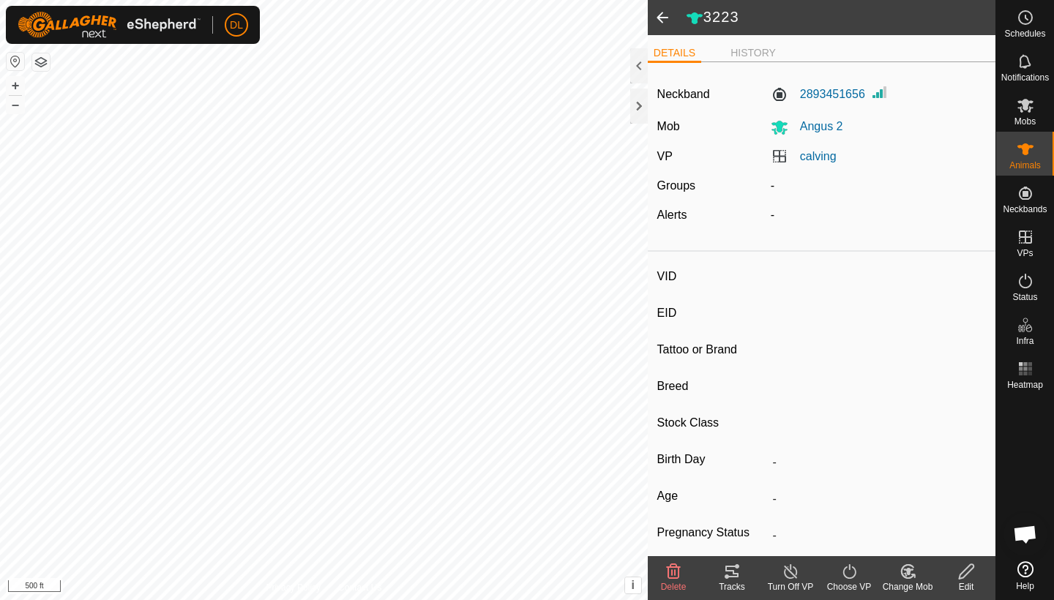
type input "0 kg"
type input "-"
click at [848, 580] on icon at bounding box center [849, 572] width 18 height 18
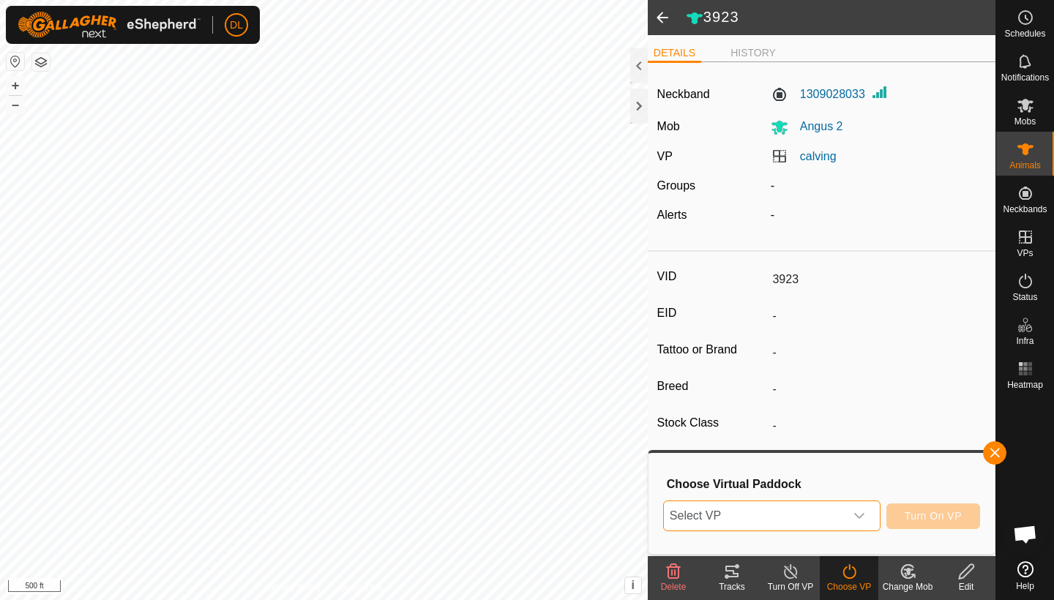
click at [820, 513] on span "Select VP" at bounding box center [754, 515] width 181 height 29
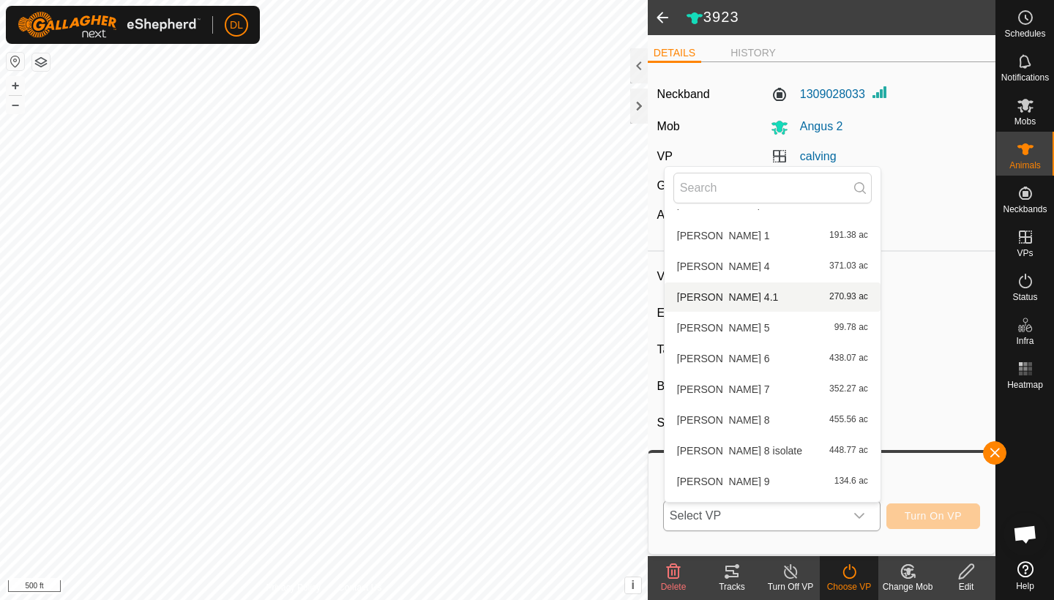
scroll to position [499, 0]
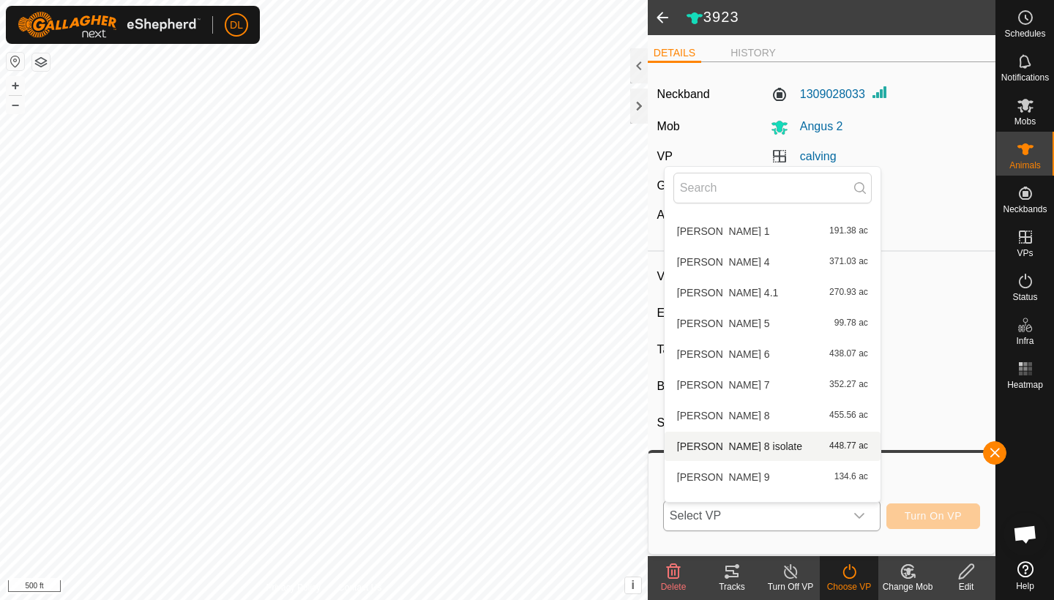
click at [742, 446] on li "[PERSON_NAME] 8 isolate 448.77 ac" at bounding box center [773, 446] width 216 height 29
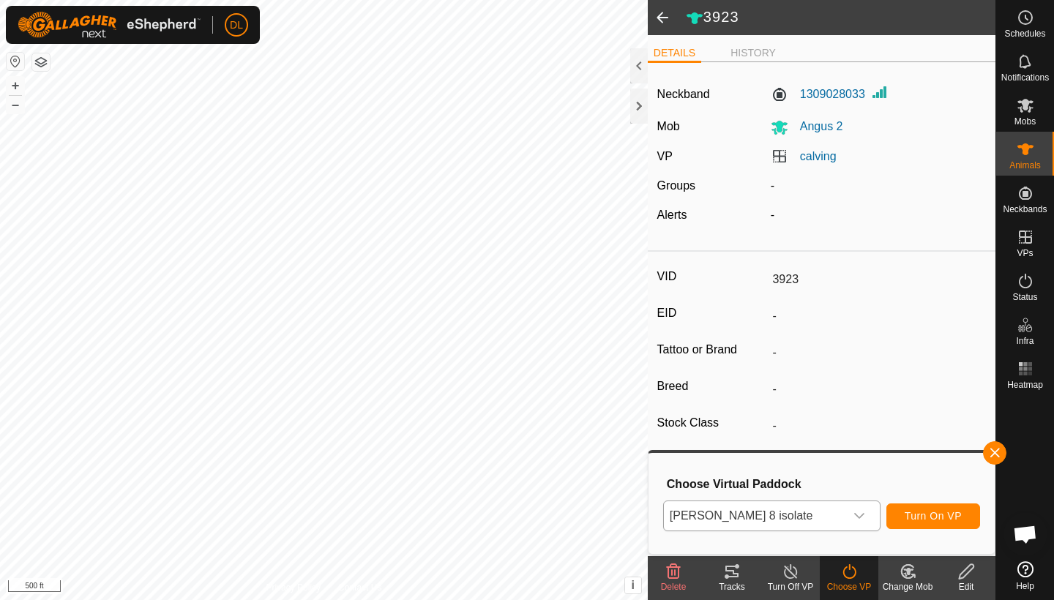
click at [918, 516] on span "Turn On VP" at bounding box center [933, 516] width 57 height 12
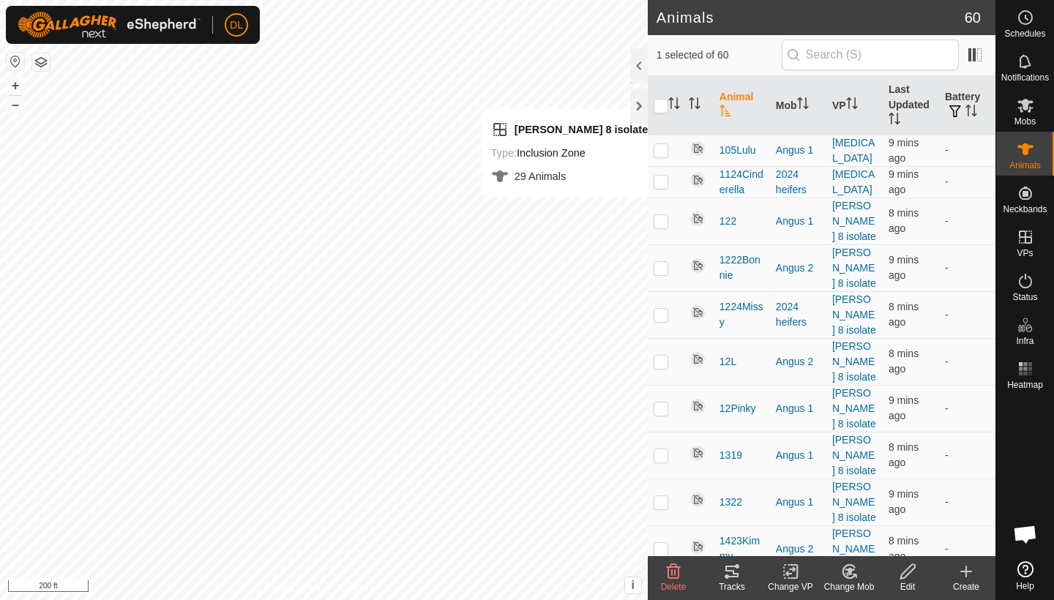
click at [795, 569] on icon at bounding box center [790, 572] width 10 height 10
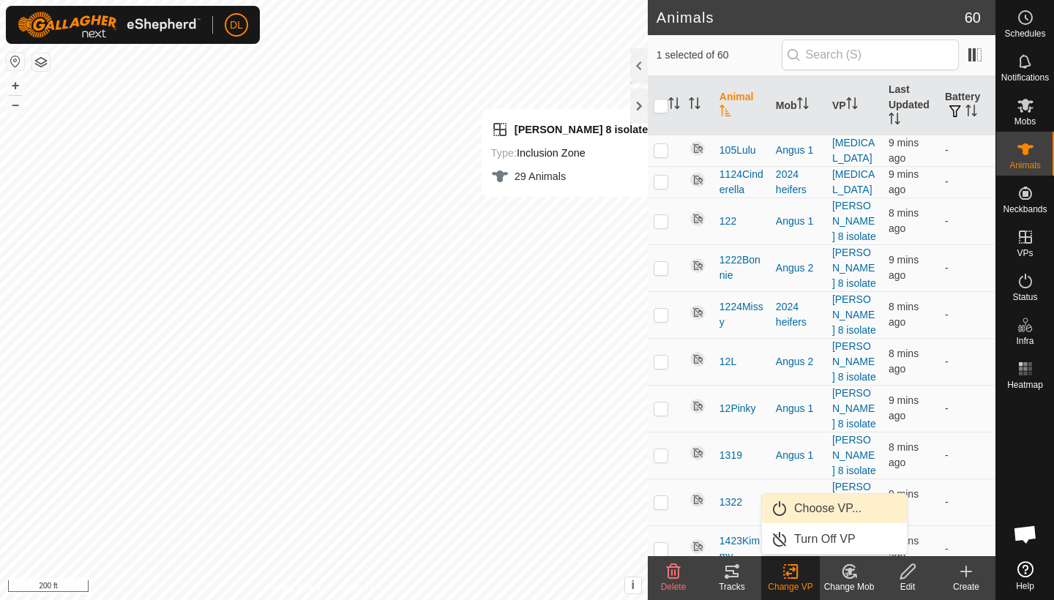
click at [806, 506] on link "Choose VP..." at bounding box center [834, 508] width 145 height 29
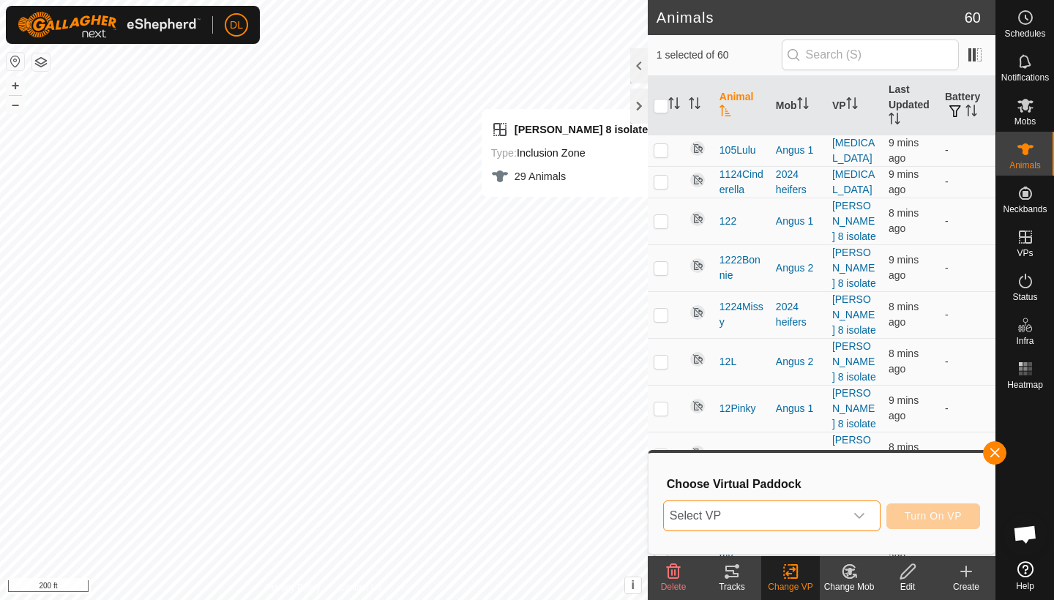
click at [793, 514] on span "Select VP" at bounding box center [754, 515] width 181 height 29
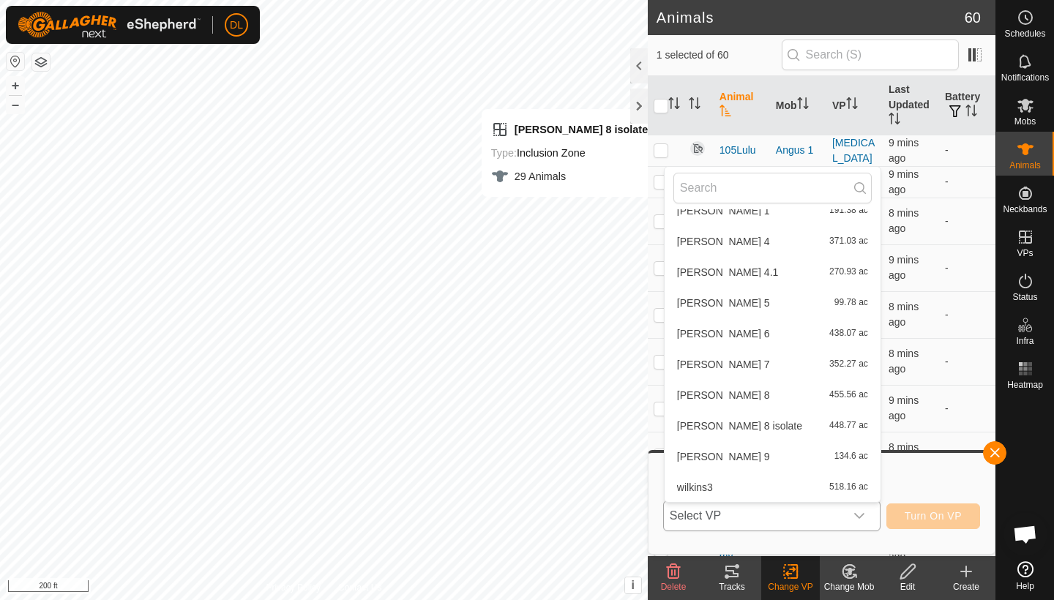
scroll to position [520, 0]
click at [727, 424] on li "[PERSON_NAME] 8 isolate 448.77 ac" at bounding box center [773, 425] width 216 height 29
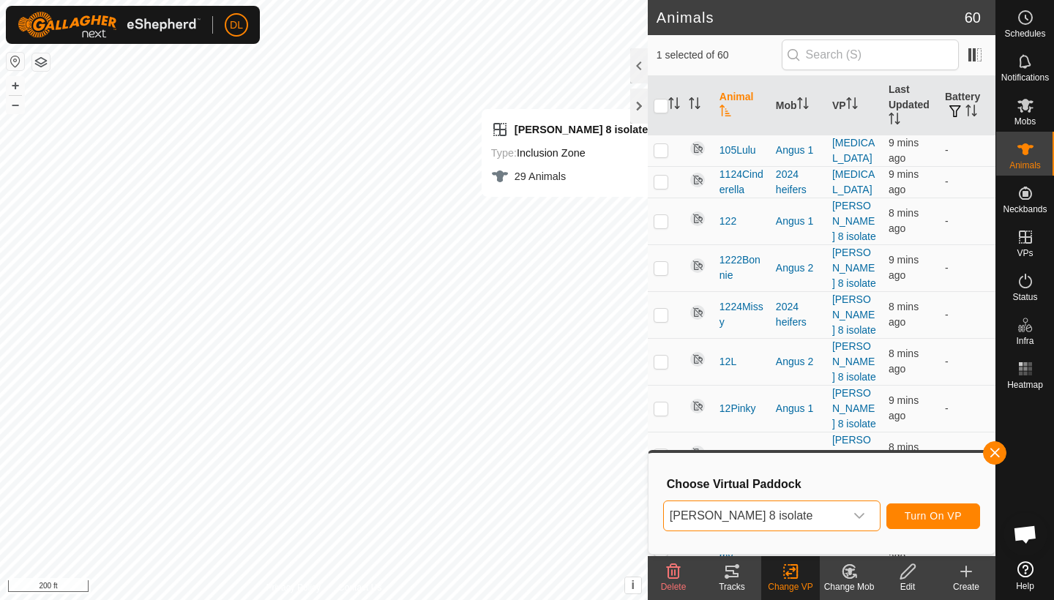
click at [938, 517] on span "Turn On VP" at bounding box center [933, 516] width 57 height 12
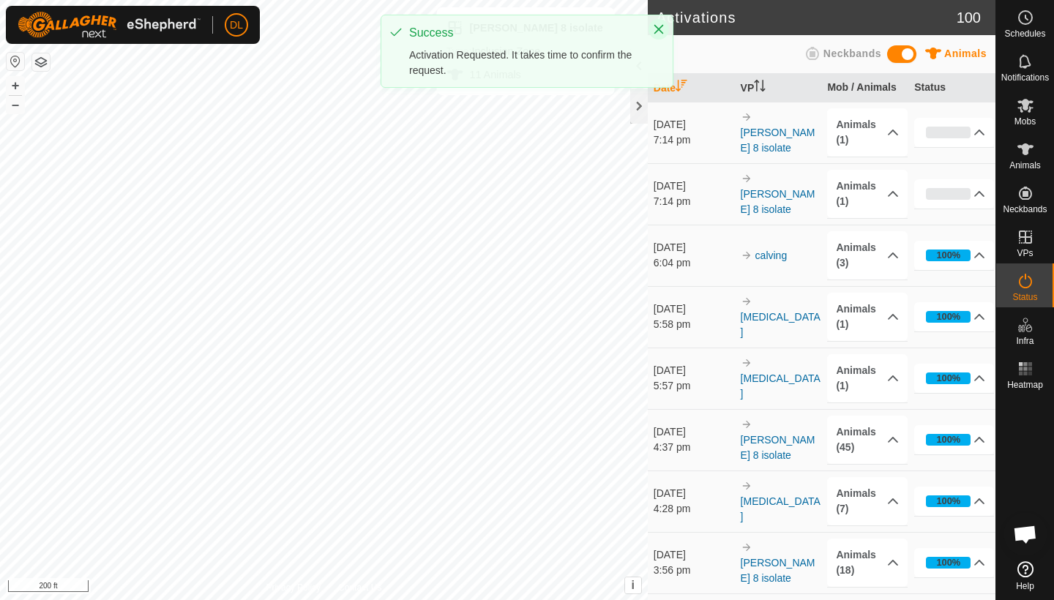
click at [658, 29] on icon "Close" at bounding box center [659, 30] width 10 height 10
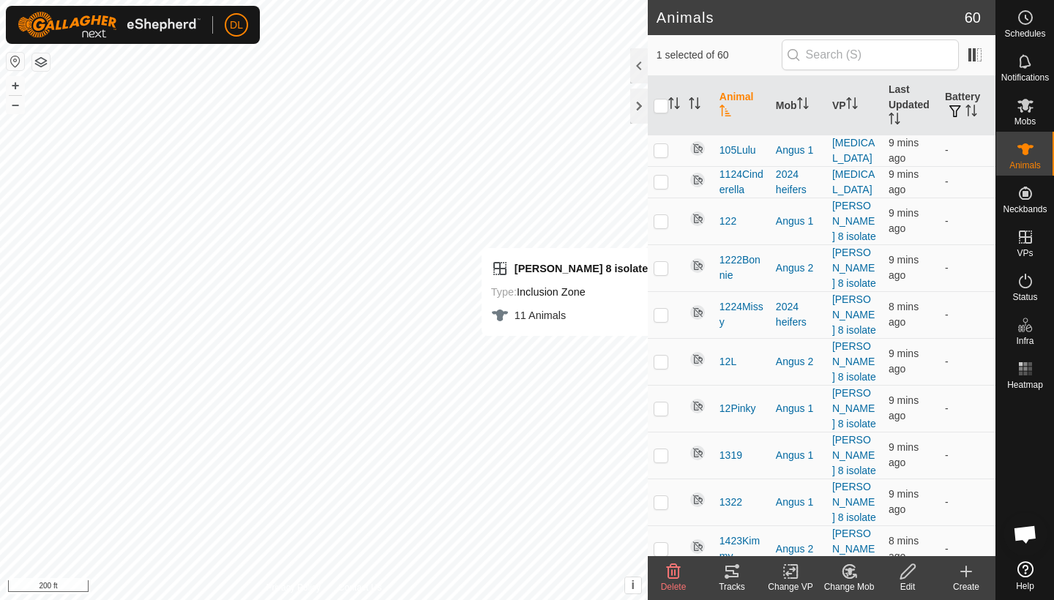
click at [792, 575] on icon at bounding box center [791, 572] width 18 height 18
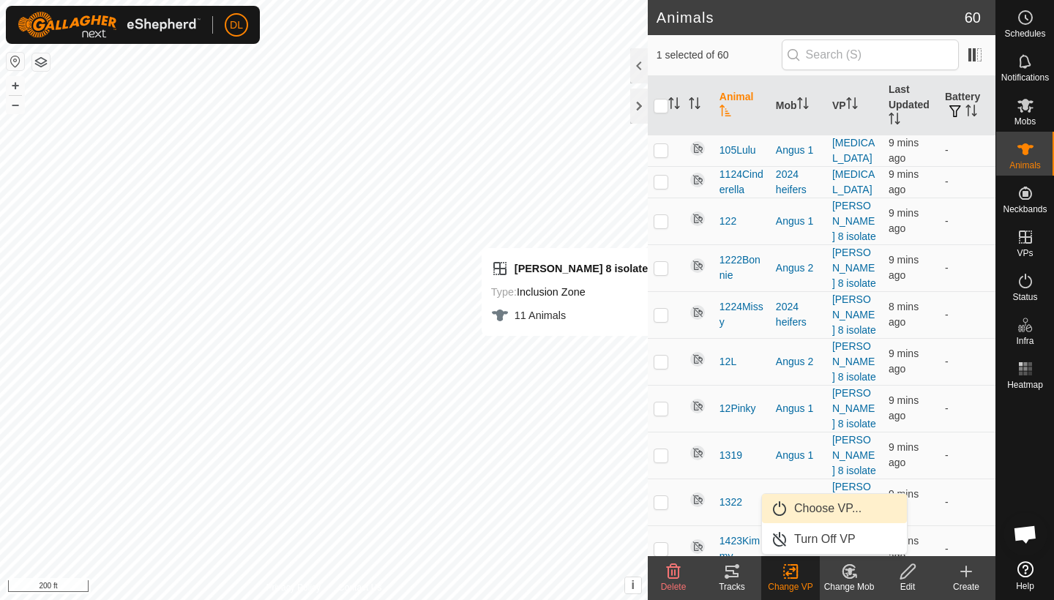
click at [812, 504] on link "Choose VP..." at bounding box center [834, 508] width 145 height 29
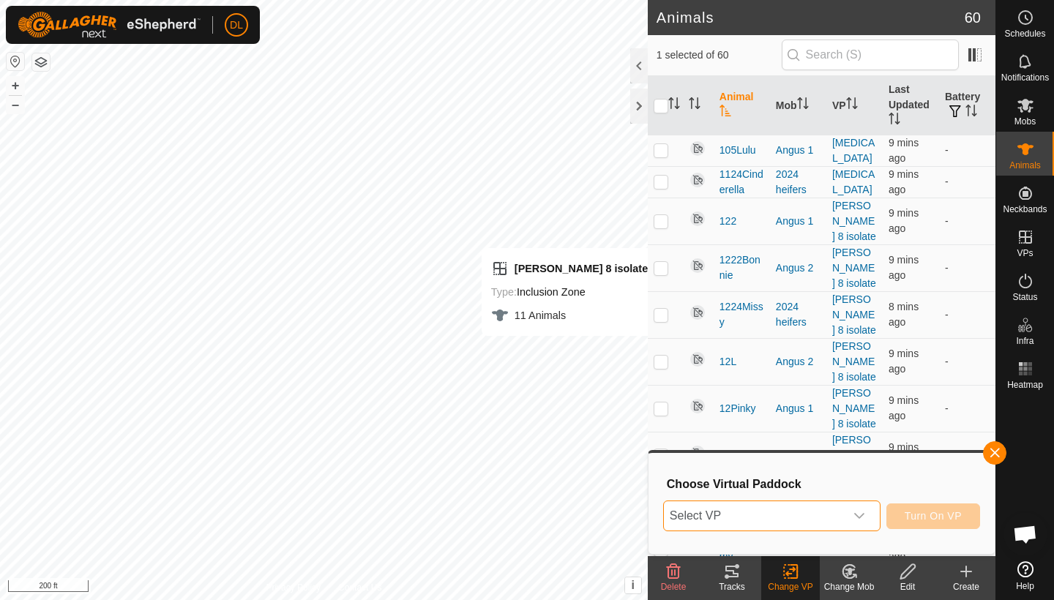
click at [810, 509] on span "Select VP" at bounding box center [754, 515] width 181 height 29
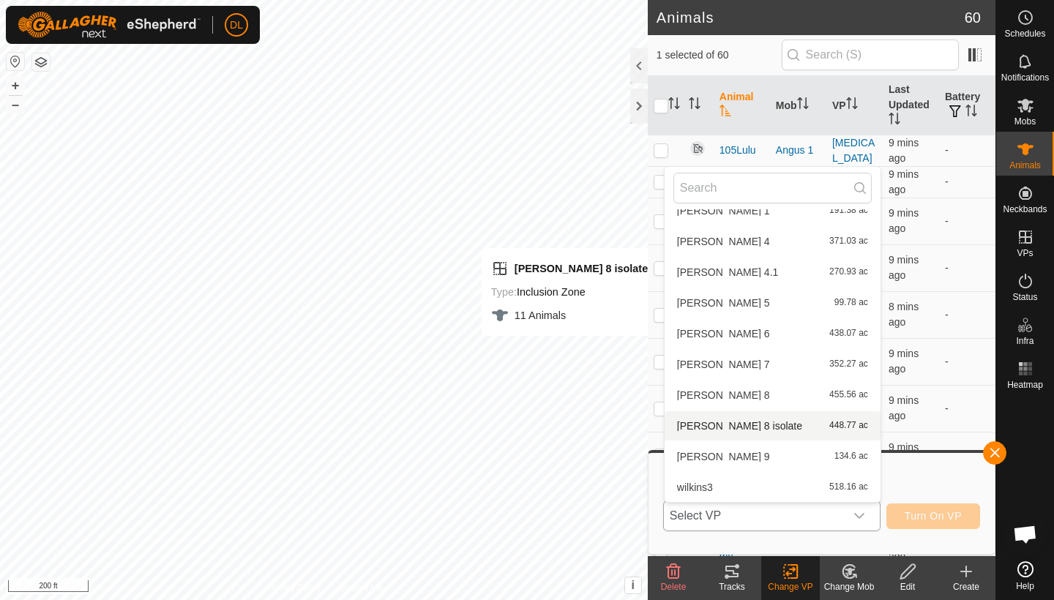
scroll to position [520, 0]
click at [731, 426] on li "[PERSON_NAME] 8 isolate 448.77 ac" at bounding box center [773, 425] width 216 height 29
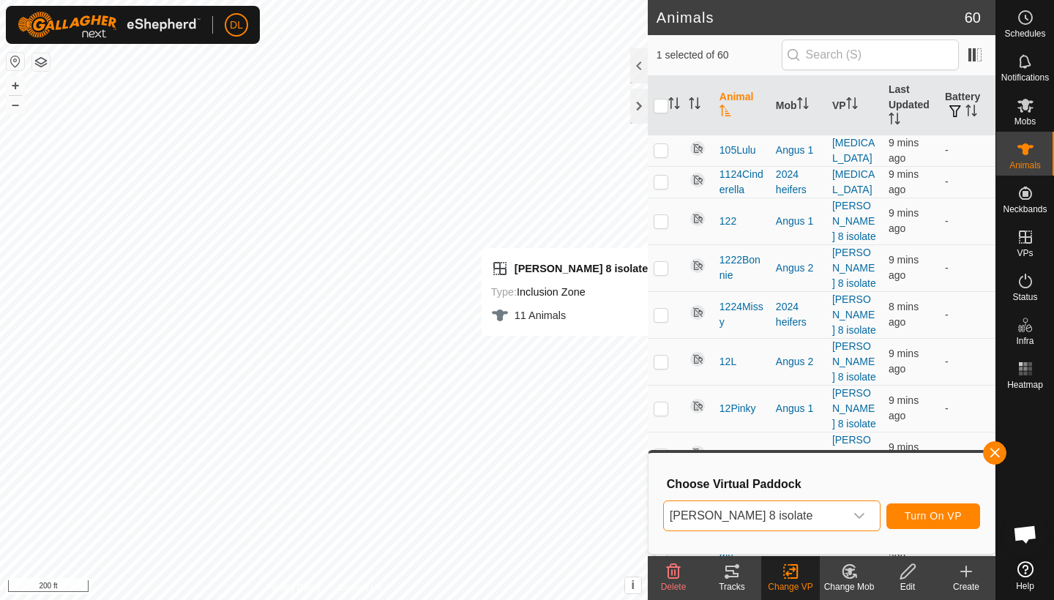
click at [927, 517] on span "Turn On VP" at bounding box center [933, 516] width 57 height 12
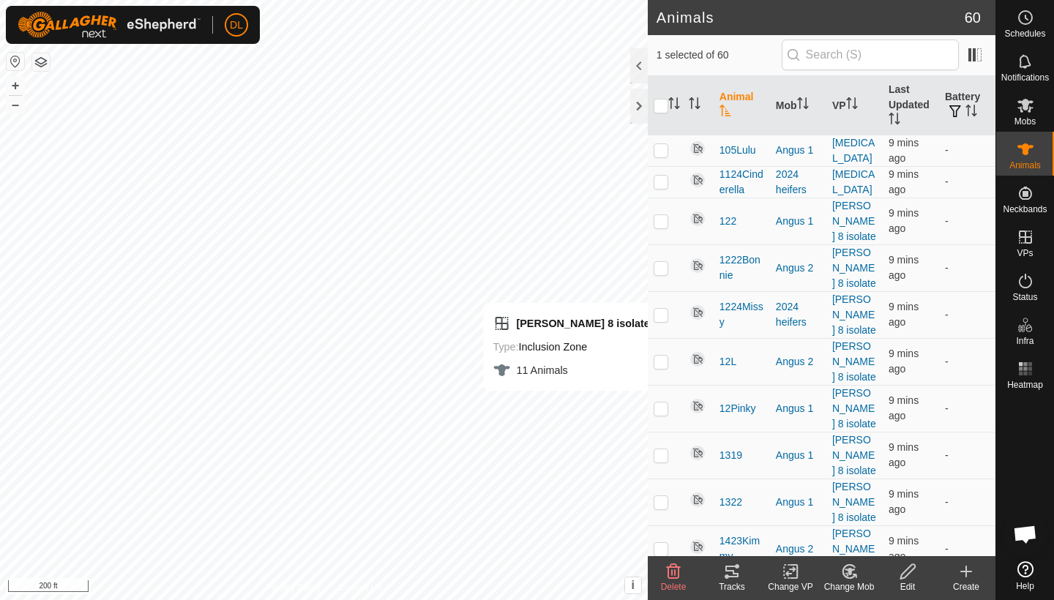
click at [788, 580] on div "Change VP" at bounding box center [790, 586] width 59 height 13
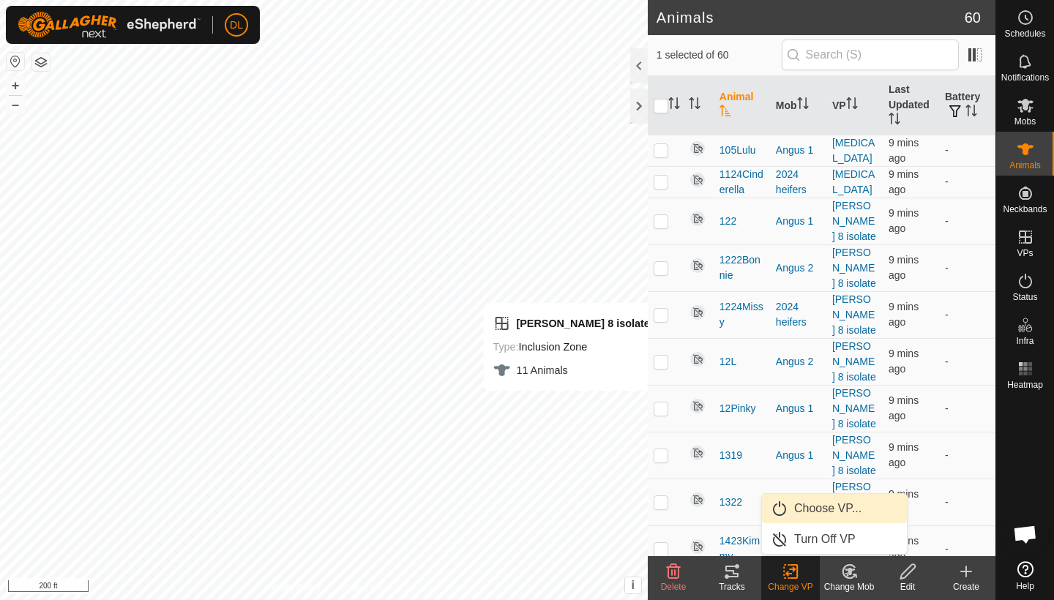
click at [807, 509] on link "Choose VP..." at bounding box center [834, 508] width 145 height 29
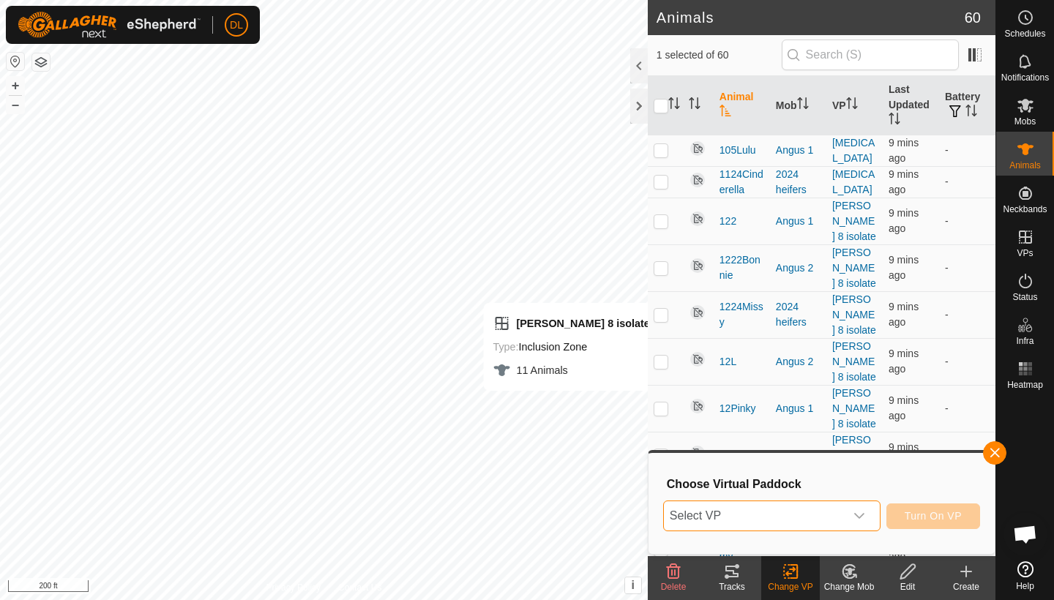
click at [800, 517] on span "Select VP" at bounding box center [754, 515] width 181 height 29
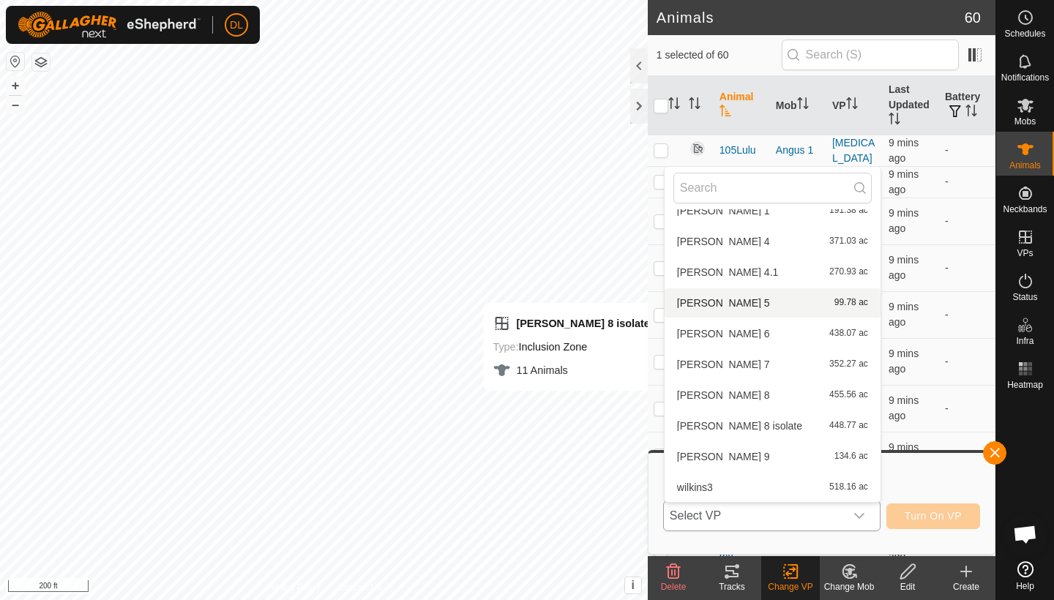
scroll to position [520, 0]
click at [732, 424] on li "[PERSON_NAME] 8 isolate 448.77 ac" at bounding box center [773, 425] width 216 height 29
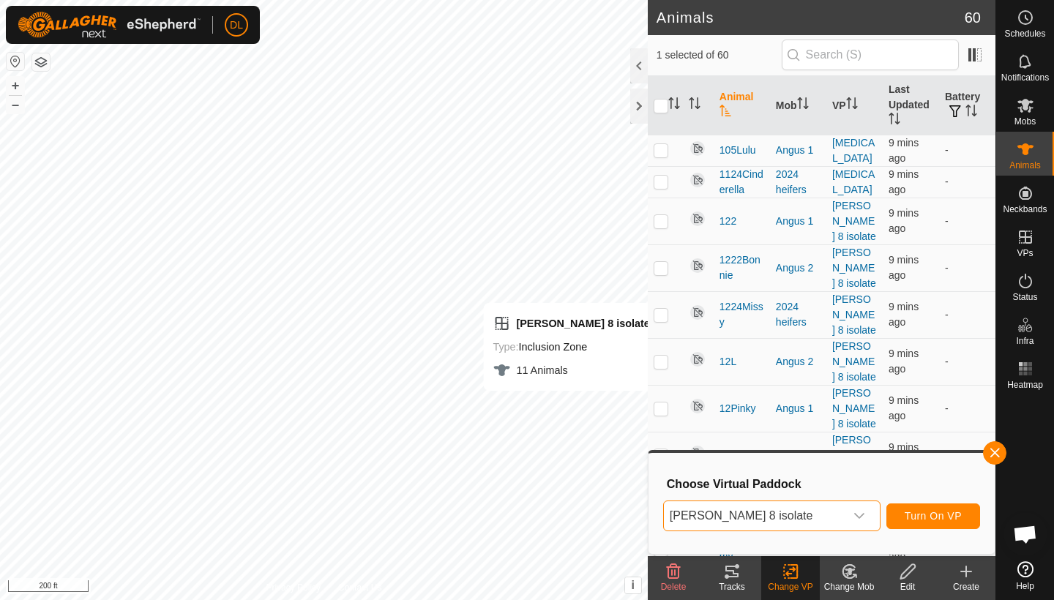
click at [913, 511] on span "Turn On VP" at bounding box center [933, 516] width 57 height 12
